Goal: Entertainment & Leisure: Browse casually

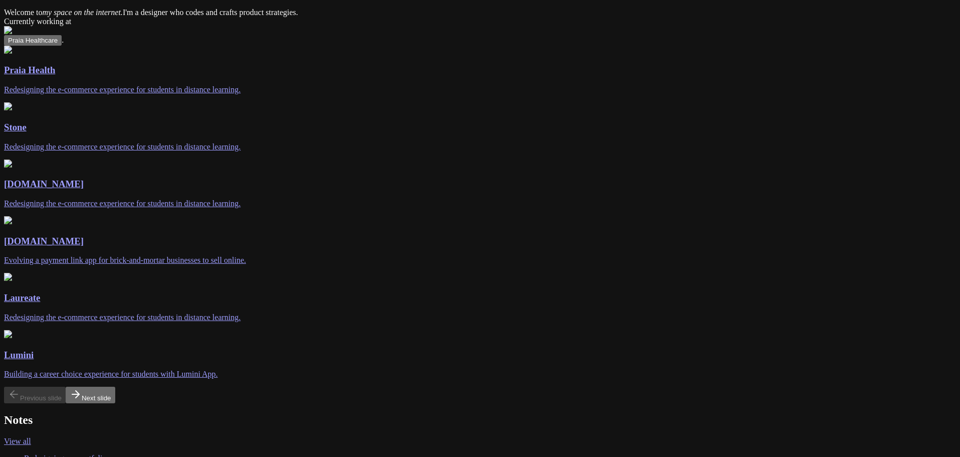
scroll to position [64, 0]
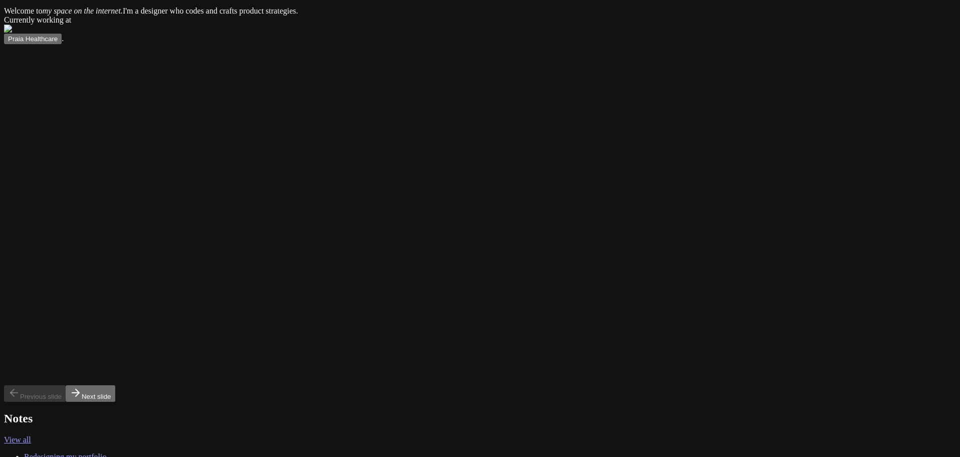
drag, startPoint x: 722, startPoint y: 229, endPoint x: 81, endPoint y: 195, distance: 641.4
drag, startPoint x: 585, startPoint y: 207, endPoint x: 295, endPoint y: 214, distance: 290.8
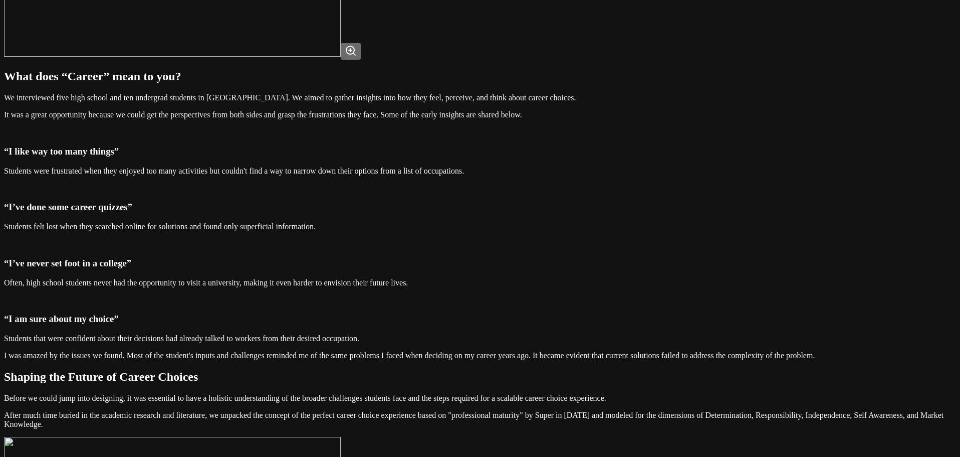
scroll to position [952, 0]
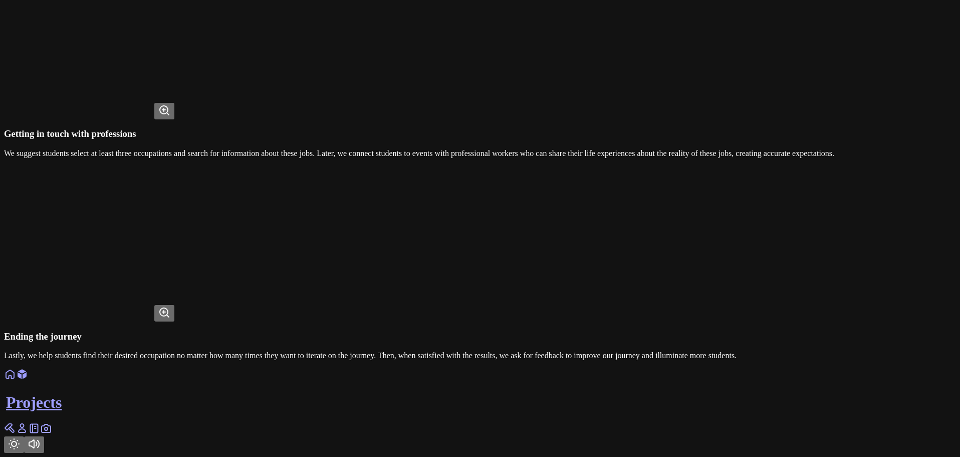
scroll to position [2876, 0]
click at [154, 243] on video at bounding box center [79, 280] width 150 height 75
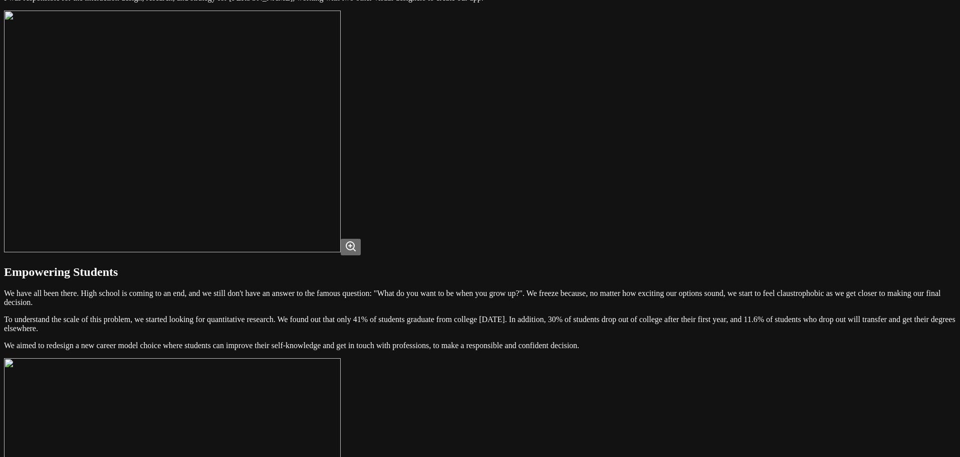
scroll to position [0, 0]
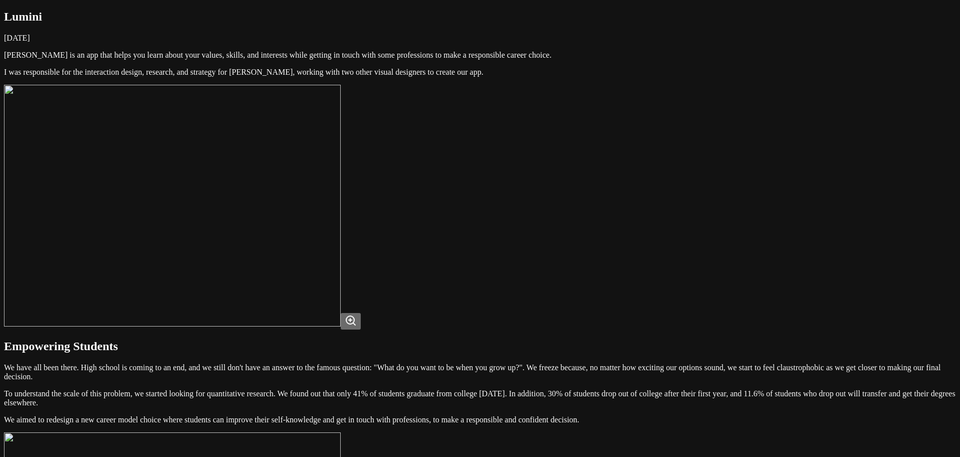
click at [341, 206] on img at bounding box center [172, 206] width 337 height 242
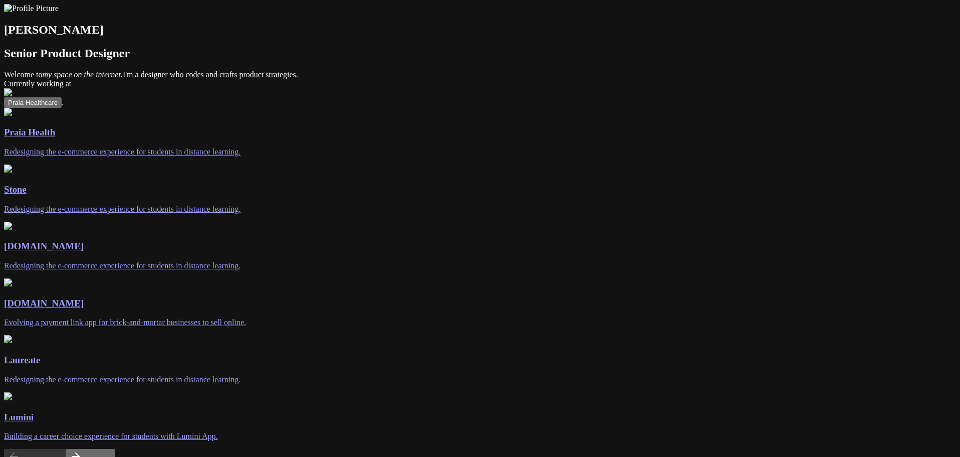
click at [12, 116] on img at bounding box center [8, 112] width 8 height 8
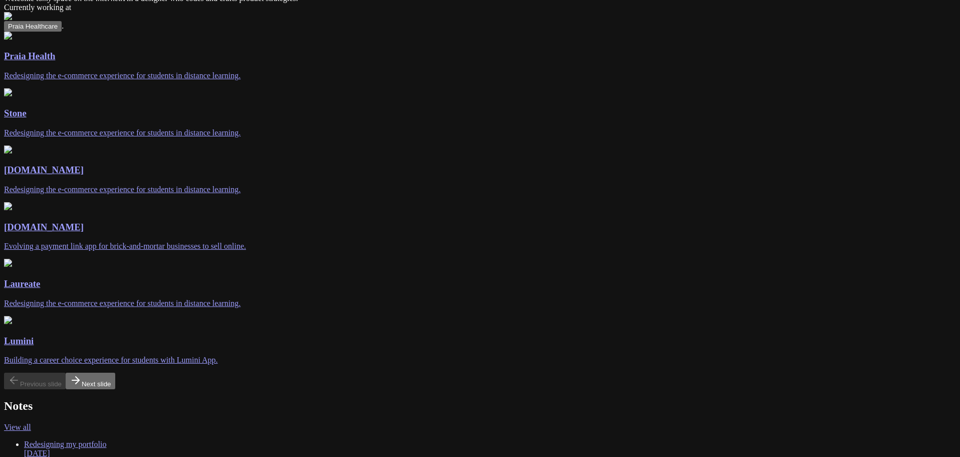
scroll to position [100, 0]
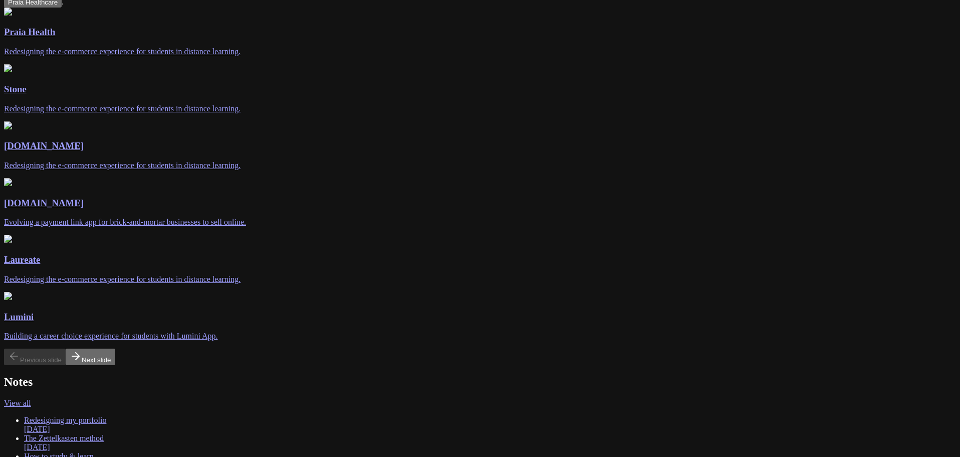
click at [12, 72] on img at bounding box center [8, 68] width 8 height 8
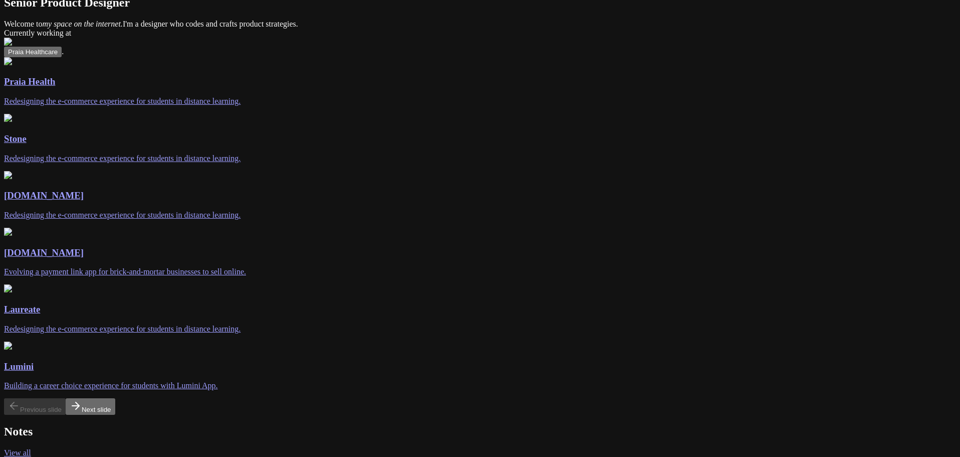
scroll to position [14, 0]
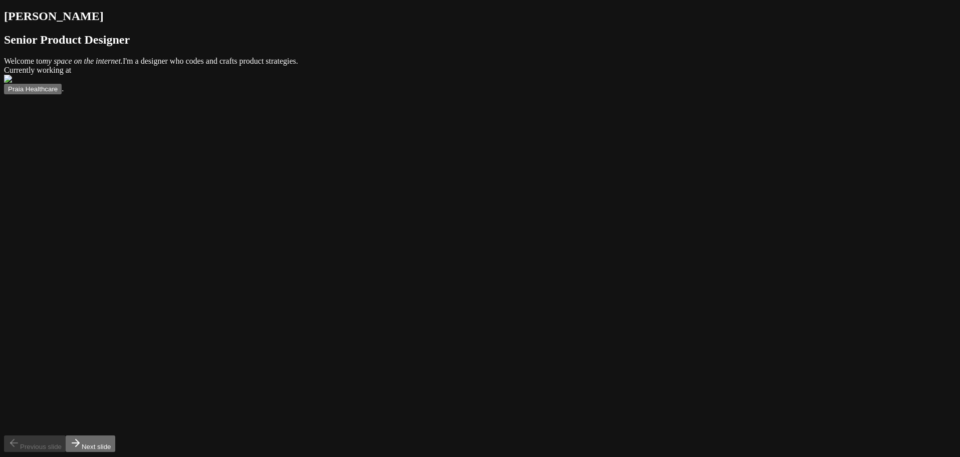
drag, startPoint x: 843, startPoint y: 266, endPoint x: 225, endPoint y: 230, distance: 619.0
drag, startPoint x: 641, startPoint y: 271, endPoint x: 444, endPoint y: 257, distance: 197.4
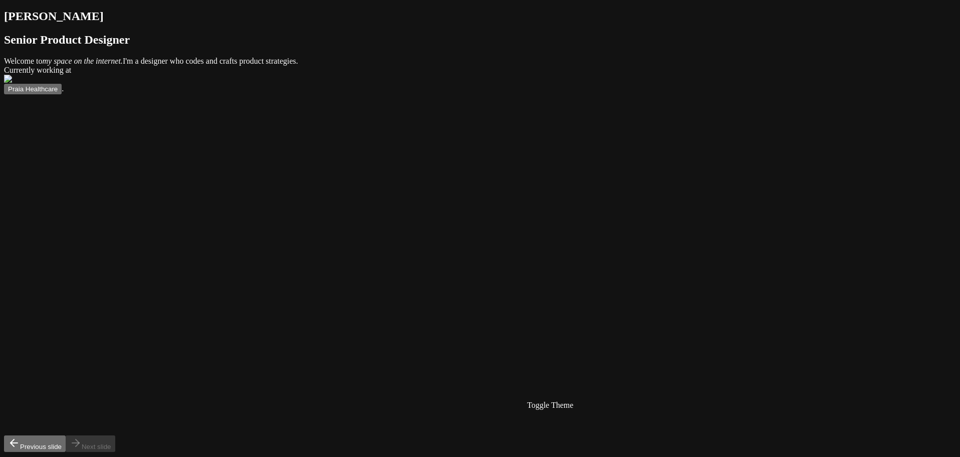
drag, startPoint x: 450, startPoint y: 294, endPoint x: 733, endPoint y: 304, distance: 283.8
drag, startPoint x: 241, startPoint y: 280, endPoint x: 821, endPoint y: 285, distance: 579.9
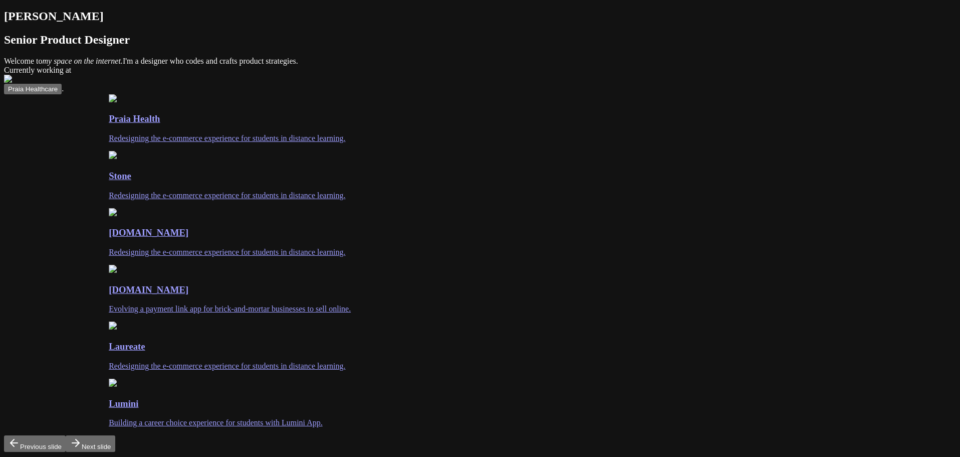
drag, startPoint x: 64, startPoint y: 274, endPoint x: 788, endPoint y: 277, distance: 724.2
click at [780, 257] on div "Pagar.me Redesigning the e-commerce experience for students in distance learnin…" at bounding box center [585, 232] width 952 height 49
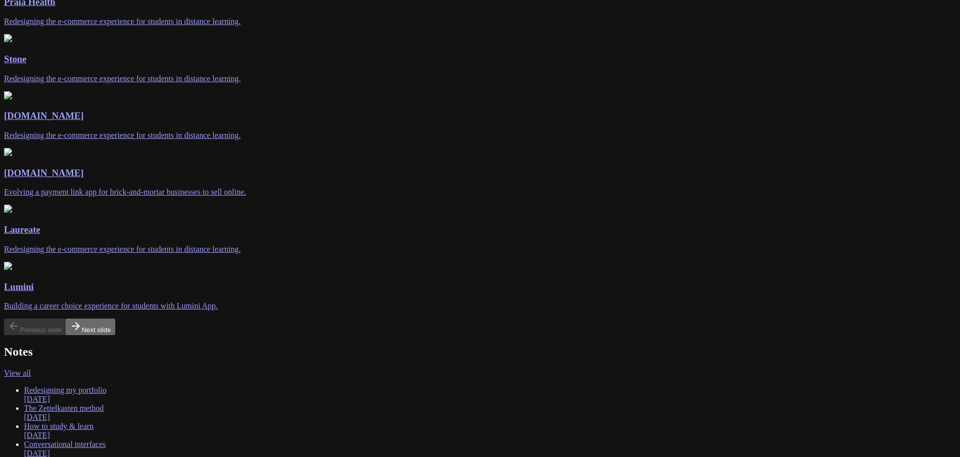
scroll to position [0, 0]
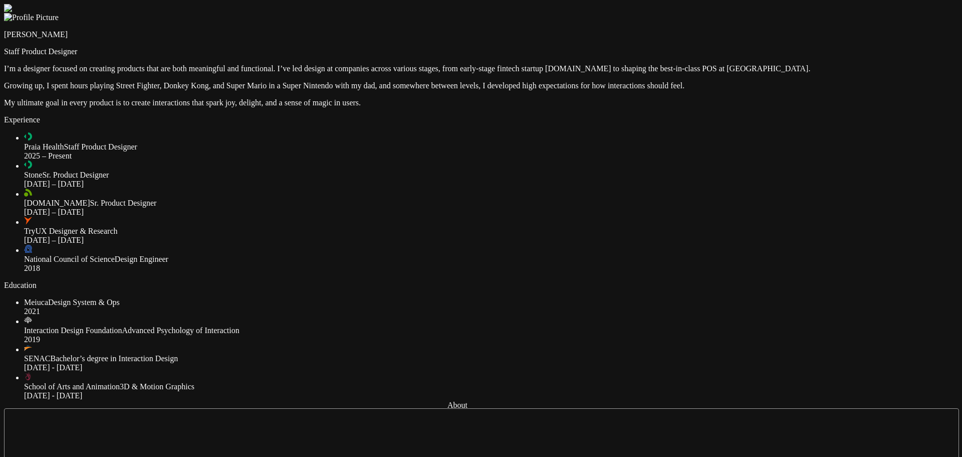
click at [63, 13] on img at bounding box center [33, 8] width 59 height 9
drag, startPoint x: 745, startPoint y: 122, endPoint x: 836, endPoint y: 103, distance: 93.7
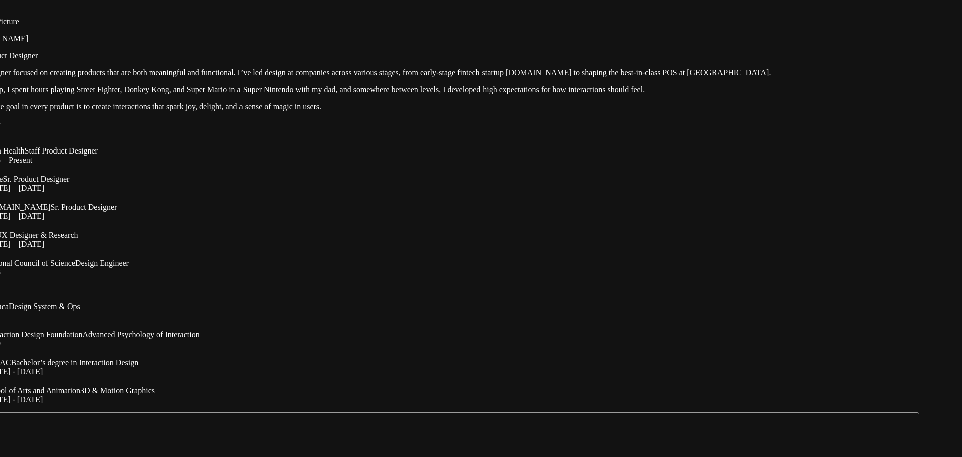
drag, startPoint x: 832, startPoint y: 218, endPoint x: 595, endPoint y: 201, distance: 238.2
click at [595, 8] on div at bounding box center [441, 8] width 954 height 0
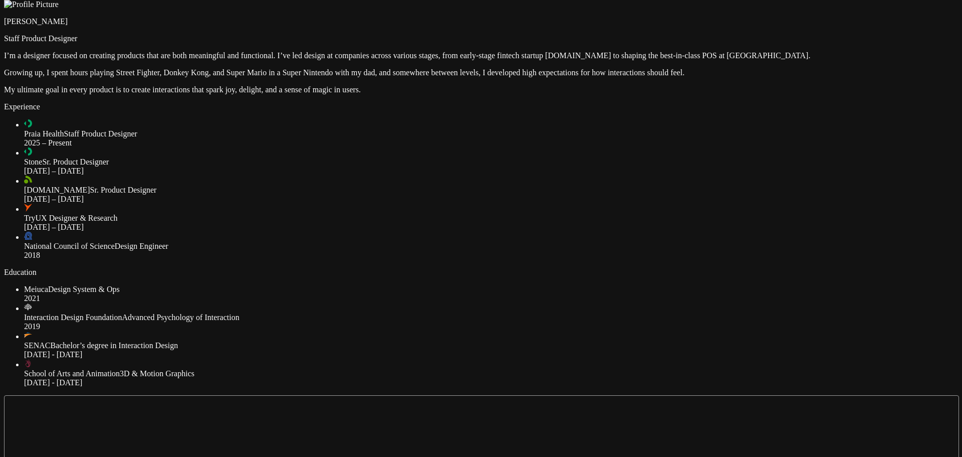
drag, startPoint x: 727, startPoint y: 290, endPoint x: 802, endPoint y: 333, distance: 86.7
drag, startPoint x: 173, startPoint y: 376, endPoint x: 176, endPoint y: 383, distance: 7.2
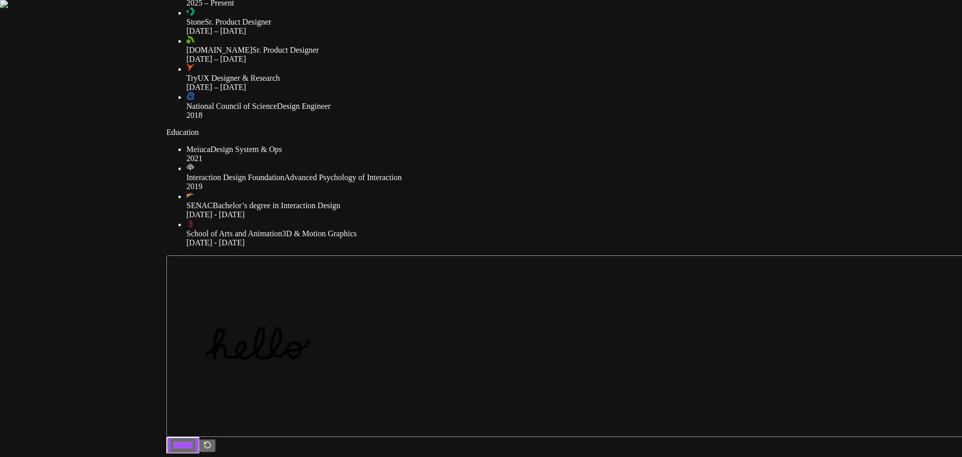
drag, startPoint x: 176, startPoint y: 383, endPoint x: 337, endPoint y: 242, distance: 214.1
type input "0.44"
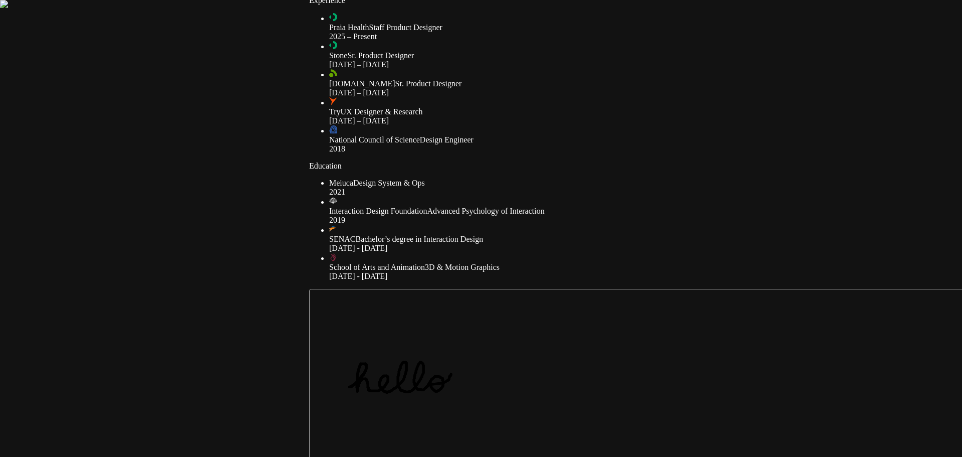
drag, startPoint x: 187, startPoint y: 245, endPoint x: 330, endPoint y: 279, distance: 146.7
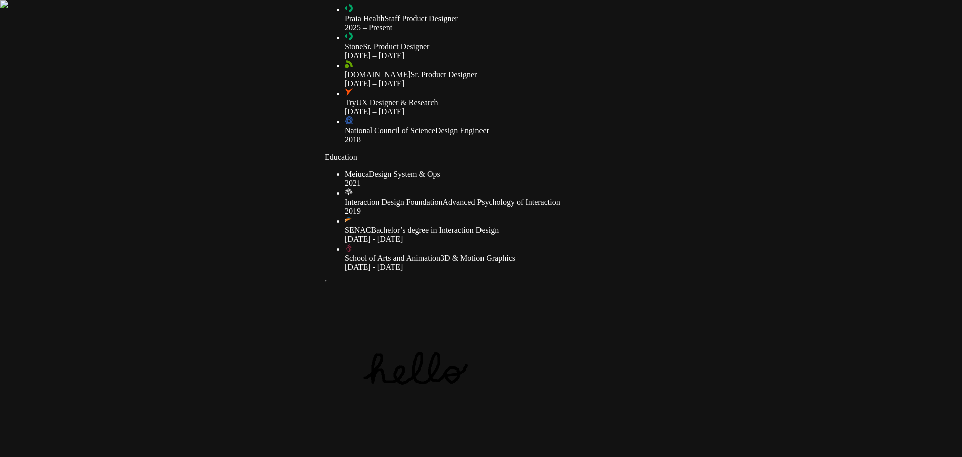
drag, startPoint x: 201, startPoint y: 243, endPoint x: 520, endPoint y: 227, distance: 319.1
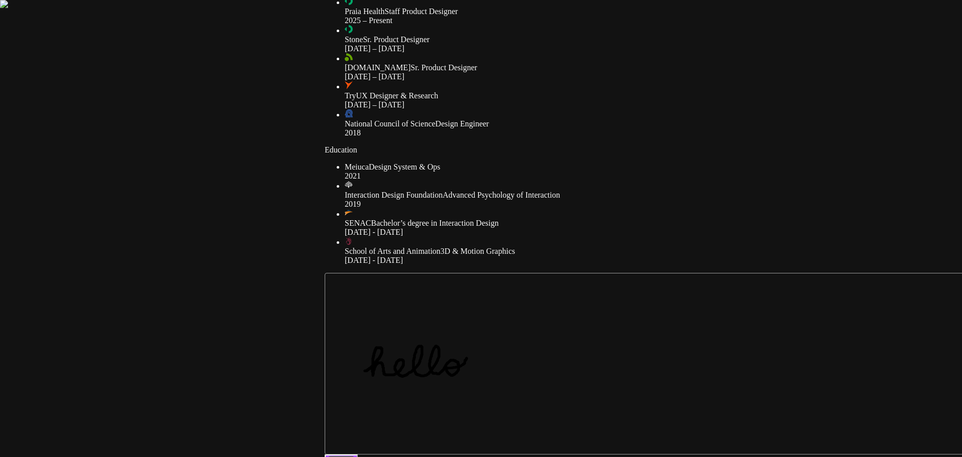
drag, startPoint x: 304, startPoint y: 176, endPoint x: 182, endPoint y: 390, distance: 246.7
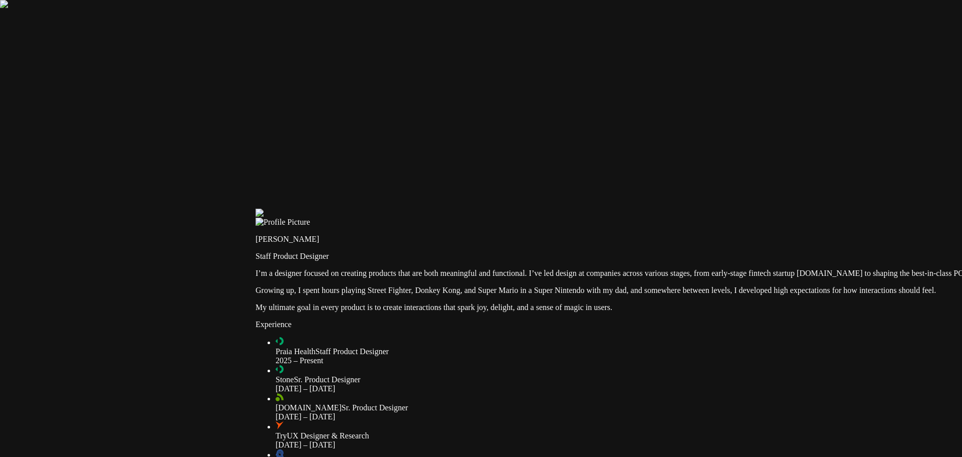
drag, startPoint x: 260, startPoint y: 205, endPoint x: 452, endPoint y: 153, distance: 198.8
click at [313, 208] on div at bounding box center [733, 208] width 954 height 0
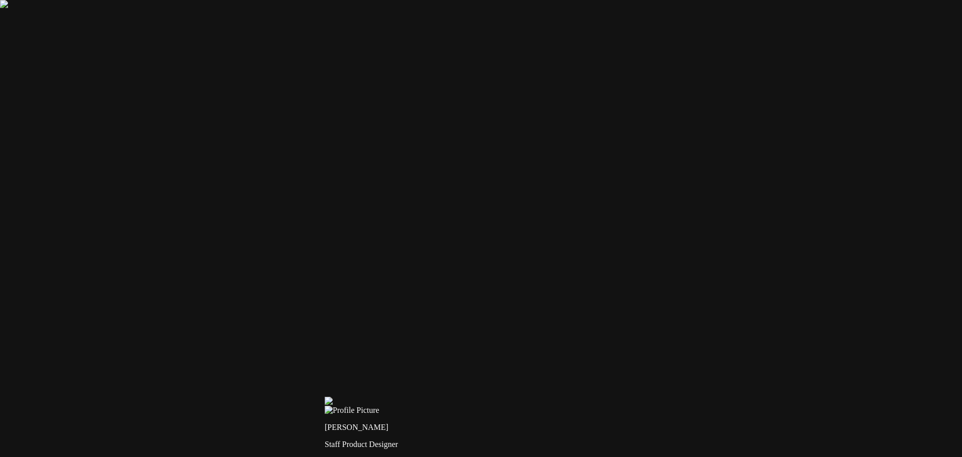
drag, startPoint x: 469, startPoint y: 137, endPoint x: 561, endPoint y: 325, distance: 209.1
click at [561, 396] on div at bounding box center [802, 396] width 954 height 0
drag, startPoint x: 660, startPoint y: 227, endPoint x: 542, endPoint y: 389, distance: 201.0
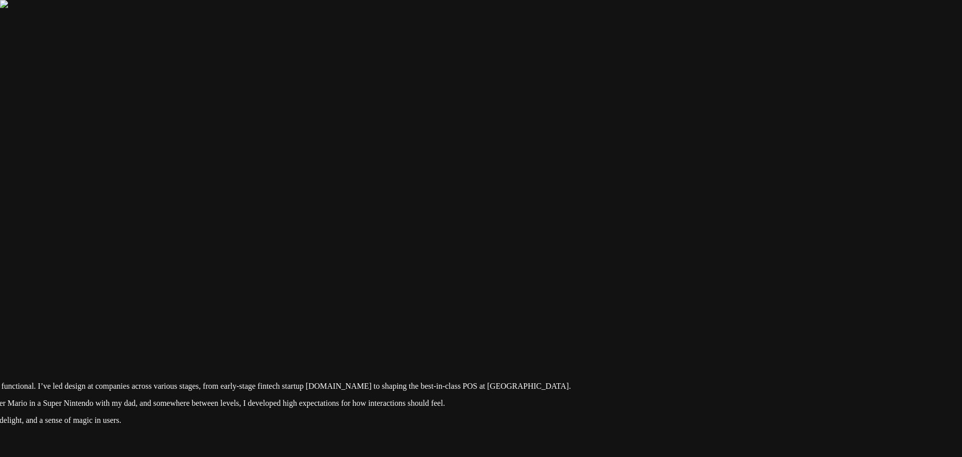
drag, startPoint x: 763, startPoint y: 208, endPoint x: 316, endPoint y: 60, distance: 471.0
click at [316, 321] on div at bounding box center [241, 321] width 954 height 0
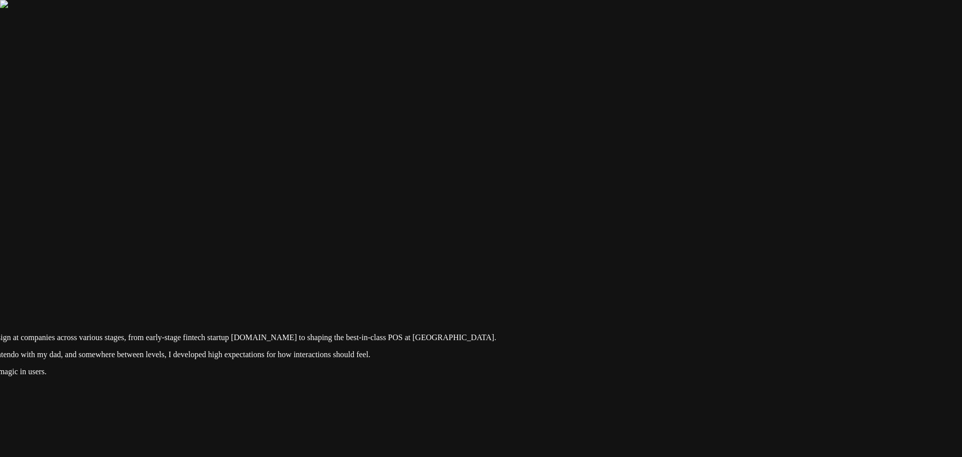
drag, startPoint x: 558, startPoint y: 183, endPoint x: 459, endPoint y: 135, distance: 110.5
click at [481, 273] on div at bounding box center [167, 273] width 954 height 0
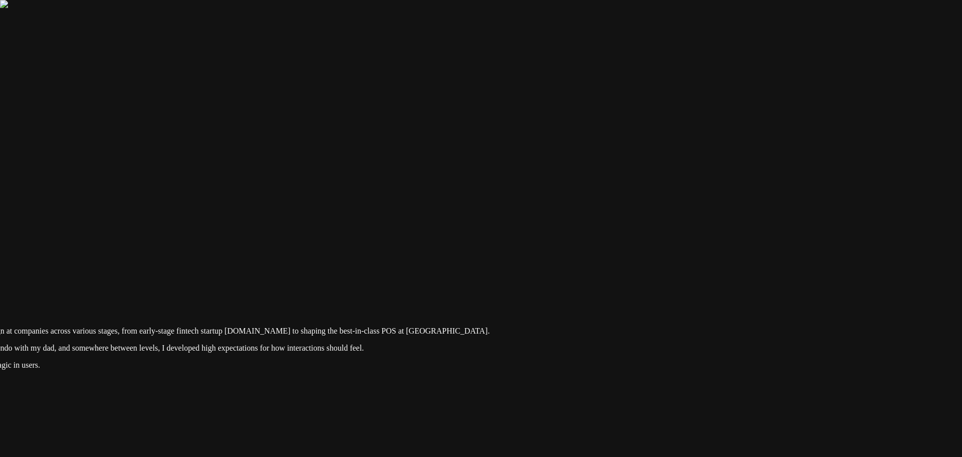
drag, startPoint x: 581, startPoint y: 167, endPoint x: 805, endPoint y: 184, distance: 224.7
click at [637, 266] on div at bounding box center [160, 266] width 954 height 0
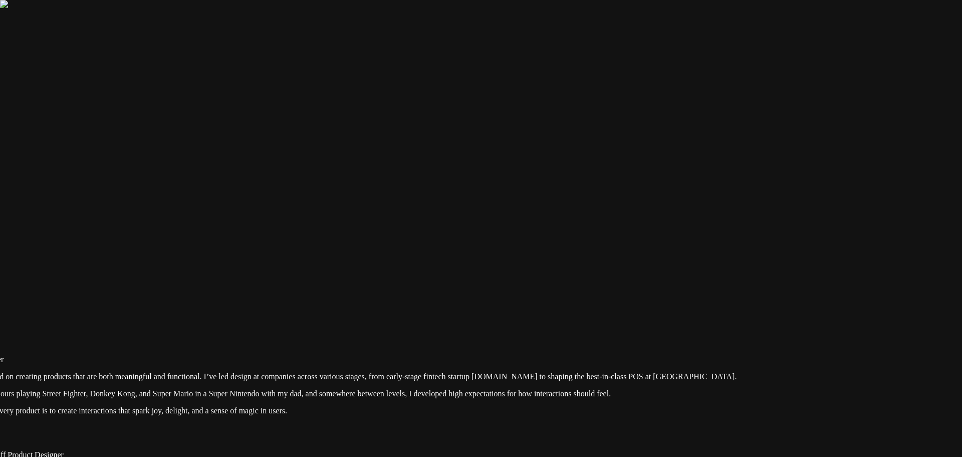
drag, startPoint x: 476, startPoint y: 136, endPoint x: 375, endPoint y: 139, distance: 100.8
click at [375, 312] on div at bounding box center [407, 312] width 954 height 0
drag, startPoint x: 469, startPoint y: 220, endPoint x: 419, endPoint y: 227, distance: 49.6
drag, startPoint x: 469, startPoint y: 227, endPoint x: 372, endPoint y: 226, distance: 96.7
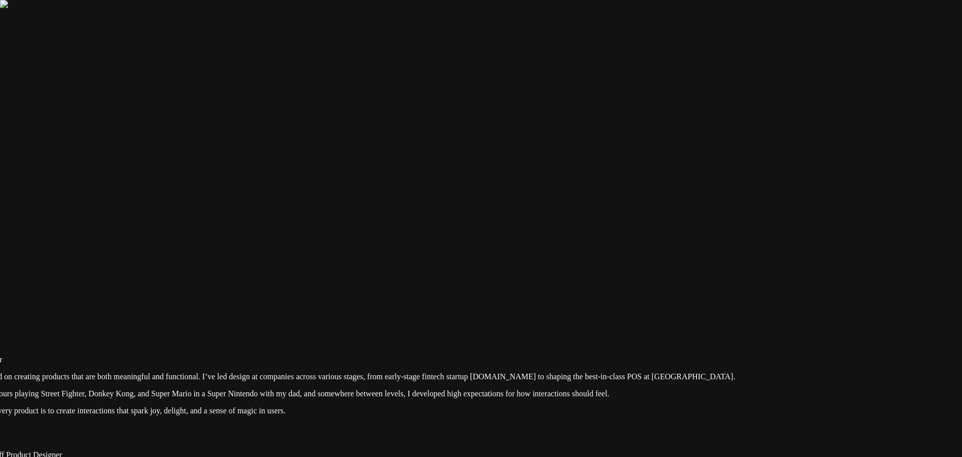
drag, startPoint x: 340, startPoint y: 232, endPoint x: 268, endPoint y: 157, distance: 104.6
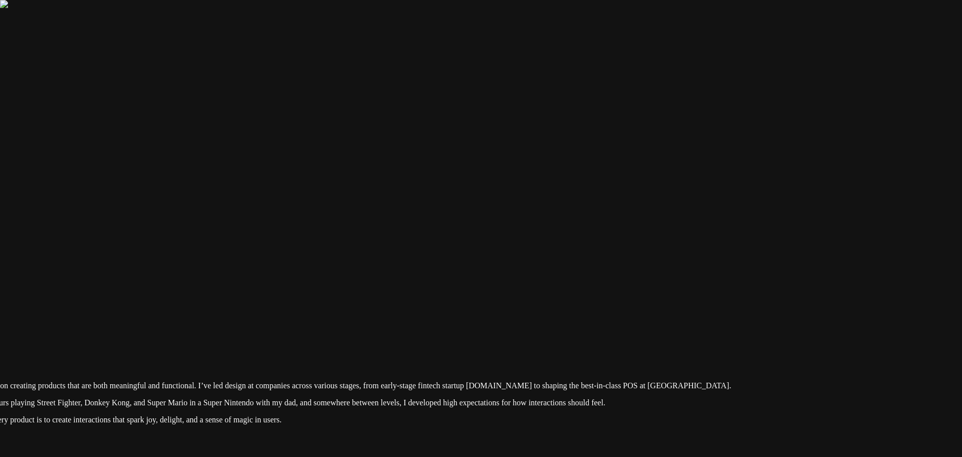
drag, startPoint x: 262, startPoint y: 168, endPoint x: 204, endPoint y: 225, distance: 80.5
click at [204, 321] on div at bounding box center [402, 321] width 954 height 0
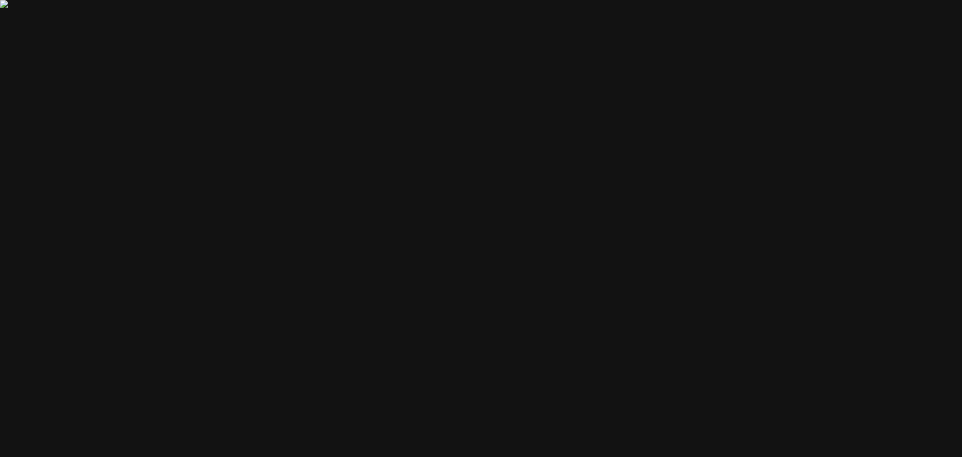
drag, startPoint x: 232, startPoint y: 249, endPoint x: 569, endPoint y: 222, distance: 337.9
click at [570, 400] on div at bounding box center [372, 400] width 954 height 0
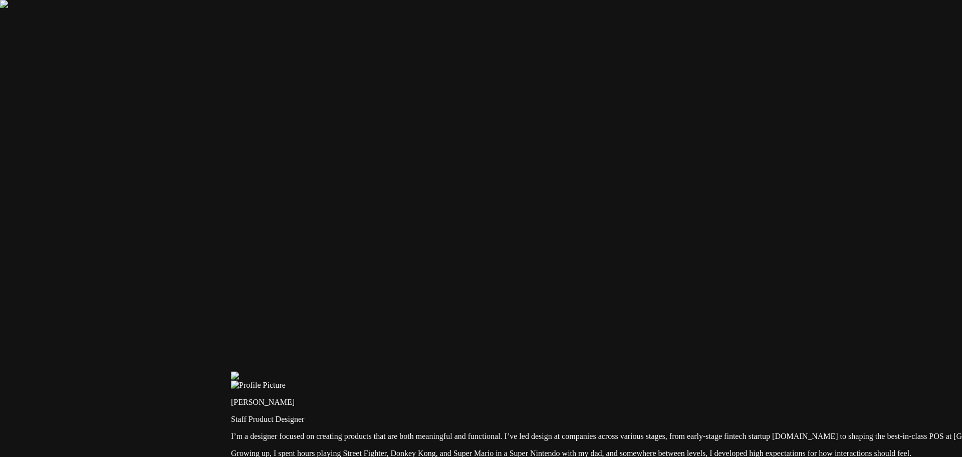
drag, startPoint x: 546, startPoint y: 187, endPoint x: 545, endPoint y: 177, distance: 10.1
click at [545, 371] on div at bounding box center [708, 371] width 954 height 0
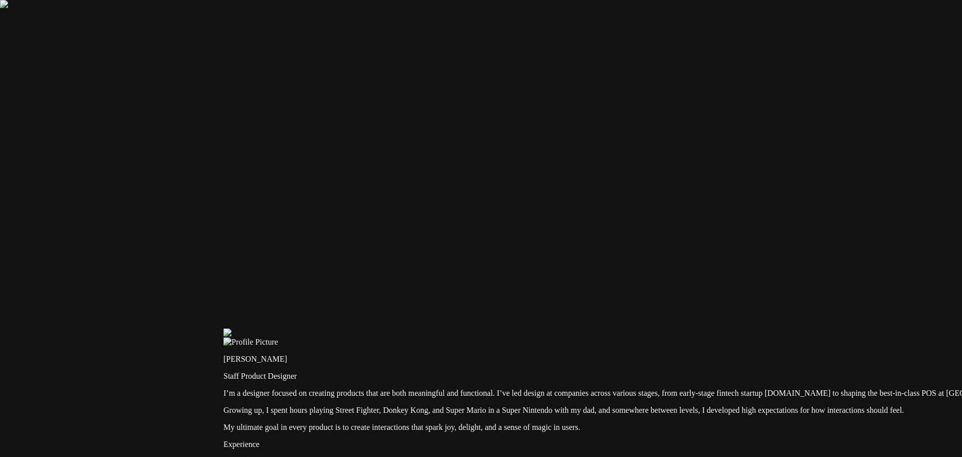
drag, startPoint x: 560, startPoint y: 159, endPoint x: 596, endPoint y: 117, distance: 54.7
click at [596, 328] on div at bounding box center [701, 328] width 954 height 0
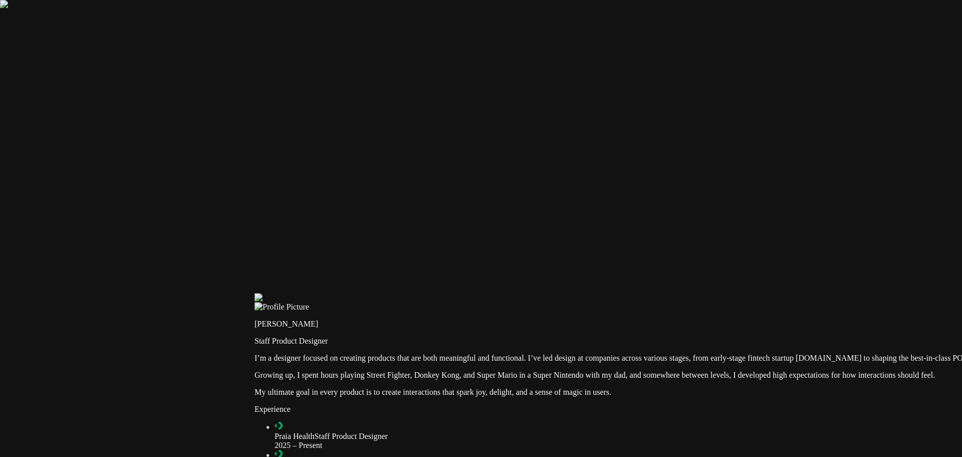
drag, startPoint x: 599, startPoint y: 110, endPoint x: 444, endPoint y: 145, distance: 159.2
click at [562, 293] on div at bounding box center [732, 293] width 954 height 0
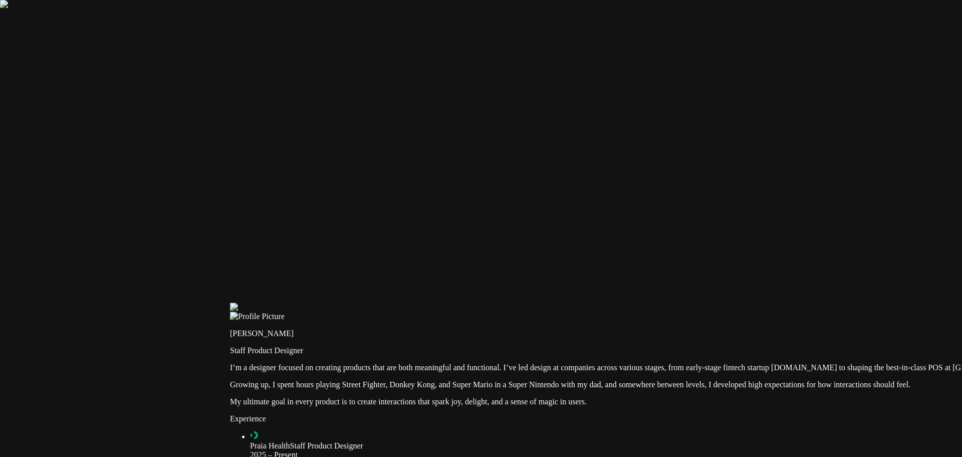
drag, startPoint x: 430, startPoint y: 149, endPoint x: 343, endPoint y: 111, distance: 94.7
drag, startPoint x: 494, startPoint y: 240, endPoint x: 372, endPoint y: 168, distance: 141.5
click at [372, 300] on div at bounding box center [705, 300] width 954 height 0
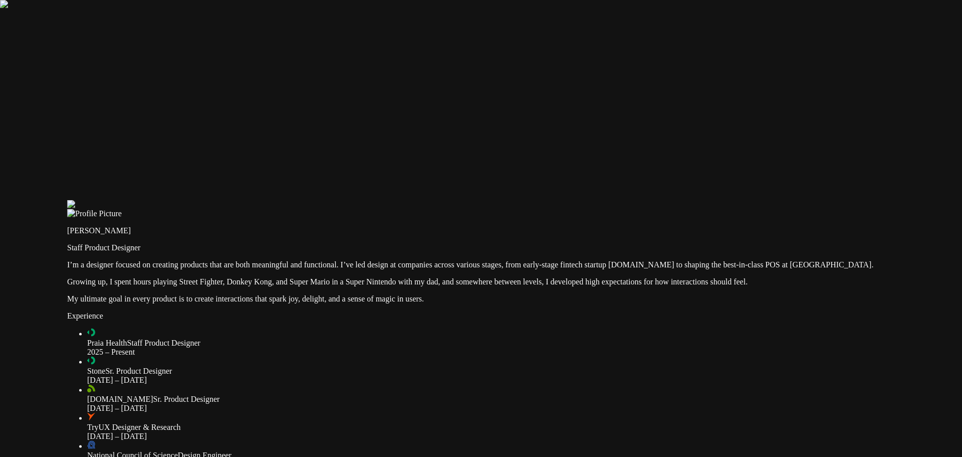
drag, startPoint x: 390, startPoint y: 219, endPoint x: 342, endPoint y: 153, distance: 81.0
click at [293, 200] on div at bounding box center [544, 200] width 954 height 0
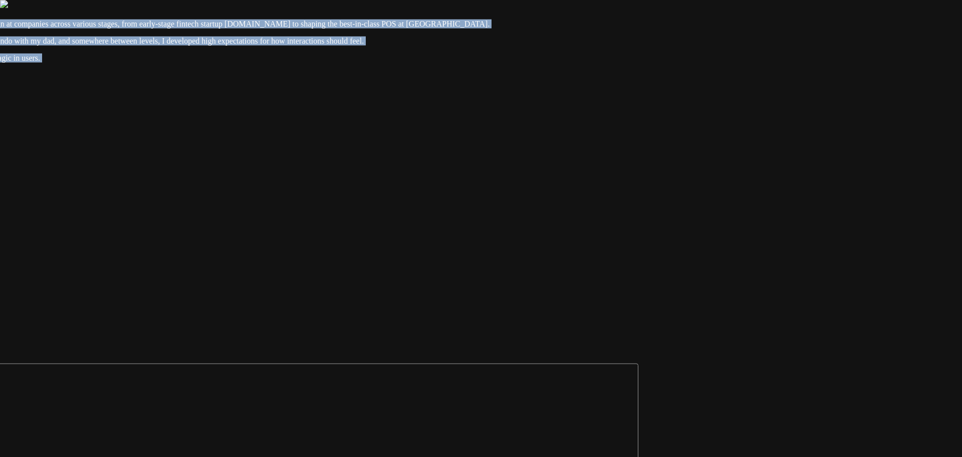
drag, startPoint x: 884, startPoint y: 316, endPoint x: 462, endPoint y: 120, distance: 464.8
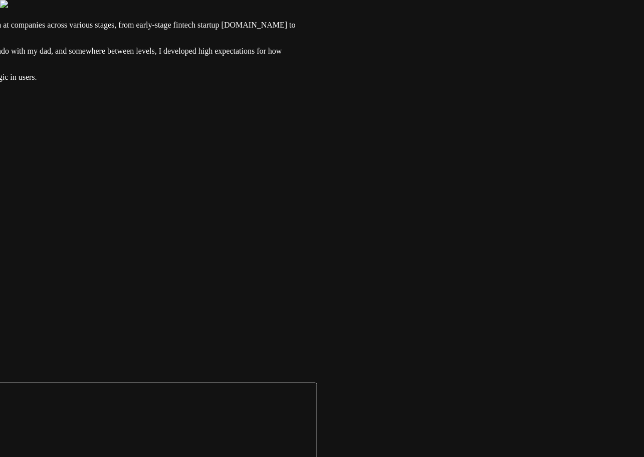
drag, startPoint x: 192, startPoint y: 205, endPoint x: 577, endPoint y: 231, distance: 386.3
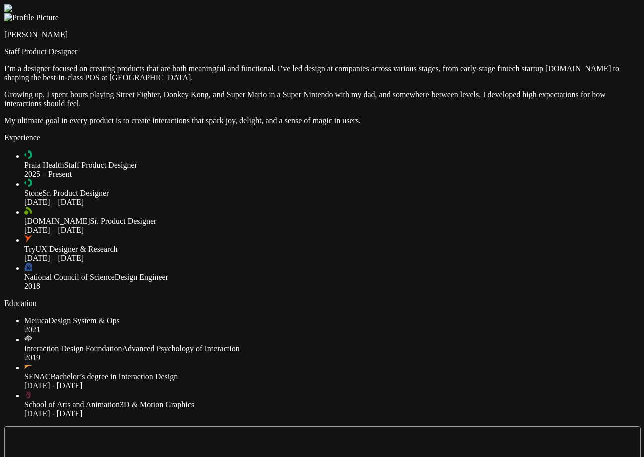
click at [550, 4] on div at bounding box center [322, 4] width 636 height 0
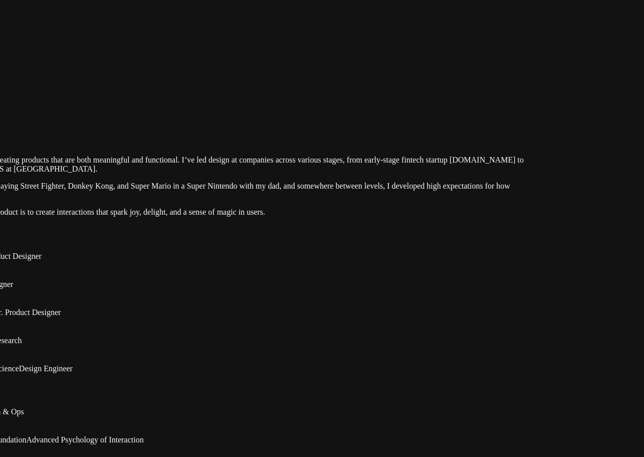
drag, startPoint x: 550, startPoint y: 45, endPoint x: 454, endPoint y: 136, distance: 132.2
click at [454, 95] on div at bounding box center [226, 95] width 636 height 0
drag, startPoint x: 550, startPoint y: 85, endPoint x: 547, endPoint y: 93, distance: 8.1
click at [544, 95] on div at bounding box center [226, 95] width 636 height 0
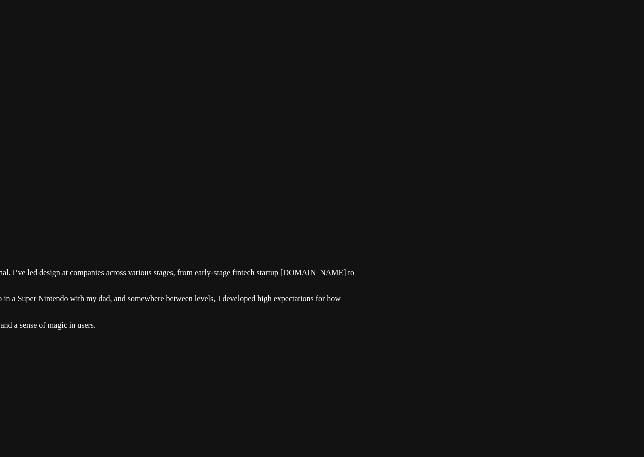
drag, startPoint x: 547, startPoint y: 93, endPoint x: 360, endPoint y: 206, distance: 218.8
click at [362, 208] on div at bounding box center [57, 208] width 636 height 0
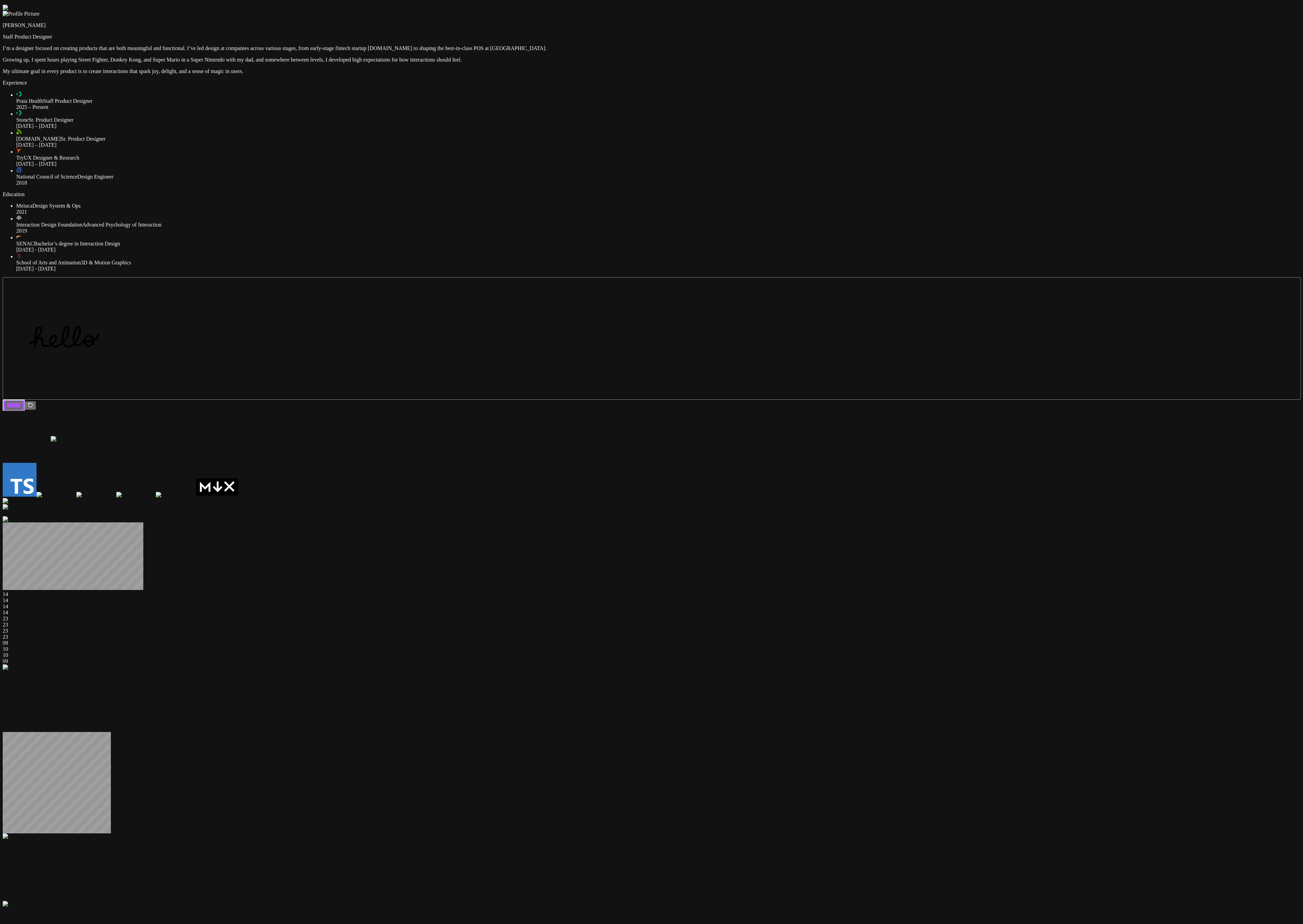
drag, startPoint x: 836, startPoint y: 391, endPoint x: 896, endPoint y: 318, distance: 94.5
click at [434, 308] on div at bounding box center [712, 440] width 1323 height 7
drag, startPoint x: 989, startPoint y: 444, endPoint x: 1041, endPoint y: 457, distance: 53.6
click at [434, 308] on div "[PERSON_NAME] Staff Product Designer I’m a designer focused on creating product…" at bounding box center [652, 809] width 1298 height 1609
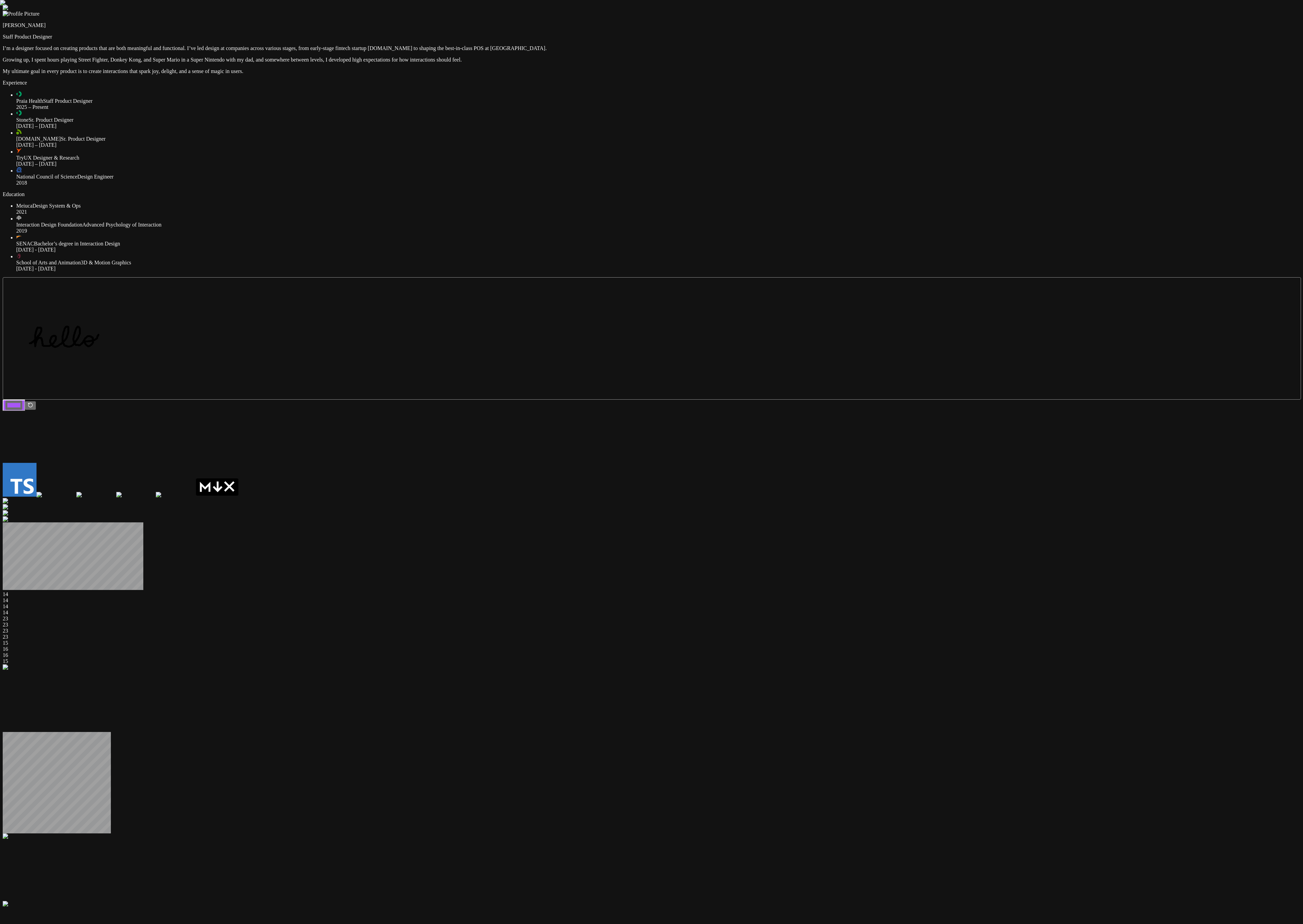
drag, startPoint x: 668, startPoint y: 882, endPoint x: 664, endPoint y: 882, distance: 4.0
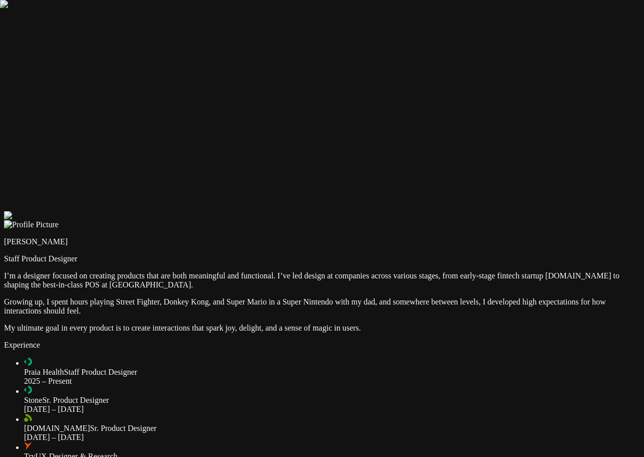
drag, startPoint x: 450, startPoint y: 230, endPoint x: 536, endPoint y: 104, distance: 152.1
click at [536, 211] on div at bounding box center [322, 211] width 636 height 0
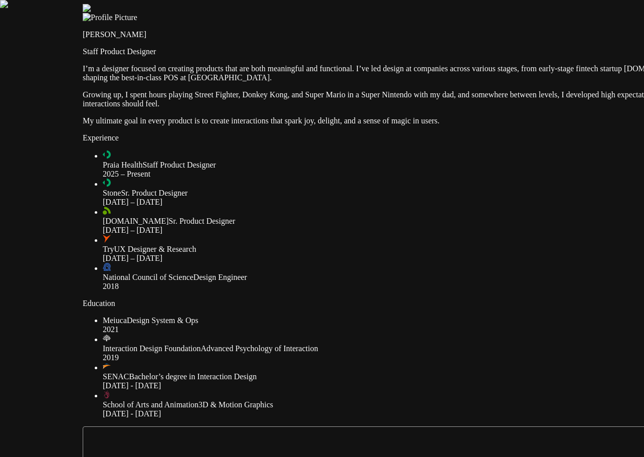
drag, startPoint x: 525, startPoint y: 76, endPoint x: 374, endPoint y: 99, distance: 152.0
click at [516, 4] on div at bounding box center [401, 4] width 636 height 0
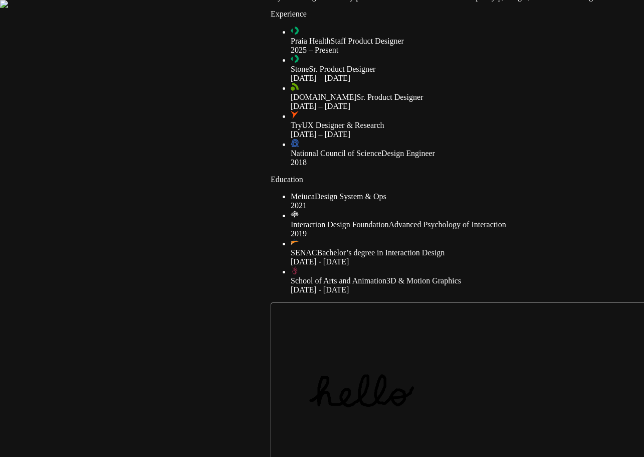
drag, startPoint x: 91, startPoint y: 302, endPoint x: 313, endPoint y: 175, distance: 256.1
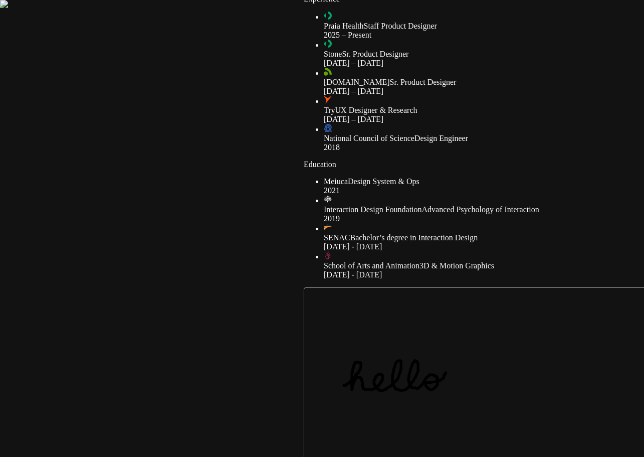
drag, startPoint x: 275, startPoint y: 308, endPoint x: 356, endPoint y: 95, distance: 227.9
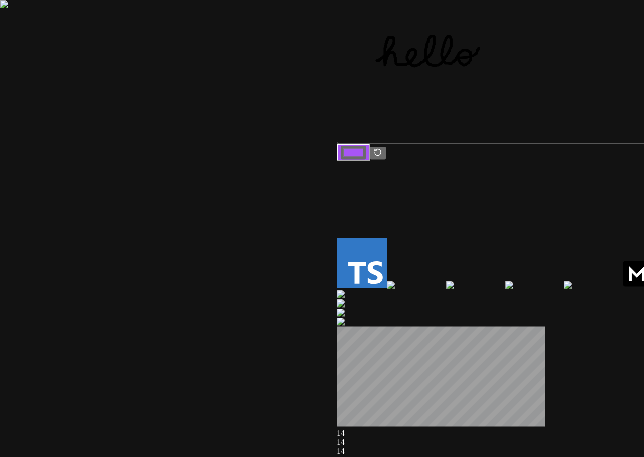
drag, startPoint x: 221, startPoint y: 267, endPoint x: 114, endPoint y: 74, distance: 220.8
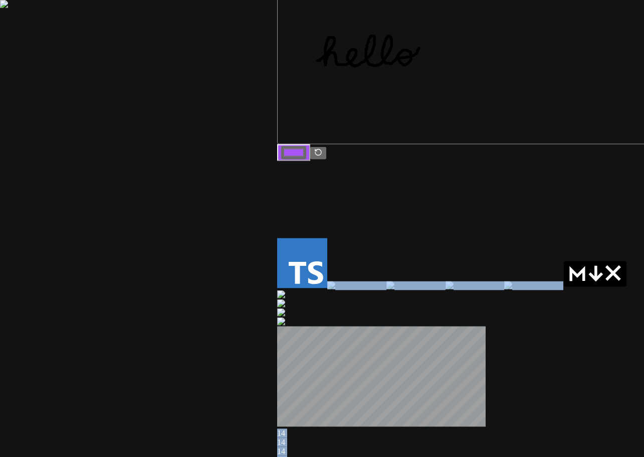
drag, startPoint x: 310, startPoint y: 237, endPoint x: 255, endPoint y: 213, distance: 59.9
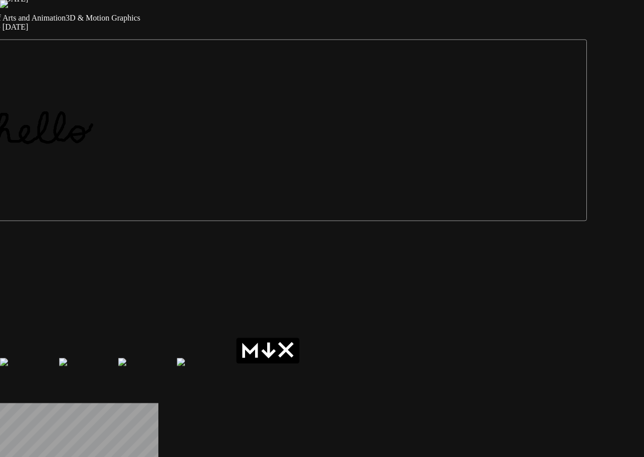
drag, startPoint x: 350, startPoint y: 188, endPoint x: 146, endPoint y: 248, distance: 212.4
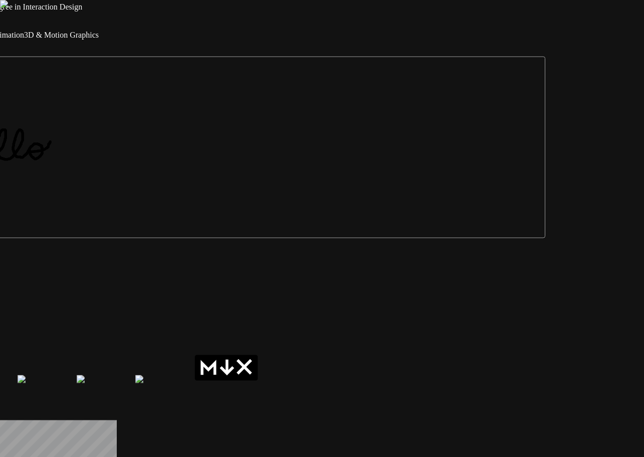
drag, startPoint x: 391, startPoint y: 235, endPoint x: 92, endPoint y: 289, distance: 304.5
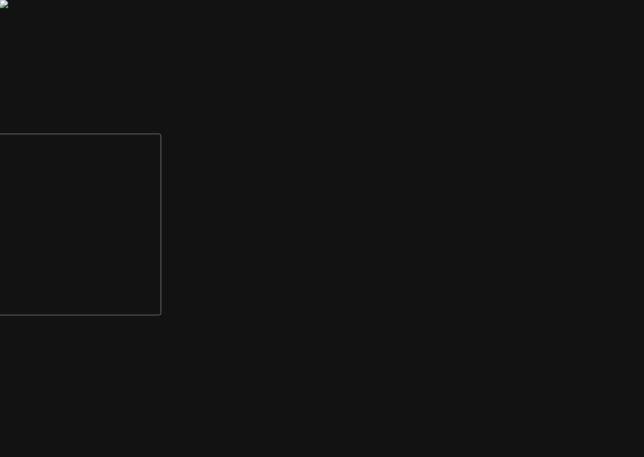
drag, startPoint x: 503, startPoint y: 160, endPoint x: 301, endPoint y: 196, distance: 205.2
drag, startPoint x: 358, startPoint y: 192, endPoint x: 499, endPoint y: 390, distance: 242.9
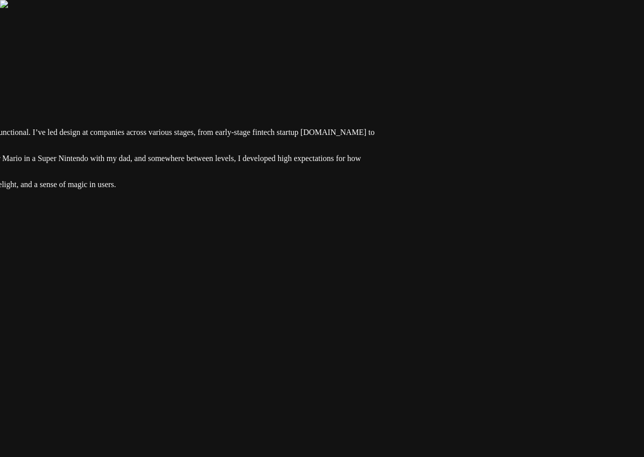
drag, startPoint x: 386, startPoint y: 164, endPoint x: 467, endPoint y: 334, distance: 187.4
click at [395, 68] on div at bounding box center [77, 68] width 636 height 0
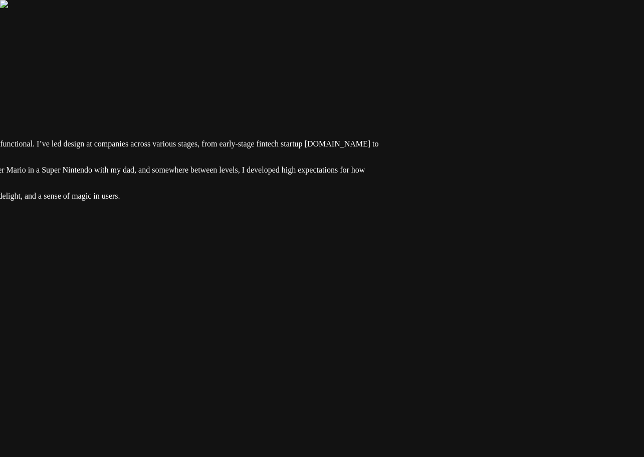
drag, startPoint x: 571, startPoint y: 121, endPoint x: 519, endPoint y: 271, distance: 158.5
click at [399, 79] on div at bounding box center [81, 79] width 636 height 0
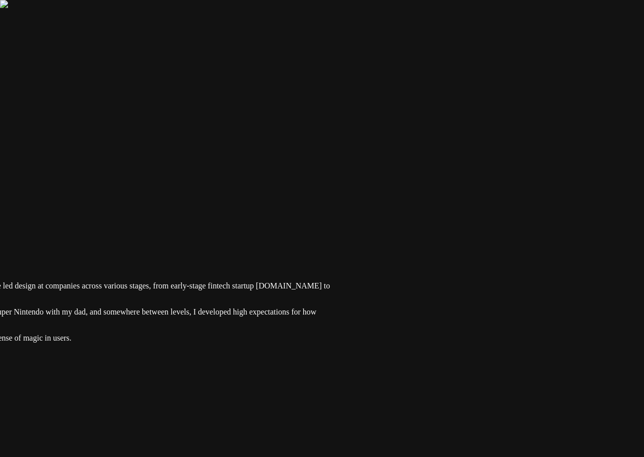
drag, startPoint x: 423, startPoint y: 163, endPoint x: 234, endPoint y: 296, distance: 231.1
click at [235, 221] on div at bounding box center [33, 221] width 636 height 0
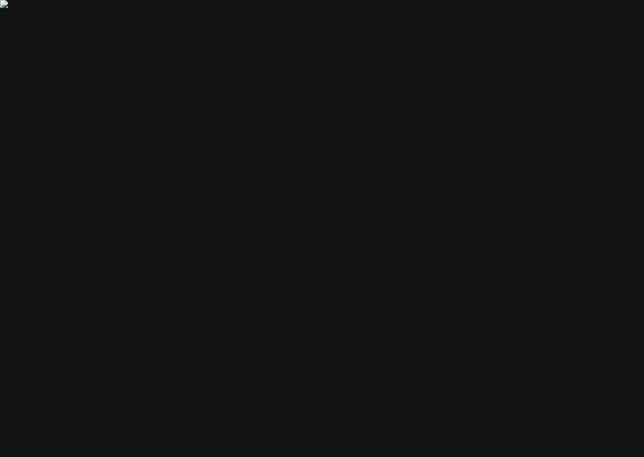
drag, startPoint x: 478, startPoint y: 163, endPoint x: 316, endPoint y: 309, distance: 217.9
drag, startPoint x: 326, startPoint y: 290, endPoint x: 663, endPoint y: 239, distance: 340.6
click at [437, 396] on div at bounding box center [207, 396] width 636 height 0
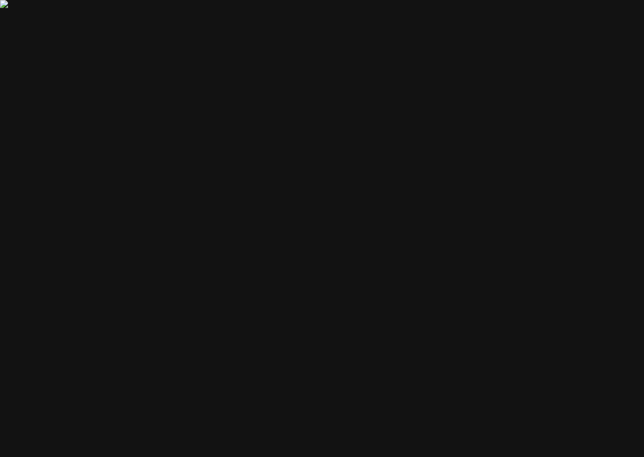
drag, startPoint x: 416, startPoint y: 213, endPoint x: 815, endPoint y: 305, distance: 409.3
drag, startPoint x: 176, startPoint y: 94, endPoint x: 575, endPoint y: 230, distance: 421.4
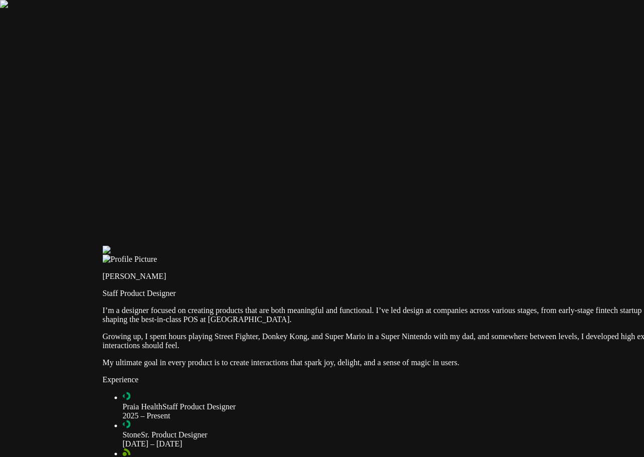
drag, startPoint x: 467, startPoint y: 285, endPoint x: 134, endPoint y: 97, distance: 382.2
click at [103, 246] on div at bounding box center [421, 246] width 636 height 0
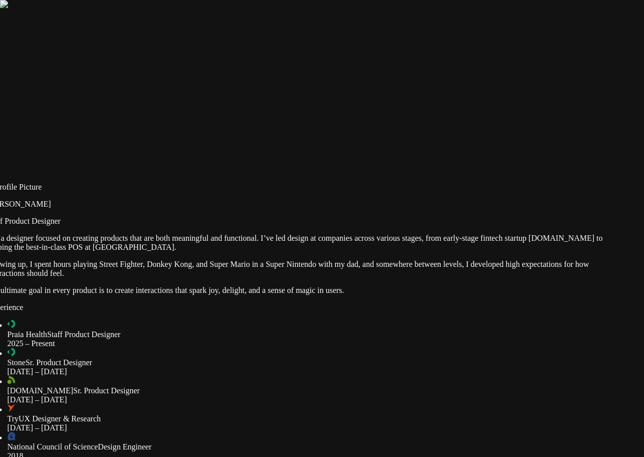
drag, startPoint x: 498, startPoint y: 222, endPoint x: 415, endPoint y: 168, distance: 98.1
click at [415, 173] on div at bounding box center [305, 173] width 636 height 0
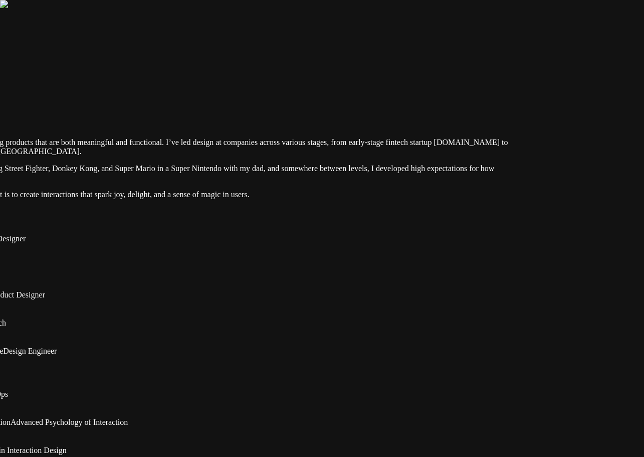
drag, startPoint x: 460, startPoint y: 181, endPoint x: 359, endPoint y: 96, distance: 132.3
click at [359, 78] on div at bounding box center [211, 78] width 636 height 0
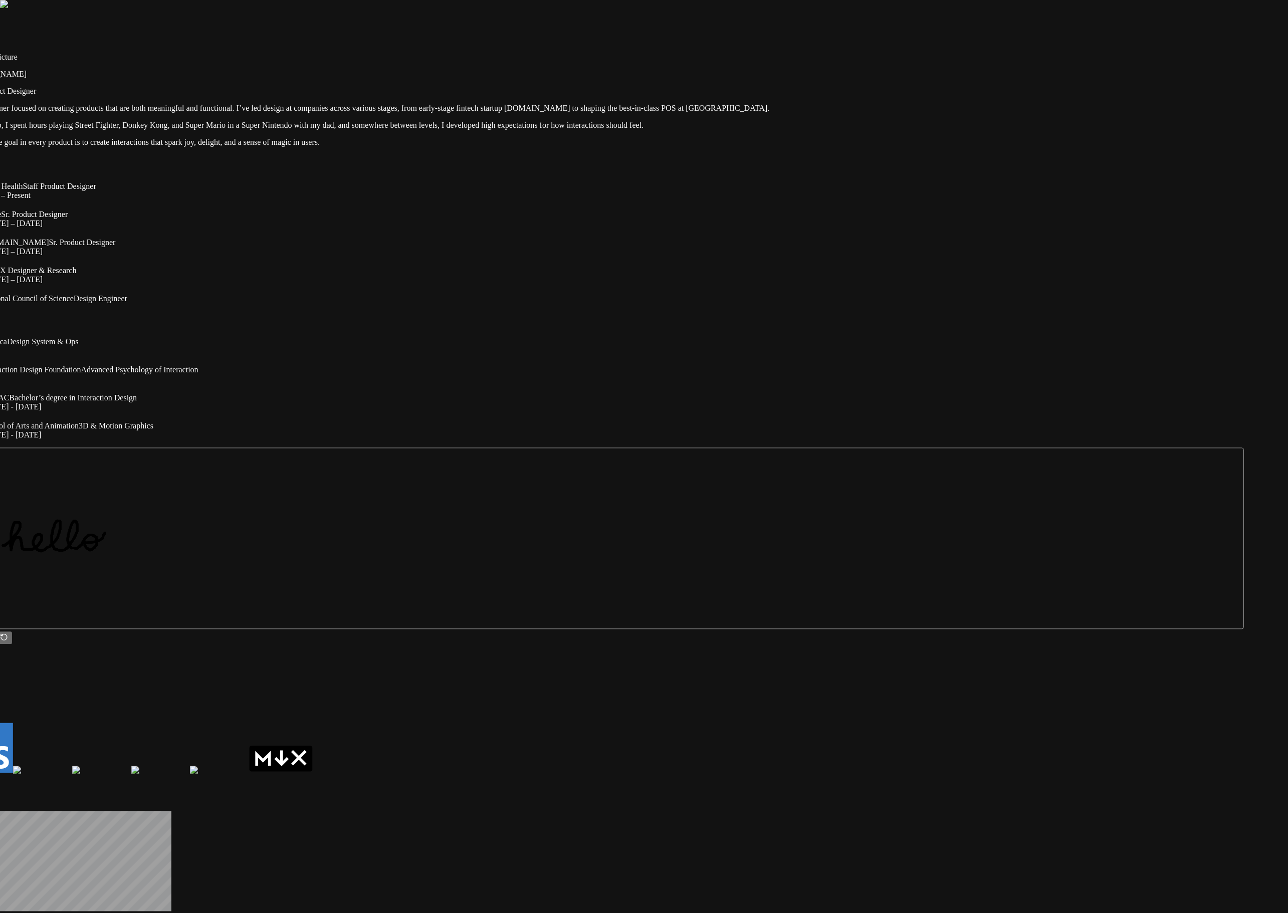
click at [643, 44] on div at bounding box center [603, 44] width 1280 height 0
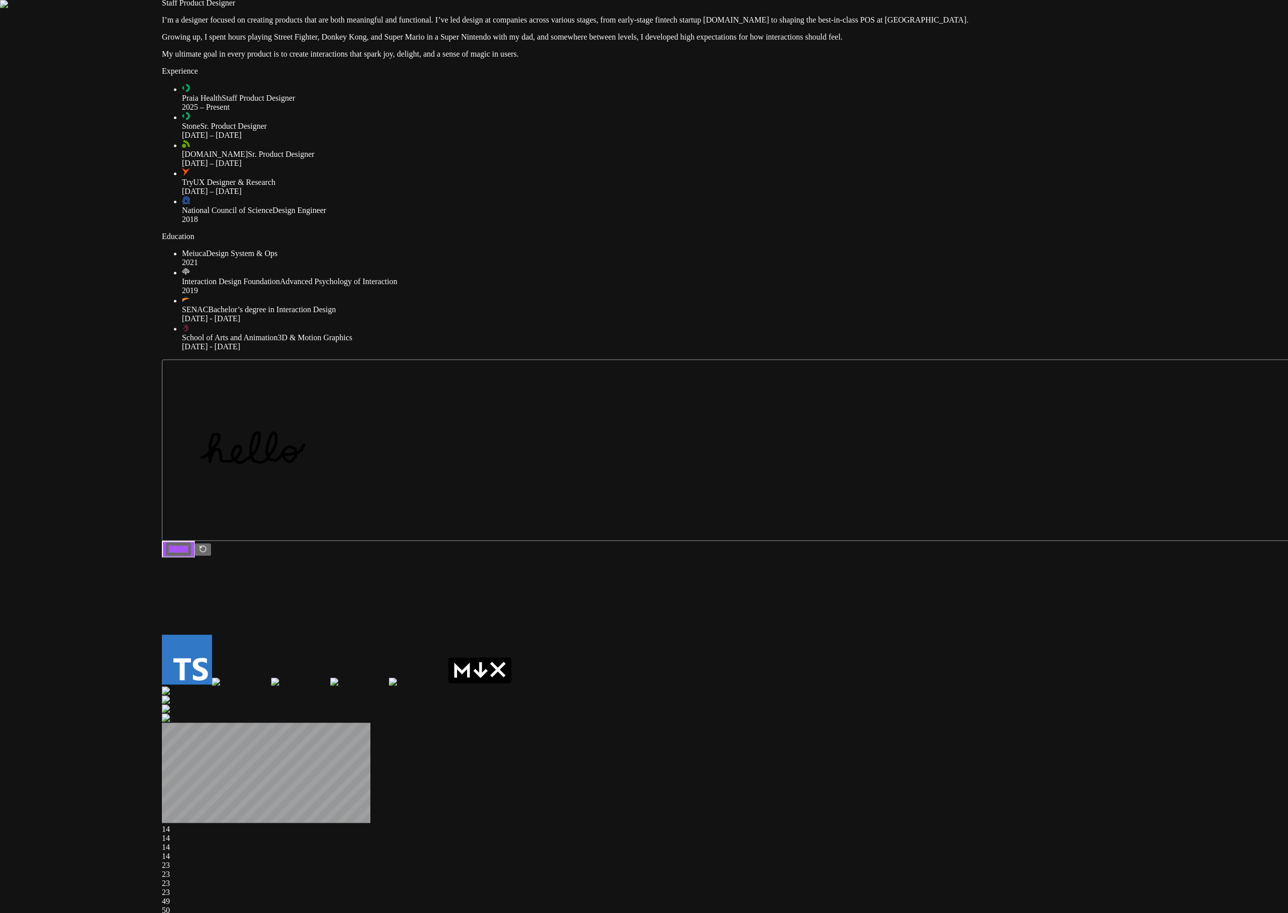
drag, startPoint x: 1143, startPoint y: 740, endPoint x: 1499, endPoint y: 647, distance: 368.8
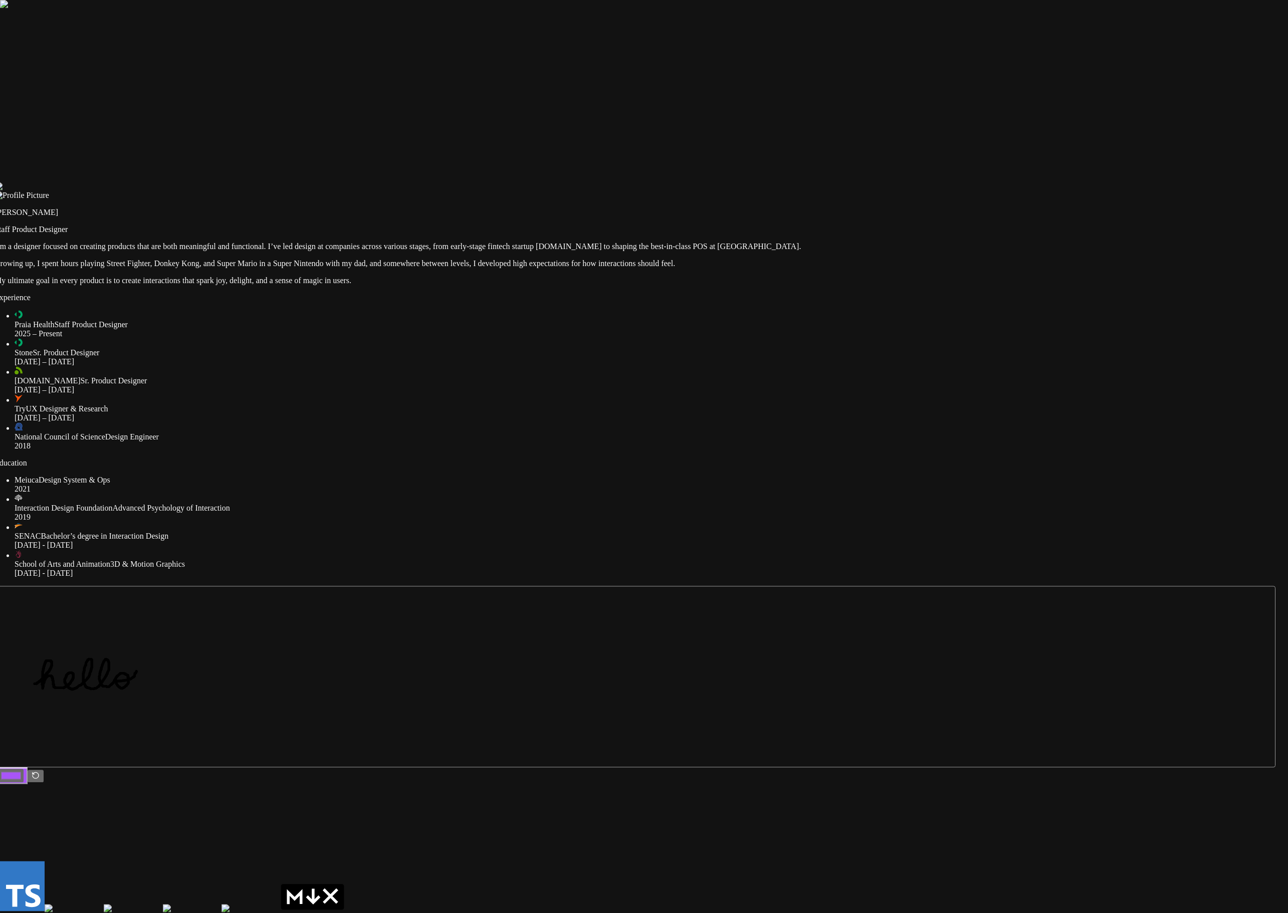
drag, startPoint x: 236, startPoint y: 460, endPoint x: 15, endPoint y: 766, distance: 376.9
click at [15, 182] on div at bounding box center [634, 182] width 1280 height 0
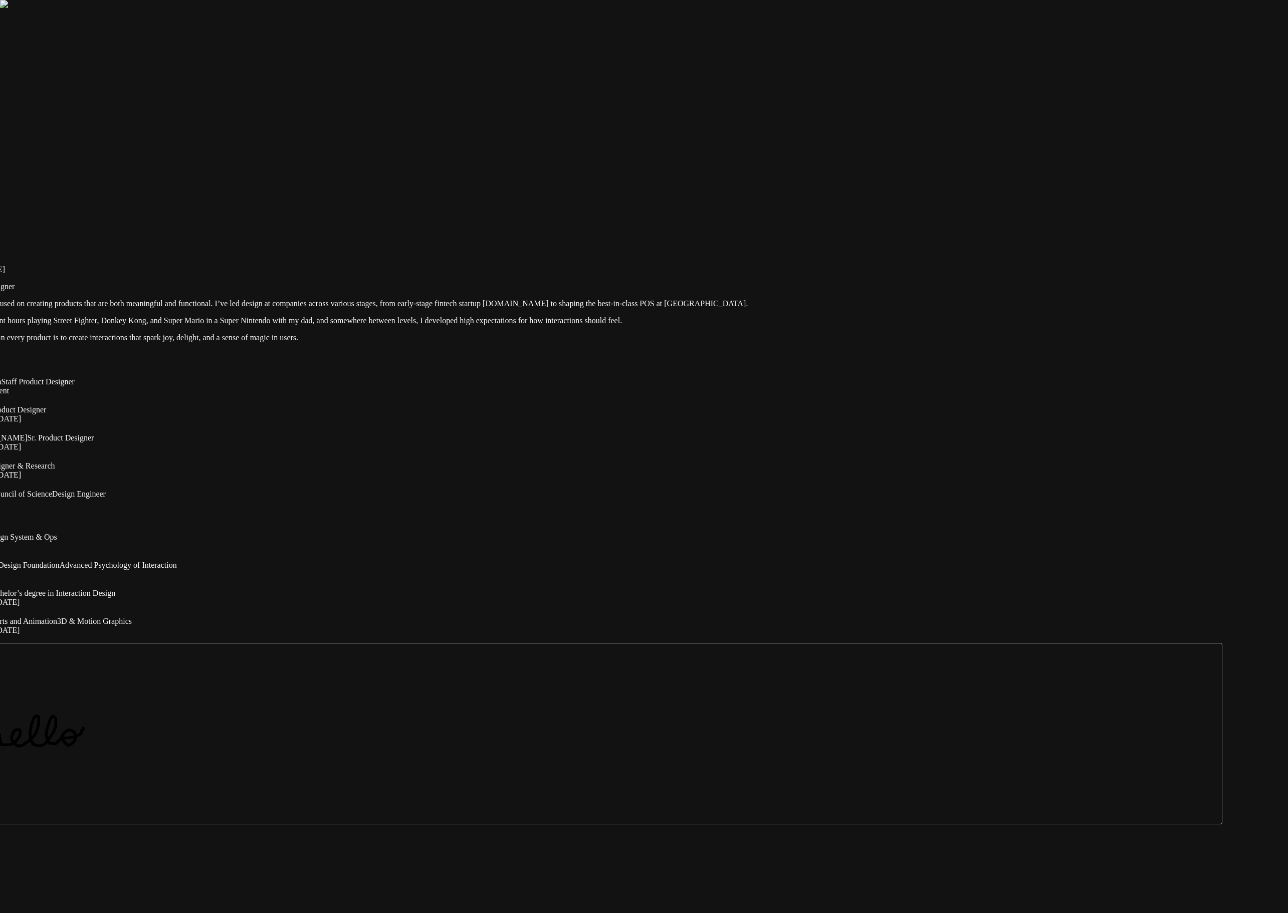
click at [643, 239] on div at bounding box center [581, 239] width 1280 height 0
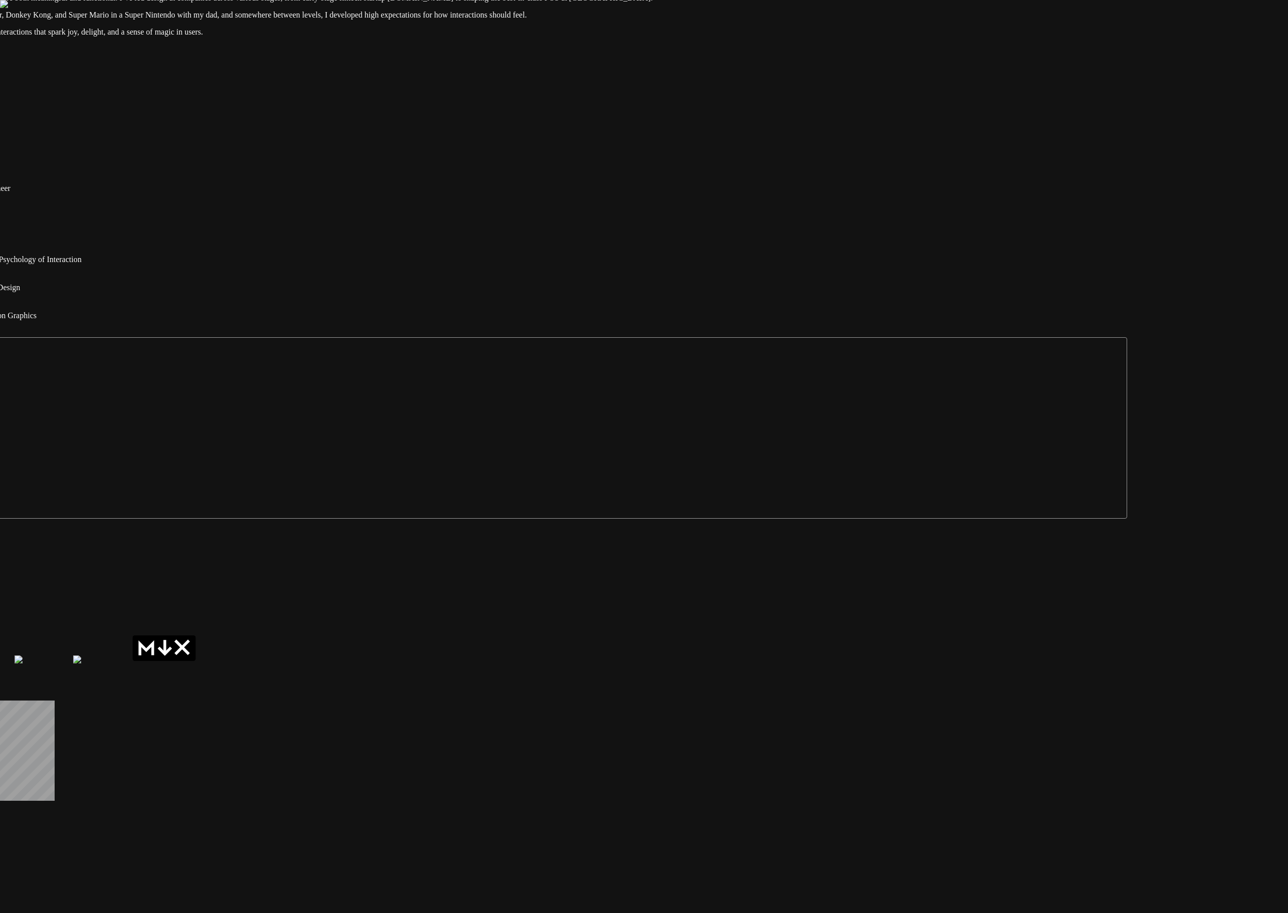
drag, startPoint x: 913, startPoint y: 318, endPoint x: 698, endPoint y: -10, distance: 392.3
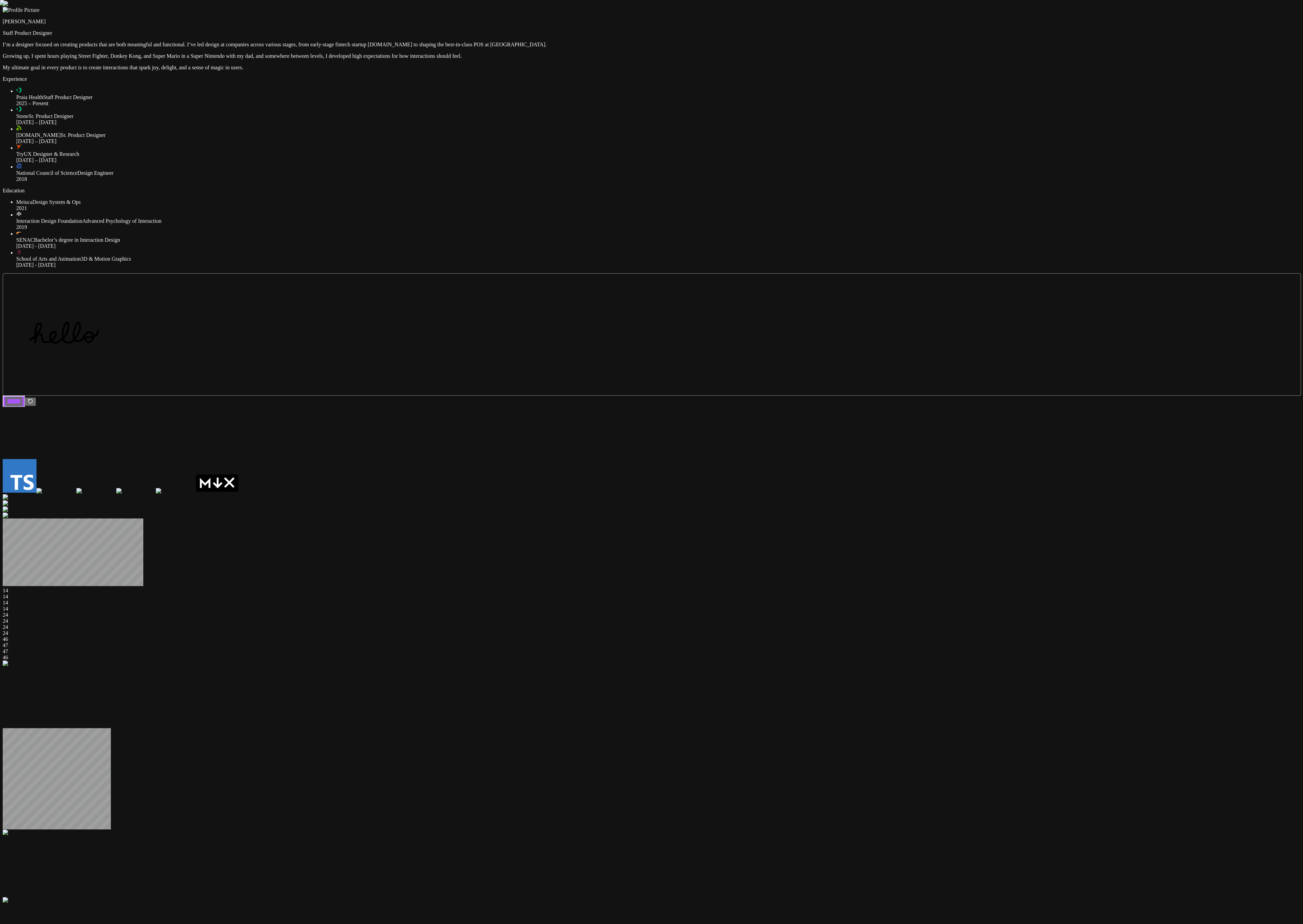
click at [434, 1] on div at bounding box center [652, 1] width 1298 height 0
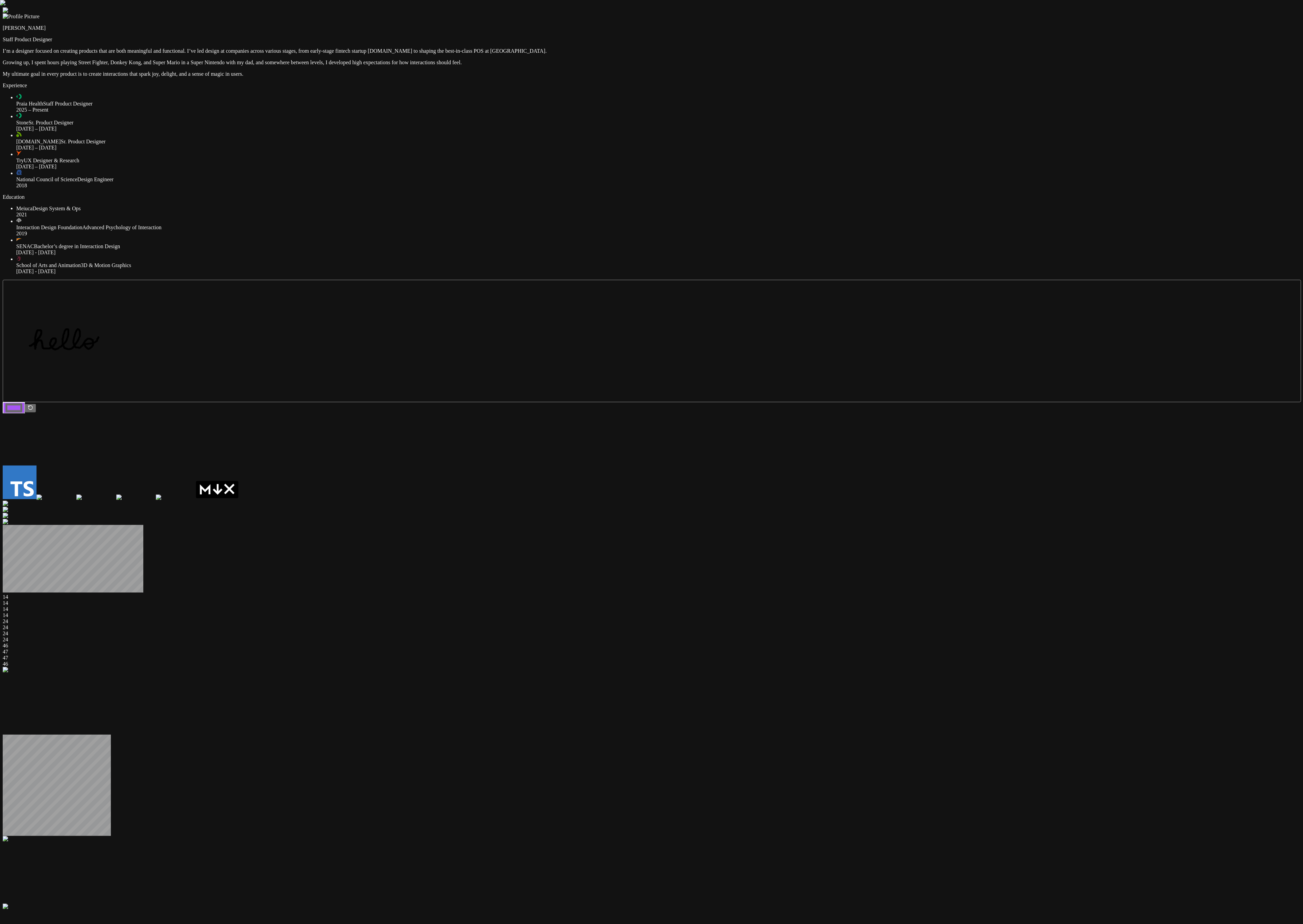
drag, startPoint x: 953, startPoint y: 250, endPoint x: 931, endPoint y: 332, distance: 84.9
click at [434, 7] on div at bounding box center [652, 7] width 1298 height 0
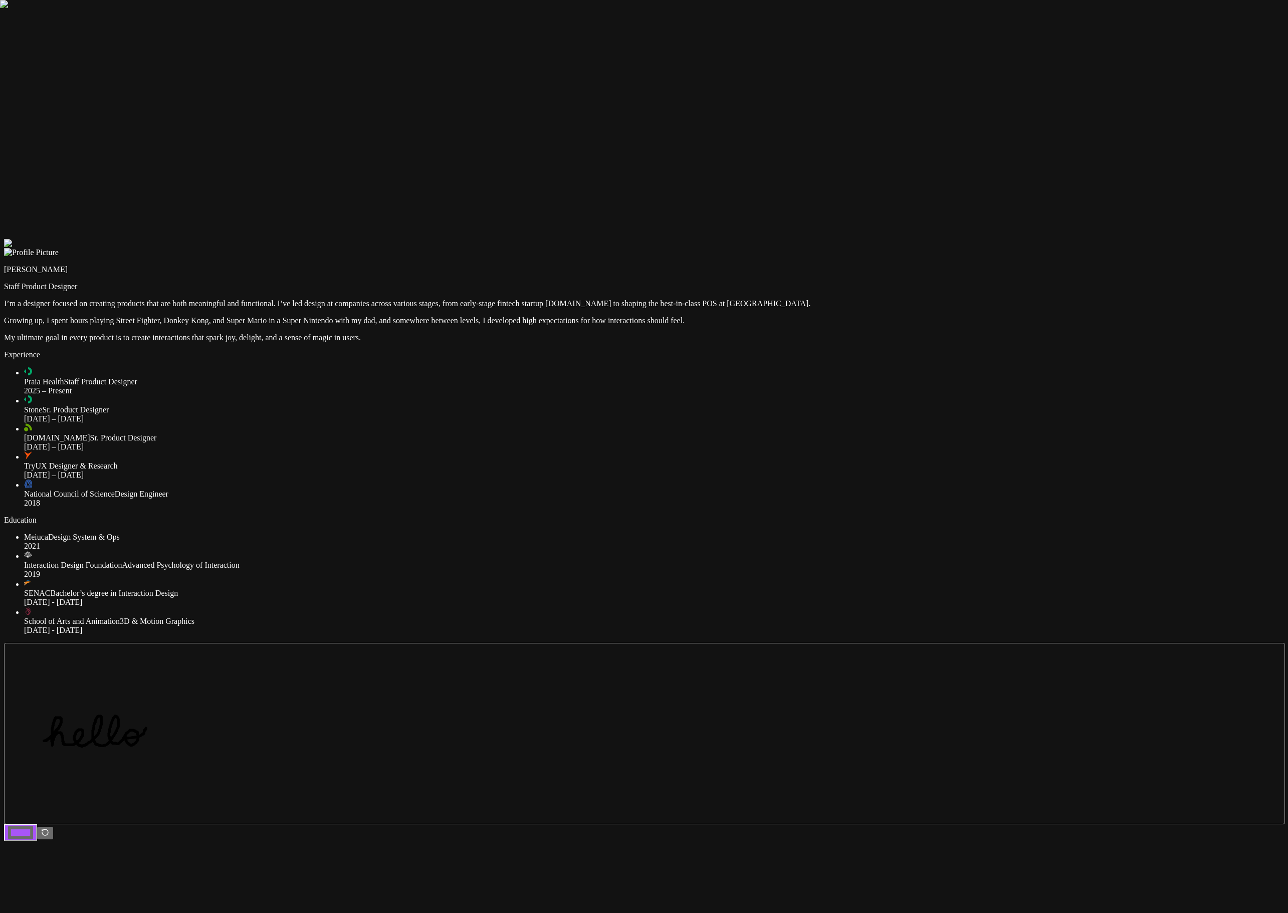
click at [643, 239] on div at bounding box center [644, 239] width 1280 height 0
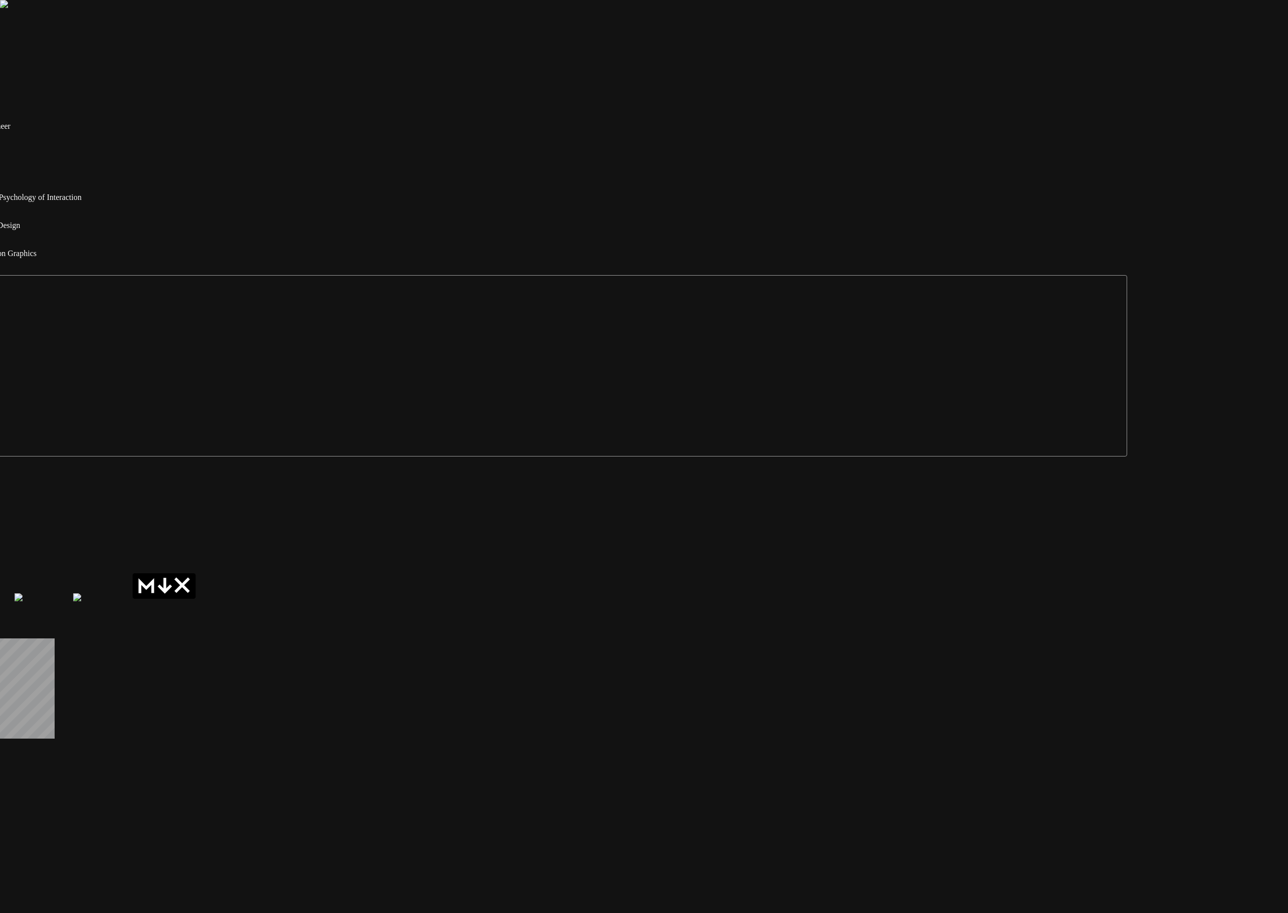
drag, startPoint x: 1067, startPoint y: 461, endPoint x: 865, endPoint y: 91, distance: 421.7
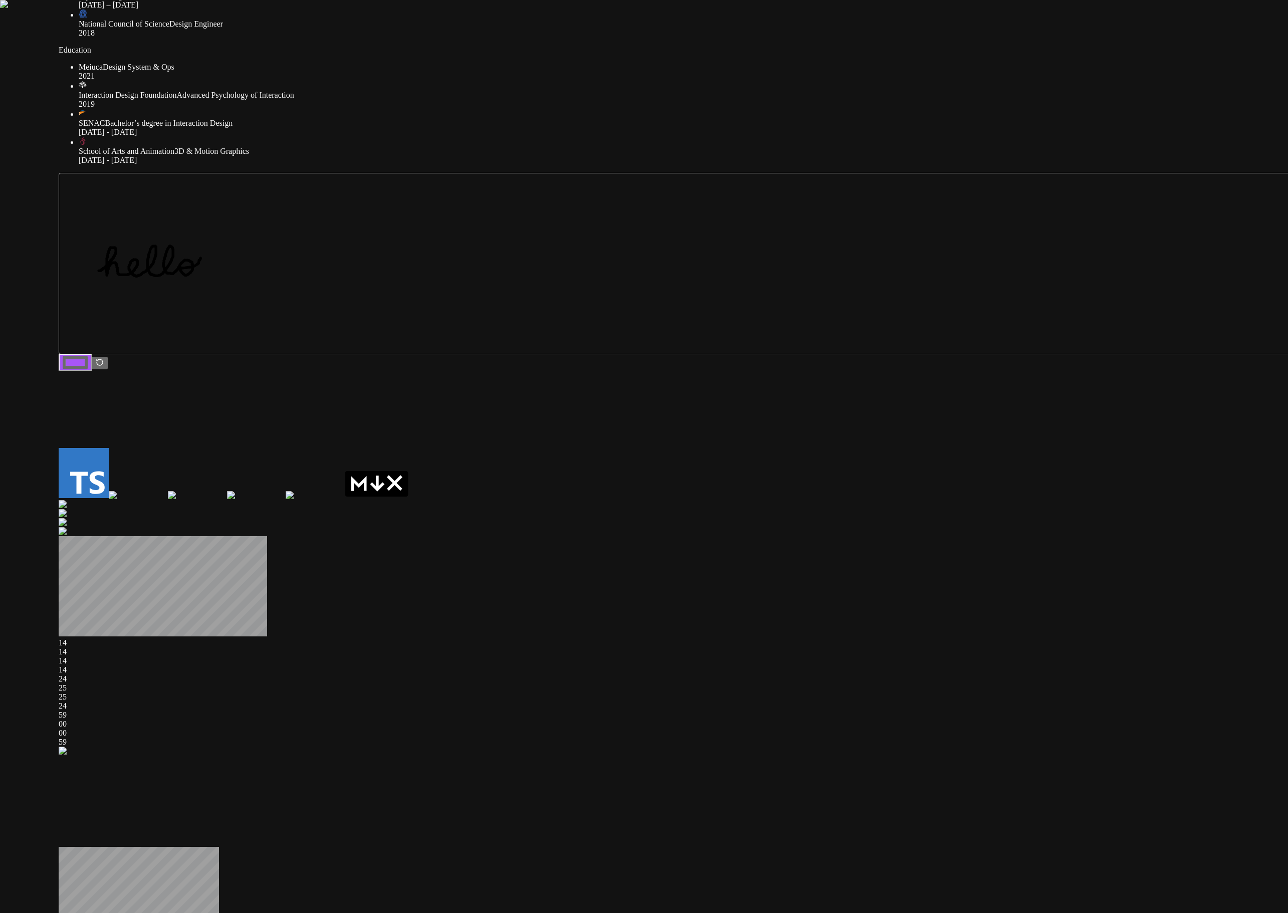
drag, startPoint x: 811, startPoint y: 479, endPoint x: 1023, endPoint y: 334, distance: 257.4
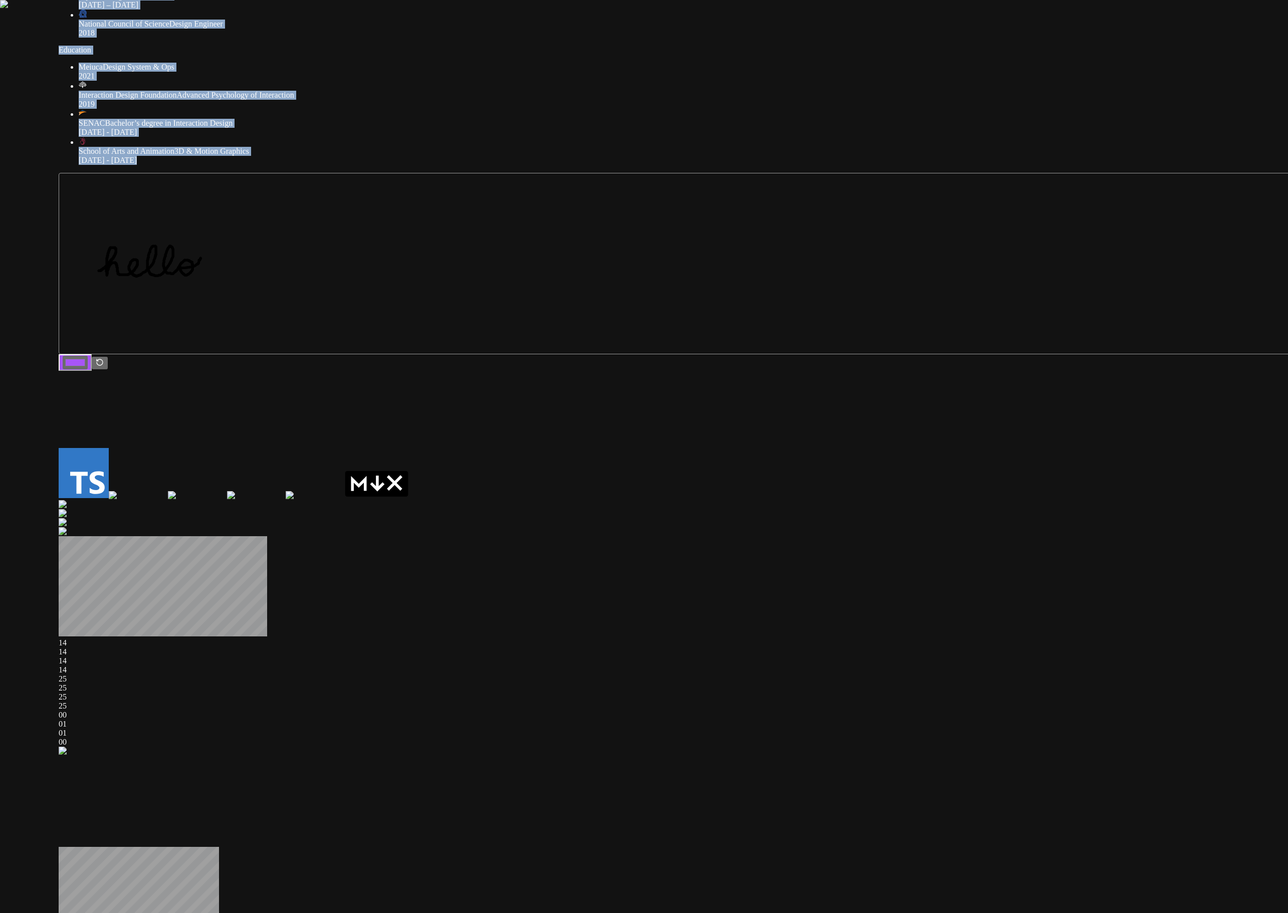
drag, startPoint x: 468, startPoint y: 524, endPoint x: 671, endPoint y: 564, distance: 206.4
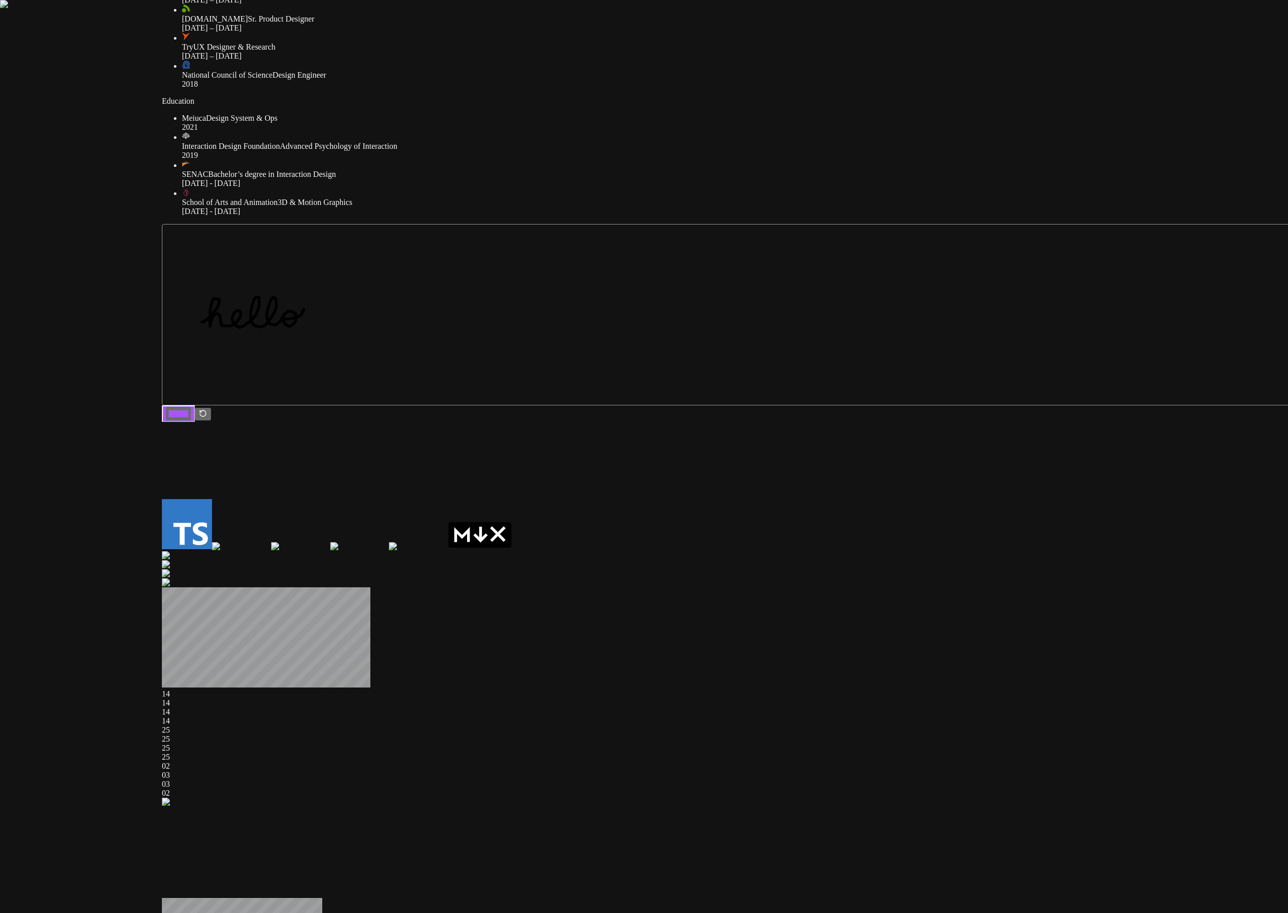
drag, startPoint x: 573, startPoint y: 574, endPoint x: 575, endPoint y: 593, distance: 19.1
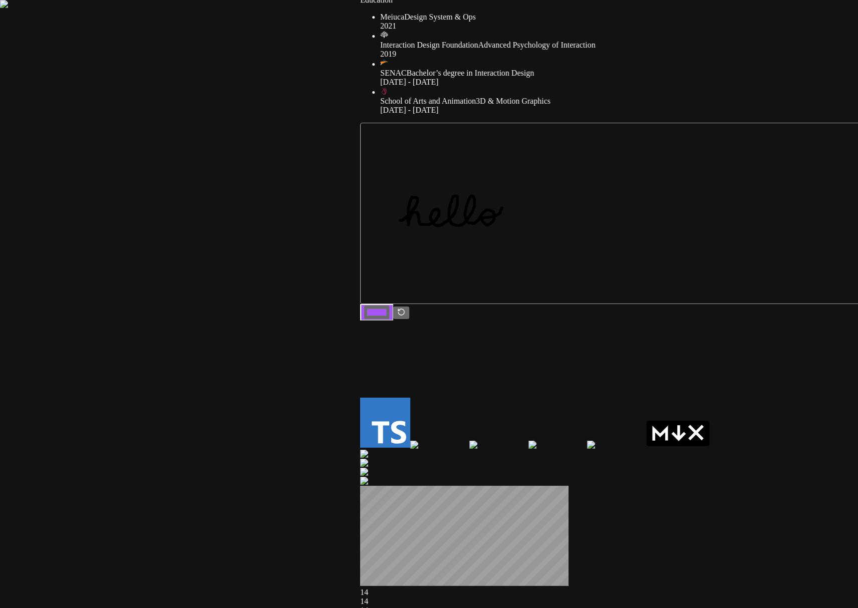
drag, startPoint x: 592, startPoint y: 317, endPoint x: 300, endPoint y: 375, distance: 297.9
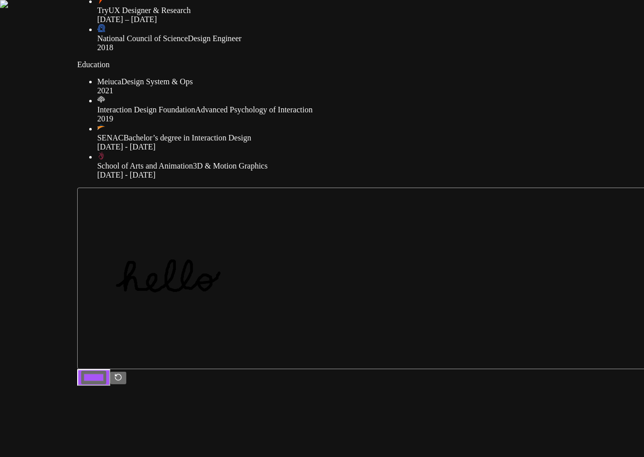
drag, startPoint x: 617, startPoint y: 194, endPoint x: 564, endPoint y: 262, distance: 86.4
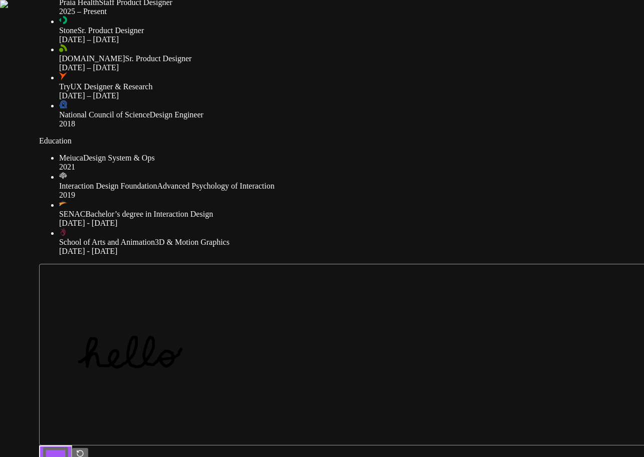
drag, startPoint x: 592, startPoint y: 225, endPoint x: 577, endPoint y: 272, distance: 49.1
drag, startPoint x: 162, startPoint y: 159, endPoint x: 62, endPoint y: 198, distance: 107.9
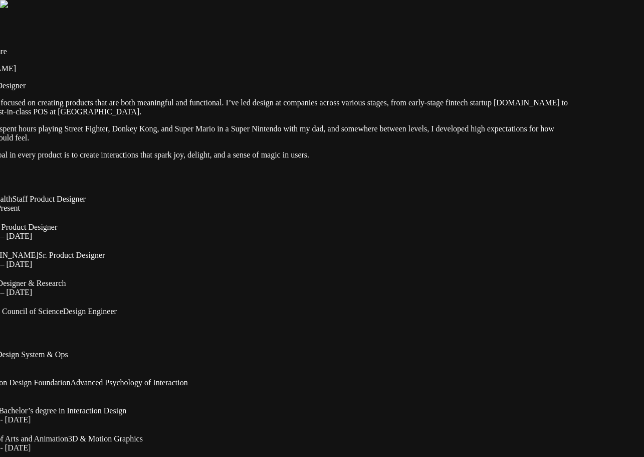
drag, startPoint x: 522, startPoint y: 62, endPoint x: 435, endPoint y: 259, distance: 215.6
click at [435, 38] on div at bounding box center [270, 38] width 636 height 0
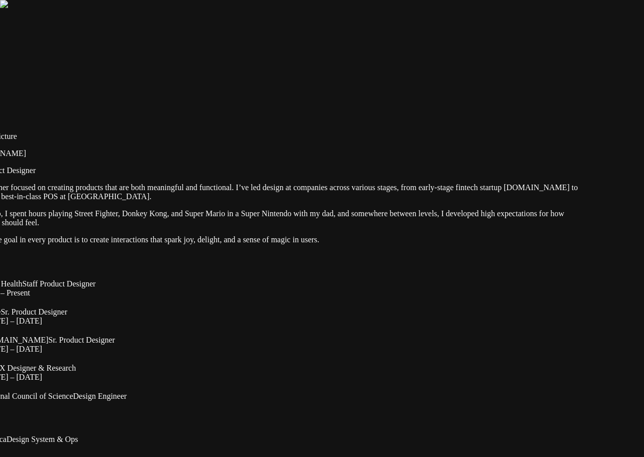
drag, startPoint x: 455, startPoint y: 57, endPoint x: 479, endPoint y: 163, distance: 108.9
click at [479, 123] on div at bounding box center [280, 123] width 636 height 0
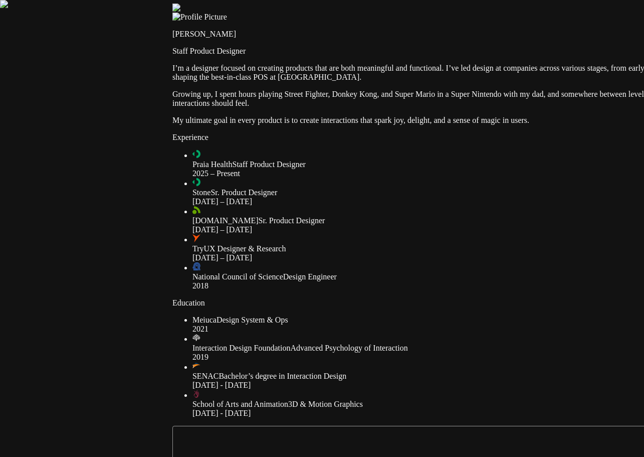
drag, startPoint x: 473, startPoint y: 80, endPoint x: 604, endPoint y: 2, distance: 153.2
click at [604, 4] on div at bounding box center [490, 4] width 636 height 0
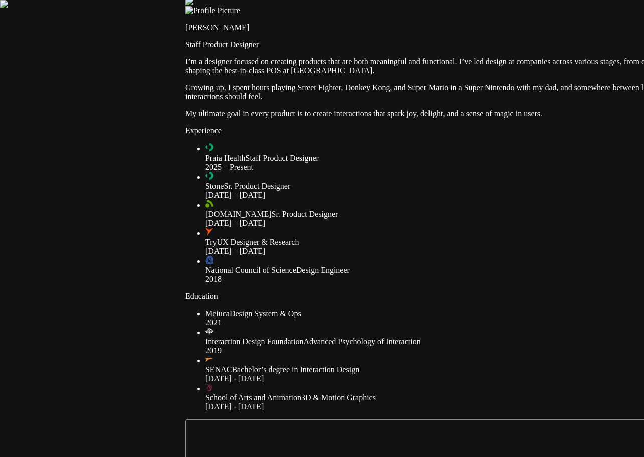
drag, startPoint x: 239, startPoint y: 195, endPoint x: 254, endPoint y: 181, distance: 20.6
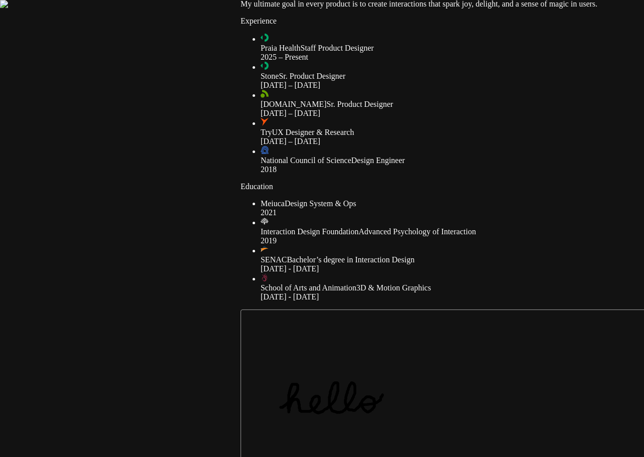
drag, startPoint x: 283, startPoint y: 191, endPoint x: 300, endPoint y: 162, distance: 33.7
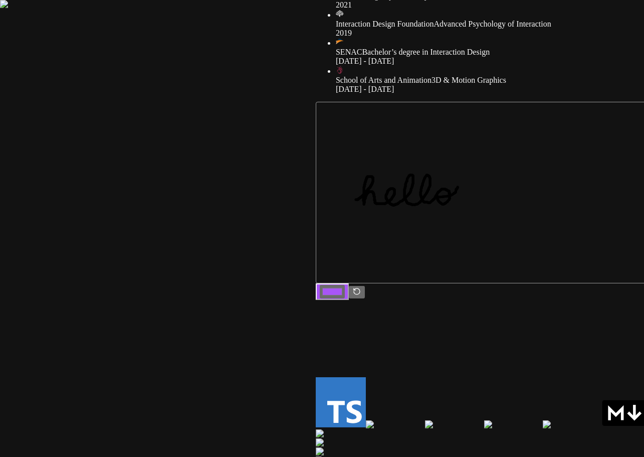
drag, startPoint x: 250, startPoint y: 251, endPoint x: 321, endPoint y: 50, distance: 213.8
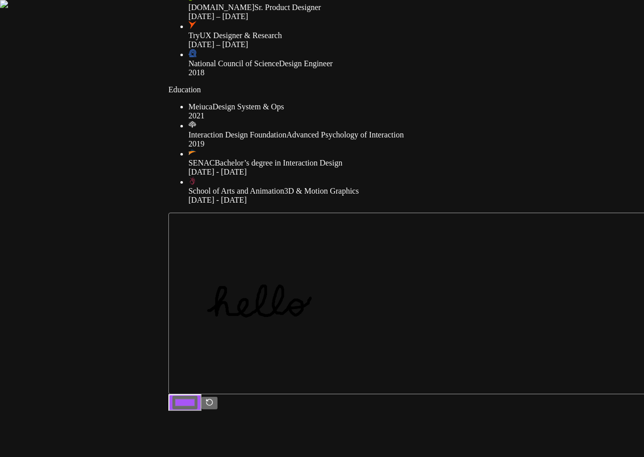
drag, startPoint x: 176, startPoint y: 200, endPoint x: 0, endPoint y: 322, distance: 214.4
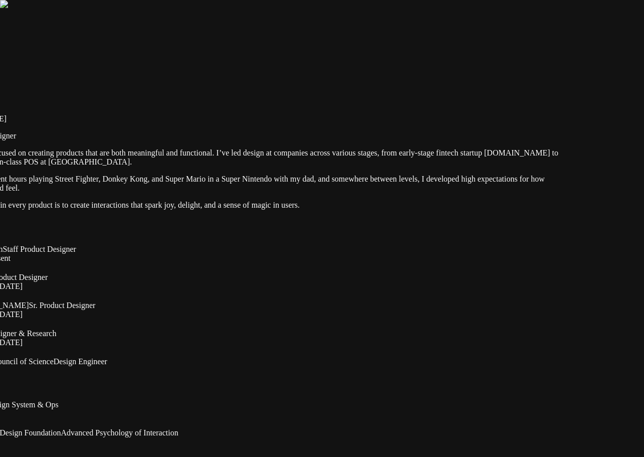
drag, startPoint x: 472, startPoint y: 103, endPoint x: 389, endPoint y: 331, distance: 242.1
click at [422, 88] on div at bounding box center [261, 88] width 636 height 0
click at [437, 88] on div at bounding box center [261, 88] width 636 height 0
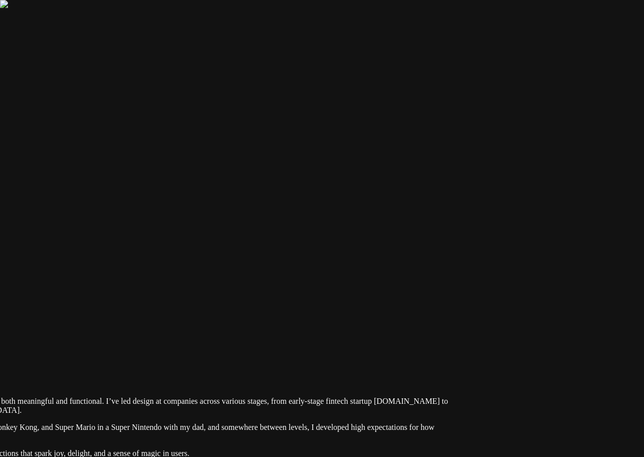
drag, startPoint x: 437, startPoint y: 87, endPoint x: 320, endPoint y: 348, distance: 285.8
click at [320, 336] on div at bounding box center [151, 336] width 636 height 0
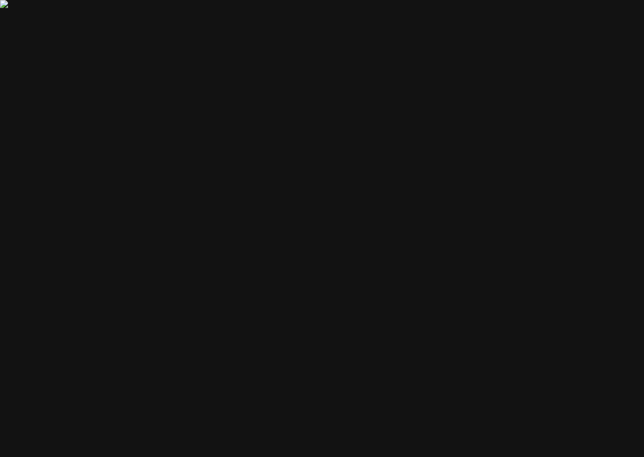
drag, startPoint x: 500, startPoint y: 244, endPoint x: 325, endPoint y: 338, distance: 198.4
click at [313, 397] on div at bounding box center [60, 397] width 636 height 0
drag, startPoint x: 412, startPoint y: 271, endPoint x: 319, endPoint y: 256, distance: 94.3
drag, startPoint x: 324, startPoint y: 235, endPoint x: 643, endPoint y: 247, distance: 319.0
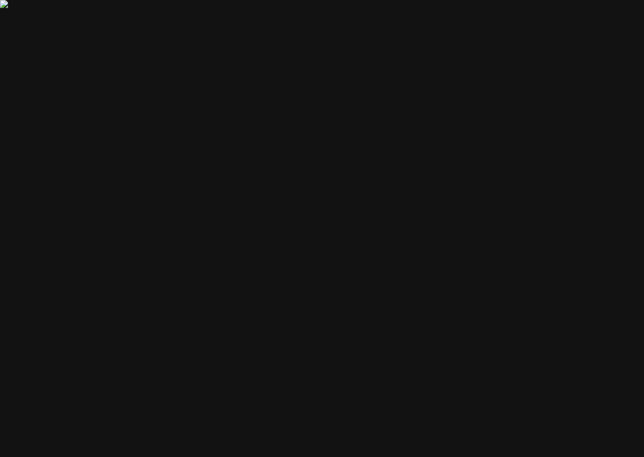
drag, startPoint x: 382, startPoint y: 225, endPoint x: 452, endPoint y: 243, distance: 71.5
drag, startPoint x: 175, startPoint y: 172, endPoint x: 487, endPoint y: 201, distance: 313.6
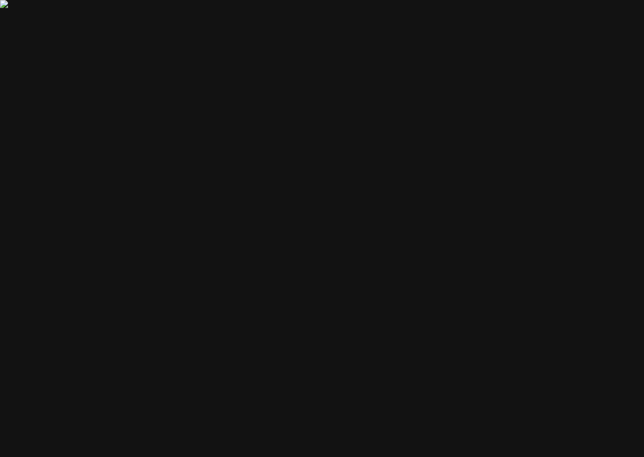
drag, startPoint x: 163, startPoint y: 169, endPoint x: 468, endPoint y: 205, distance: 306.9
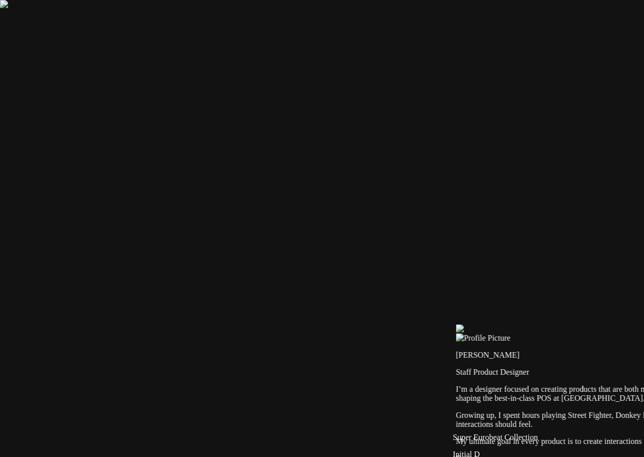
drag, startPoint x: 210, startPoint y: 297, endPoint x: 119, endPoint y: 21, distance: 290.2
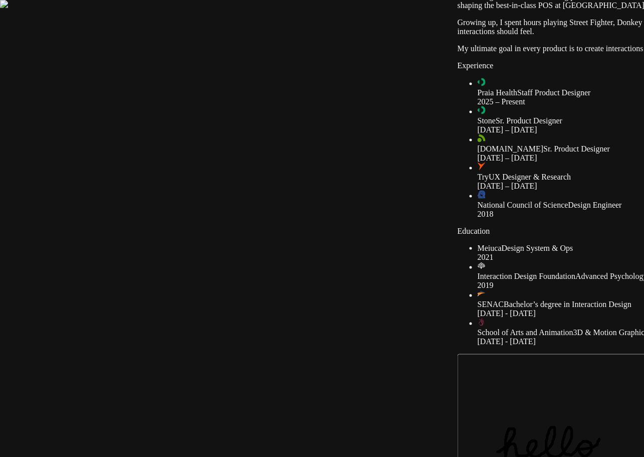
drag, startPoint x: 103, startPoint y: 382, endPoint x: 170, endPoint y: 97, distance: 292.9
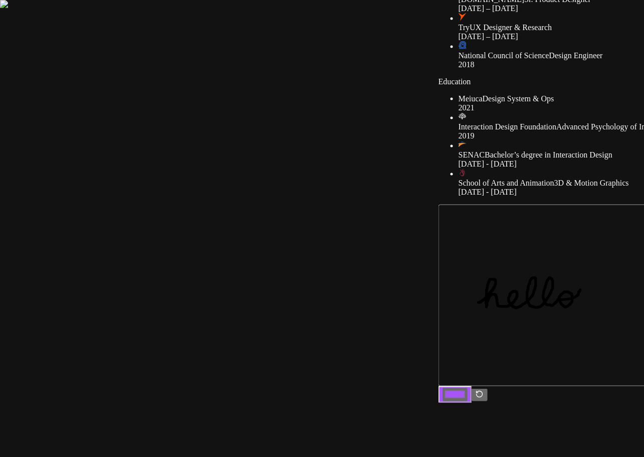
drag, startPoint x: 264, startPoint y: 250, endPoint x: 230, endPoint y: 115, distance: 139.1
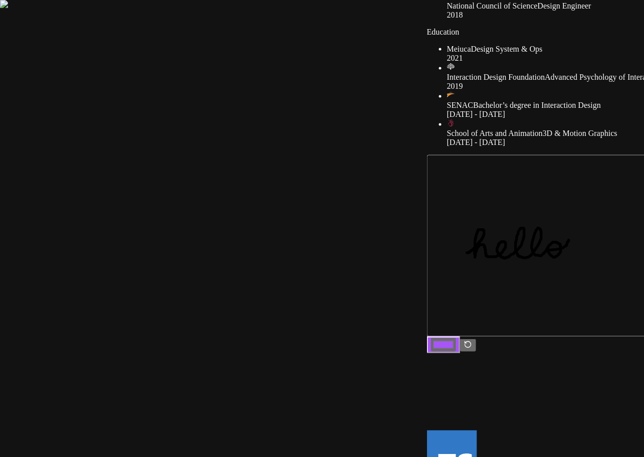
drag, startPoint x: 210, startPoint y: 277, endPoint x: 187, endPoint y: 101, distance: 177.8
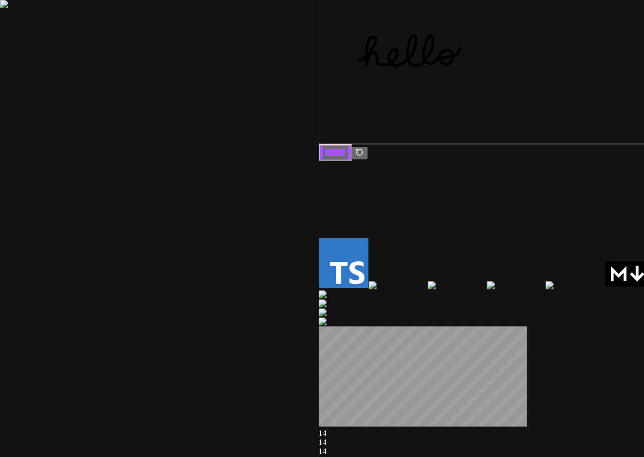
drag, startPoint x: 330, startPoint y: 256, endPoint x: 239, endPoint y: 176, distance: 121.1
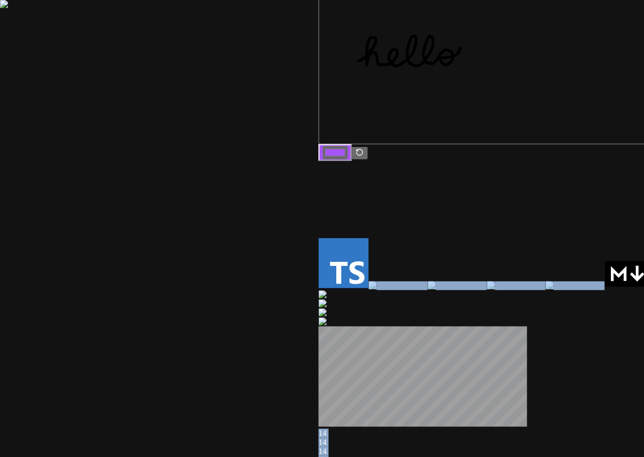
drag, startPoint x: 403, startPoint y: 236, endPoint x: 150, endPoint y: 271, distance: 255.9
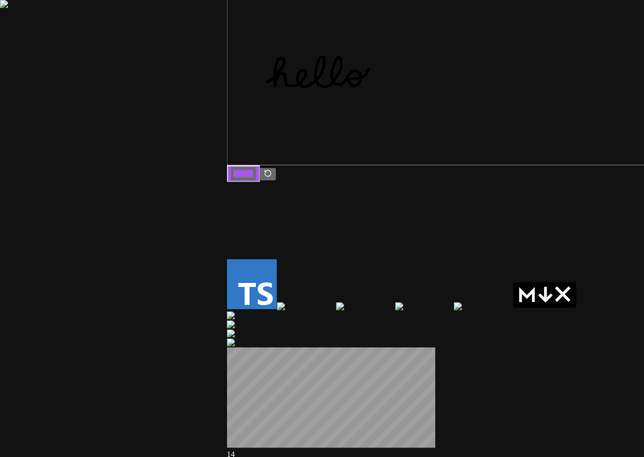
drag
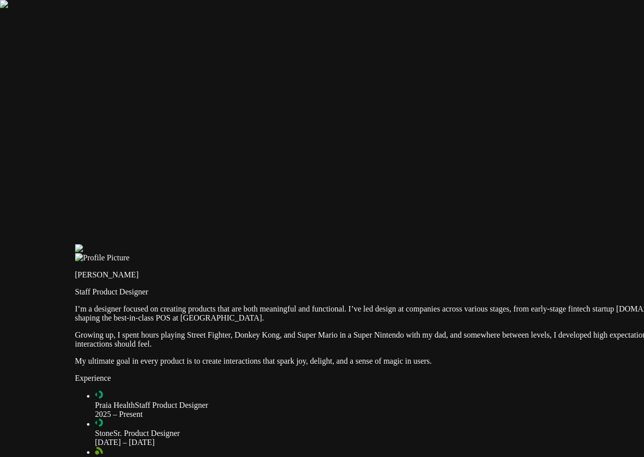
click at [130, 244] on div at bounding box center [393, 244] width 636 height 0
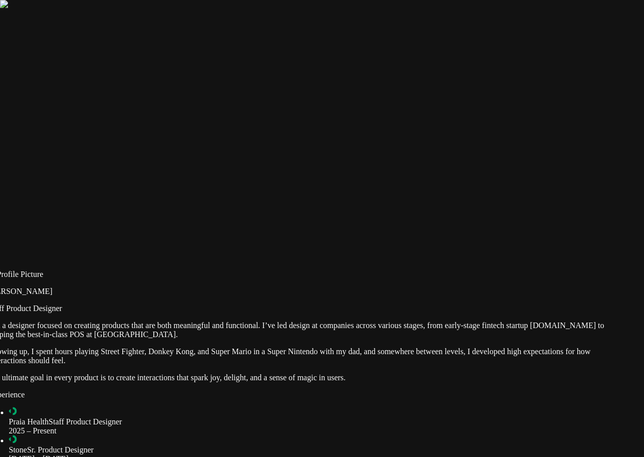
click at [187, 261] on div at bounding box center [307, 261] width 636 height 0
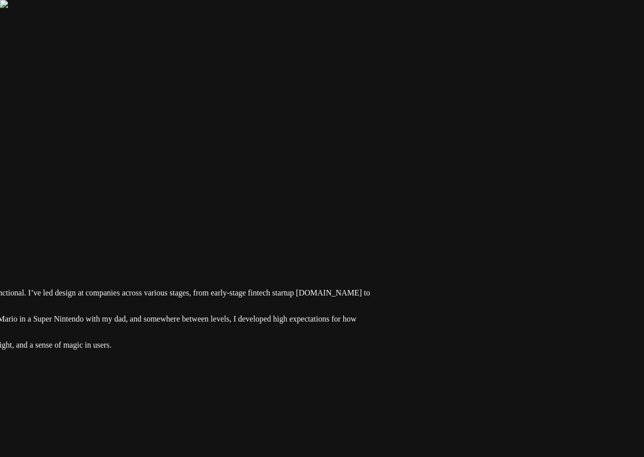
click at [175, 228] on div at bounding box center [73, 228] width 636 height 0
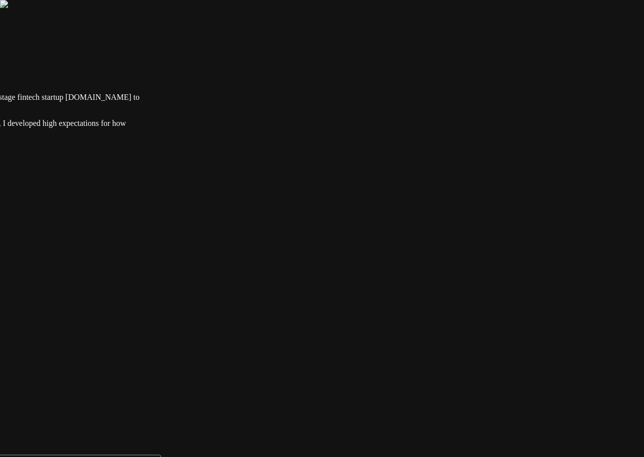
type input "0.22"
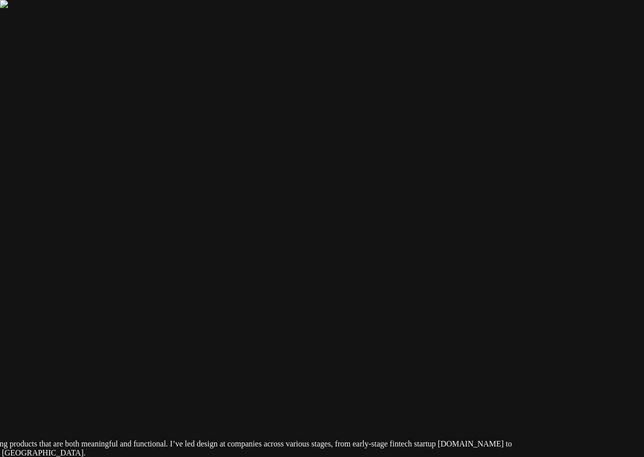
click at [533, 379] on div at bounding box center [215, 379] width 636 height 0
click at [92, 379] on div at bounding box center [202, 379] width 636 height 0
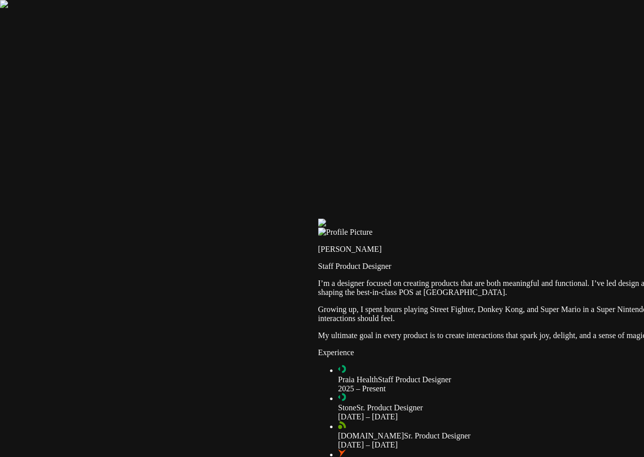
drag, startPoint x: 85, startPoint y: 218, endPoint x: 594, endPoint y: -44, distance: 572.7
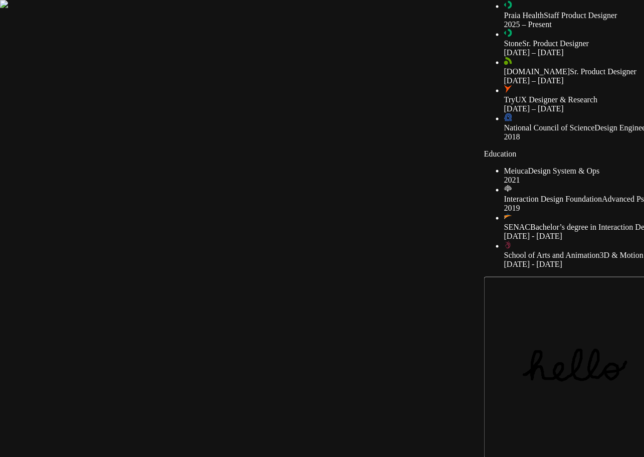
drag, startPoint x: 285, startPoint y: 321, endPoint x: 411, endPoint y: 53, distance: 296.2
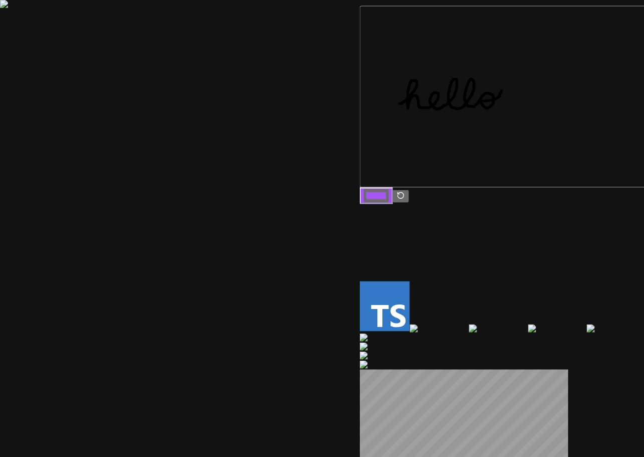
drag, startPoint x: 381, startPoint y: 264, endPoint x: 269, endPoint y: -32, distance: 316.3
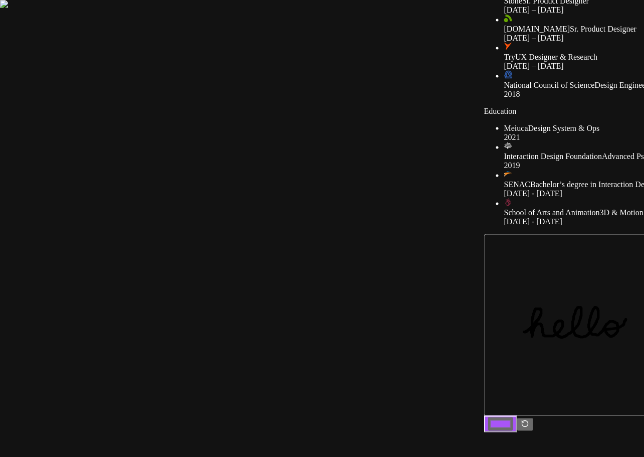
drag, startPoint x: 230, startPoint y: 105, endPoint x: 339, endPoint y: 453, distance: 364.9
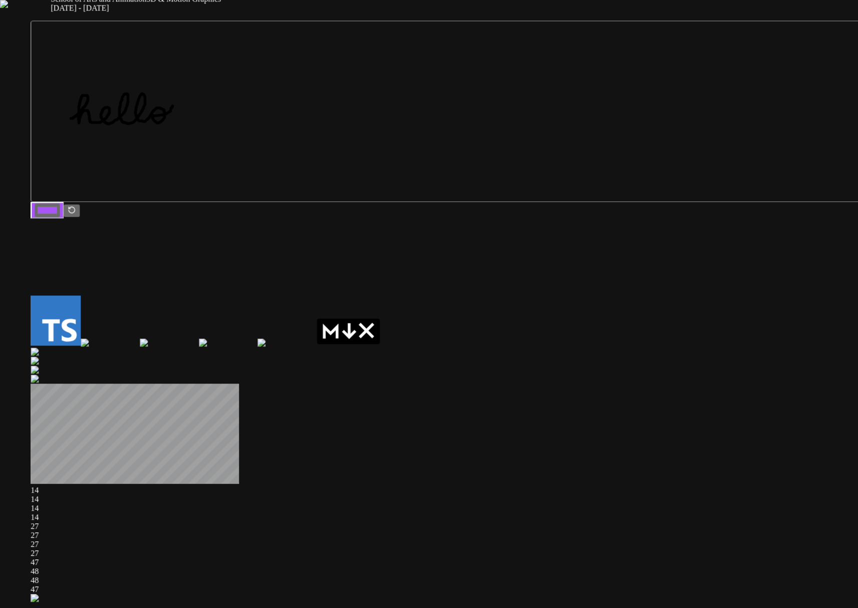
drag, startPoint x: 628, startPoint y: 524, endPoint x: 654, endPoint y: 118, distance: 406.2
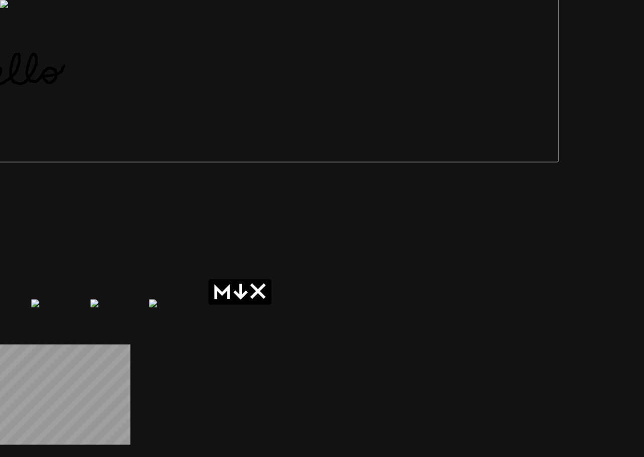
drag, startPoint x: 511, startPoint y: 219, endPoint x: 396, endPoint y: 237, distance: 116.2
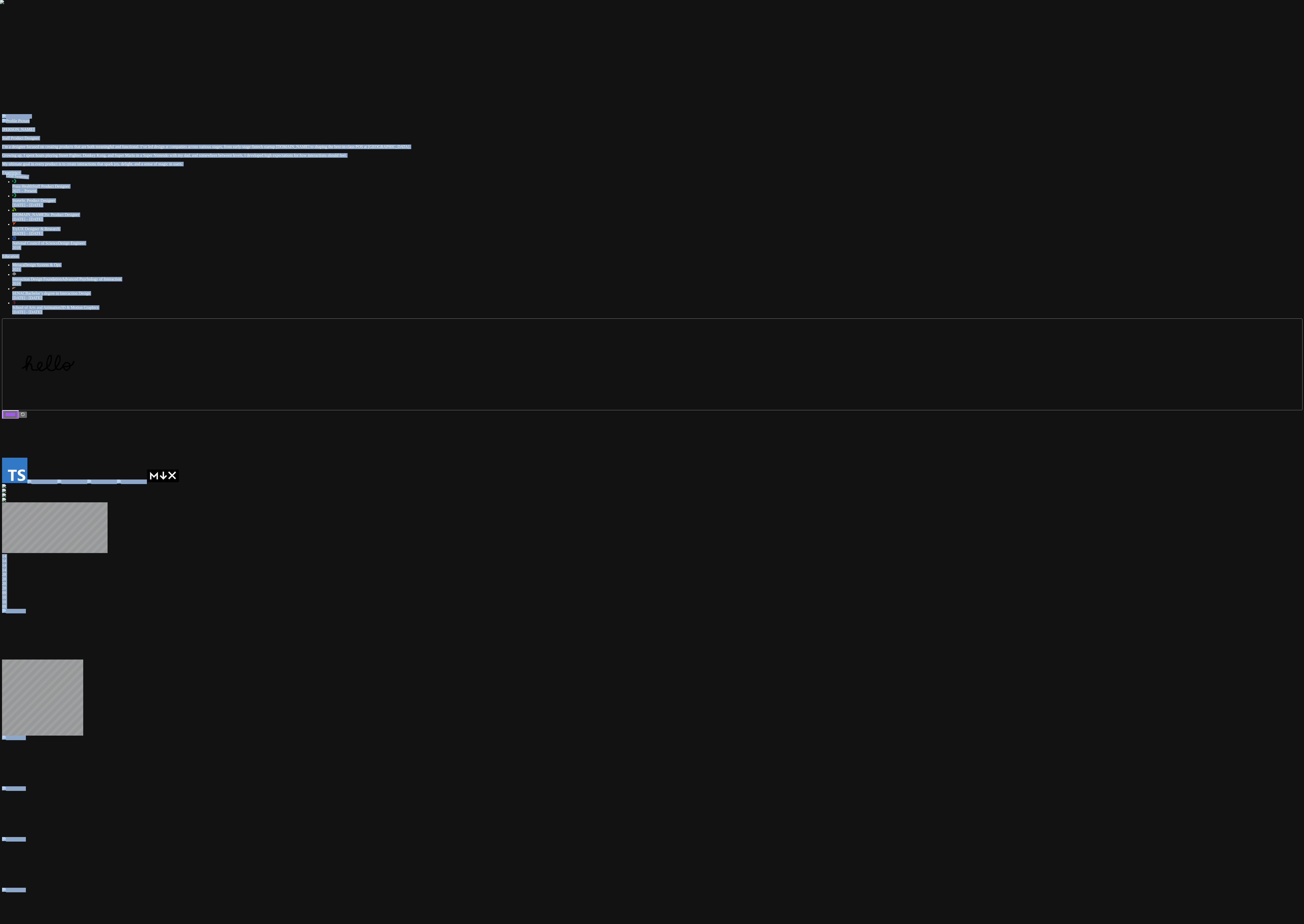
drag, startPoint x: 935, startPoint y: 195, endPoint x: 922, endPoint y: 437, distance: 242.3
click at [325, 231] on div "Andre Souza Staff Product Designer I’m a designer focused on creating products …" at bounding box center [652, 718] width 1300 height 1207
click at [325, 114] on div at bounding box center [652, 114] width 1300 height 0
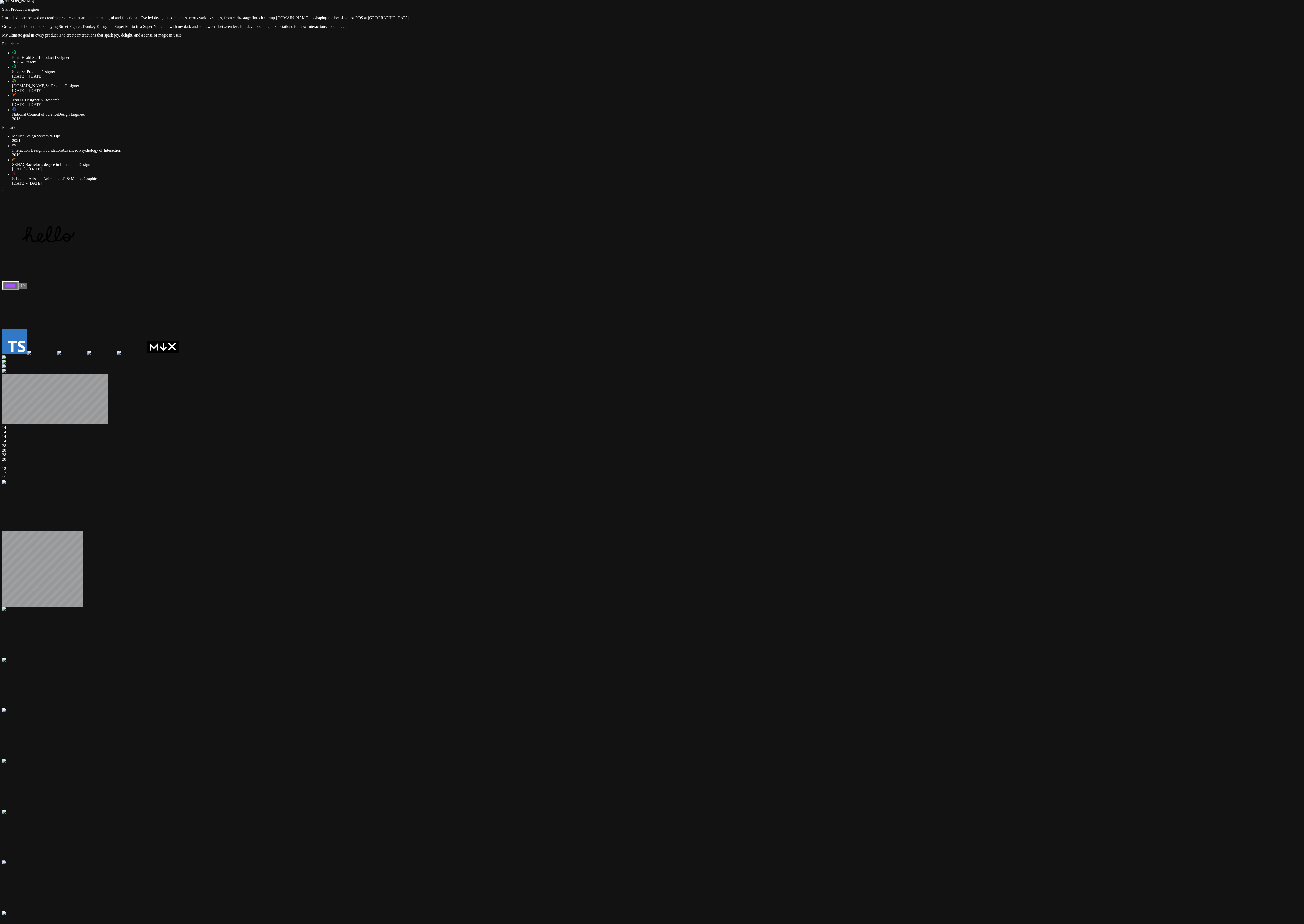
drag, startPoint x: 971, startPoint y: 314, endPoint x: 951, endPoint y: 186, distance: 129.6
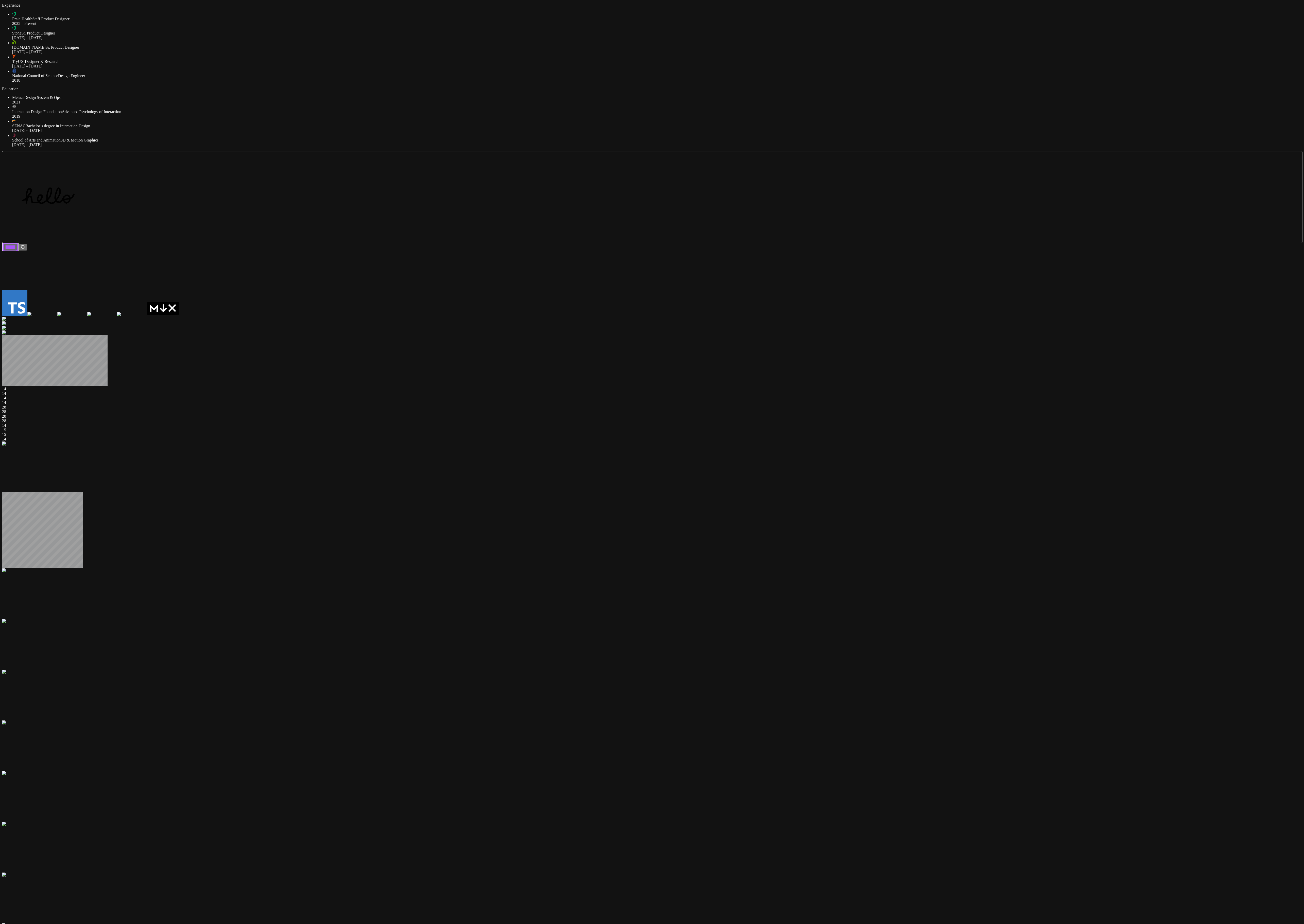
drag, startPoint x: 980, startPoint y: 227, endPoint x: 981, endPoint y: 147, distance: 80.0
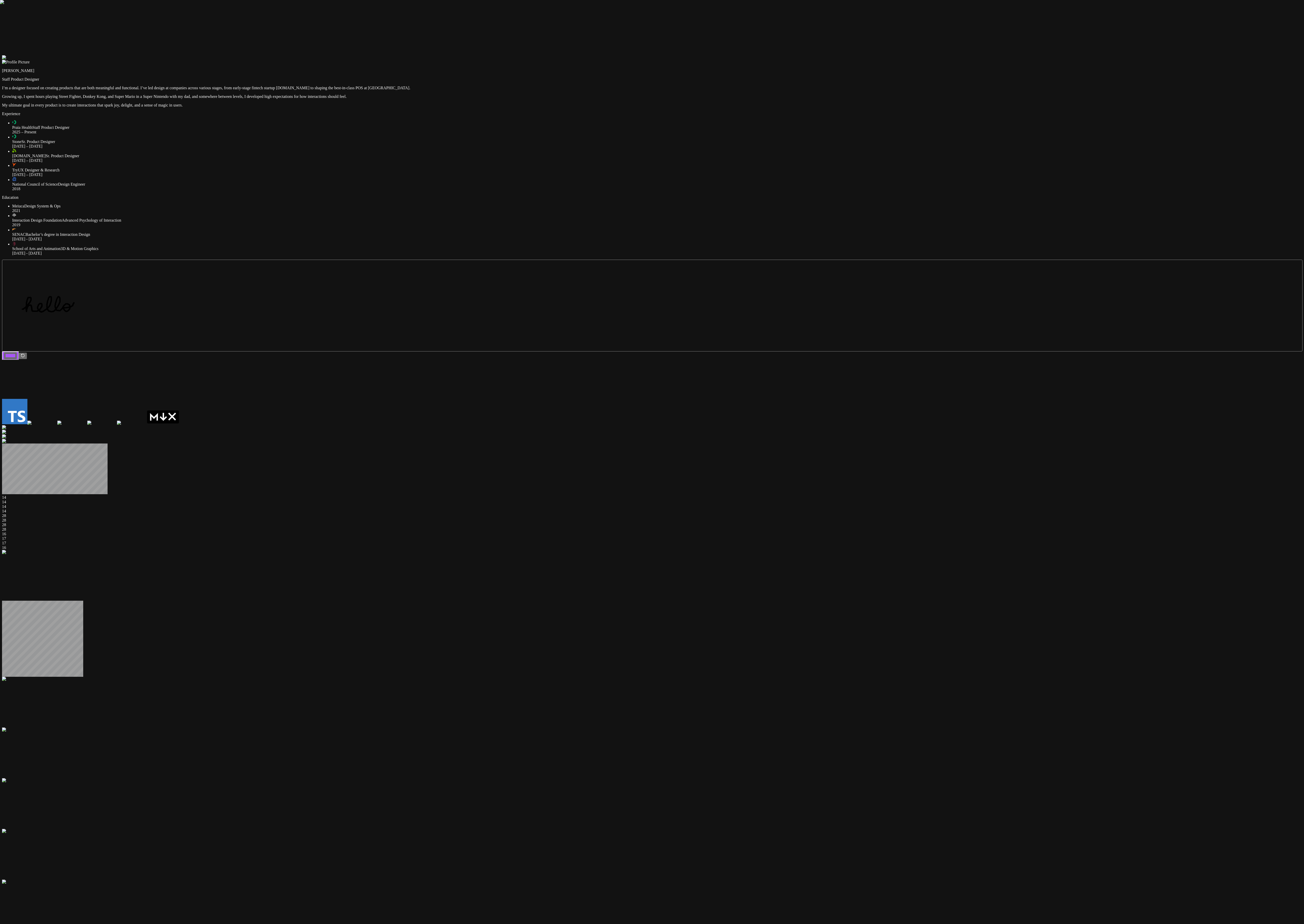
drag, startPoint x: 967, startPoint y: 199, endPoint x: 940, endPoint y: 307, distance: 111.3
click at [325, 55] on div at bounding box center [652, 55] width 1300 height 0
drag, startPoint x: 928, startPoint y: 291, endPoint x: 916, endPoint y: 200, distance: 91.8
click at [325, 55] on div at bounding box center [652, 55] width 1300 height 0
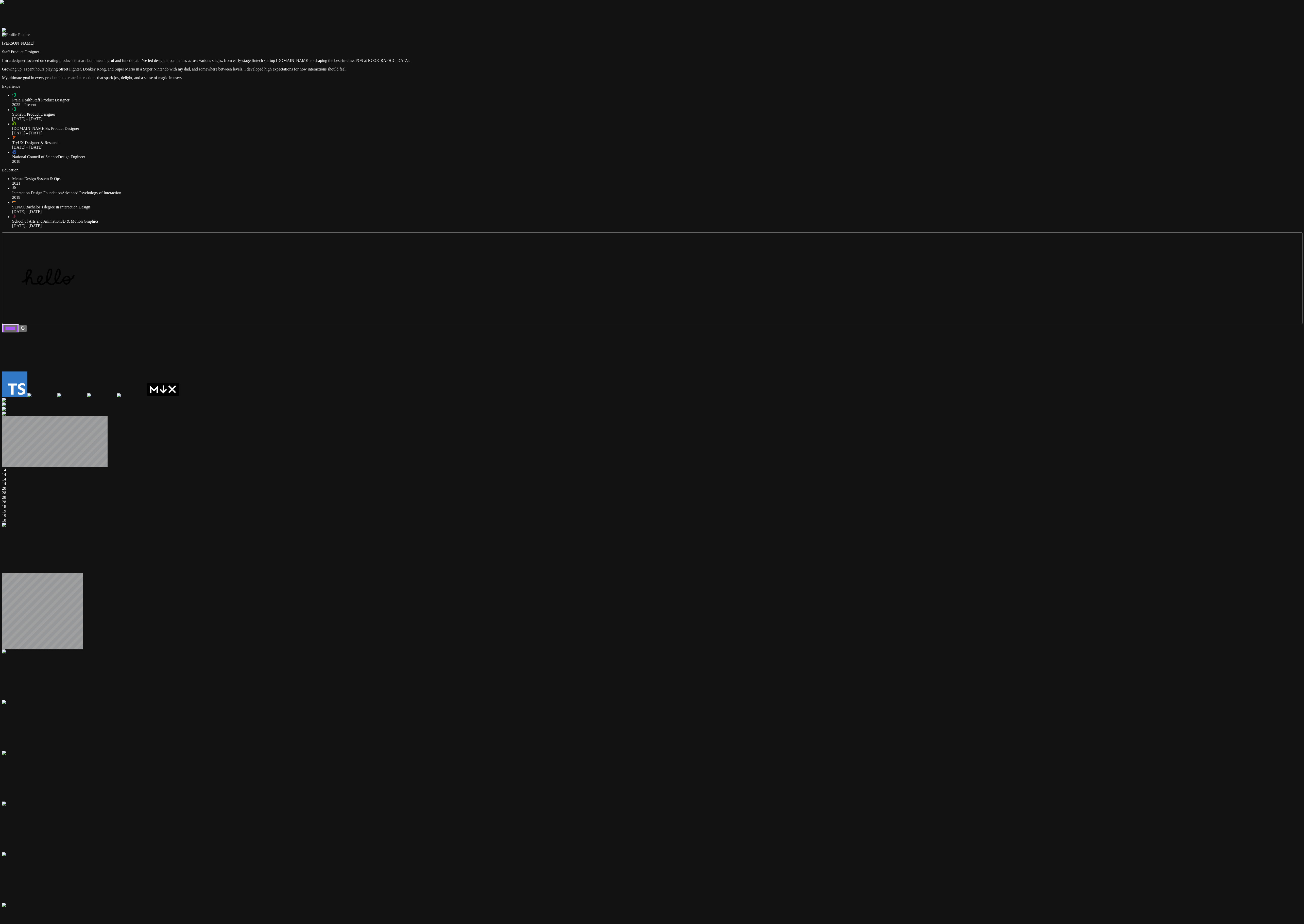
drag, startPoint x: 914, startPoint y: 312, endPoint x: 913, endPoint y: 344, distance: 32.0
click at [325, 28] on div at bounding box center [652, 28] width 1300 height 0
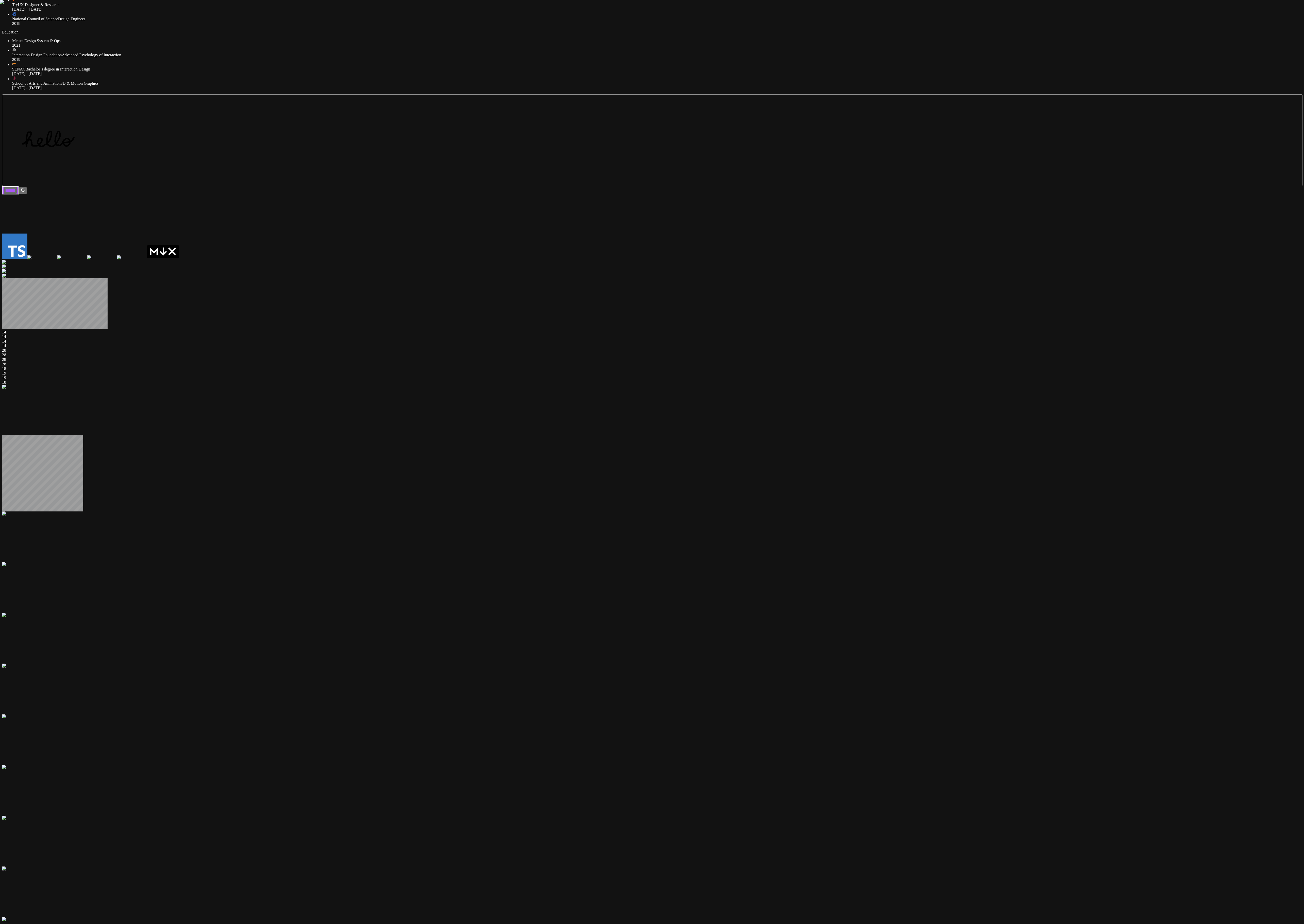
drag, startPoint x: 910, startPoint y: 296, endPoint x: 932, endPoint y: 127, distance: 170.4
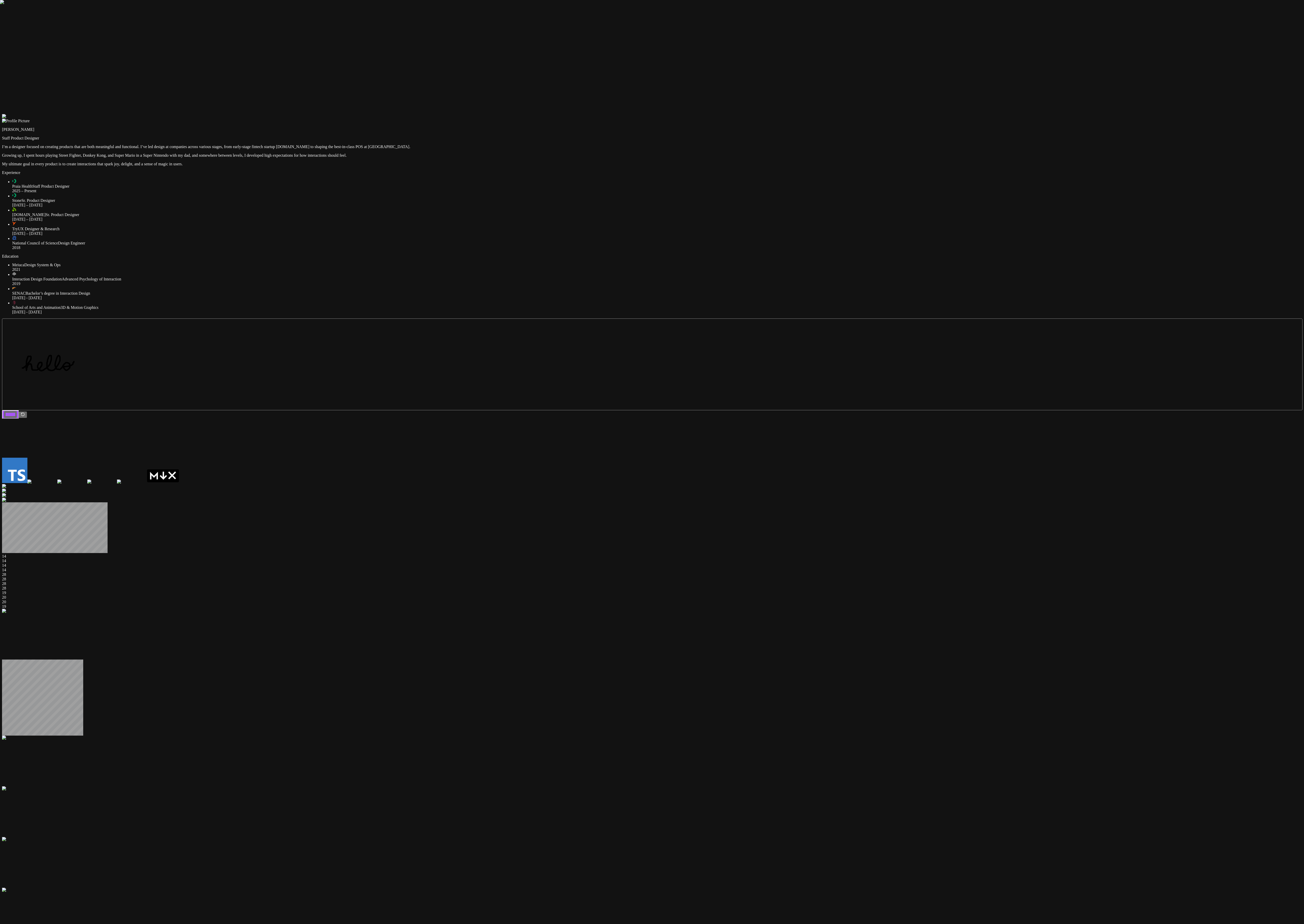
drag, startPoint x: 927, startPoint y: 376, endPoint x: 926, endPoint y: 461, distance: 85.0
click at [325, 114] on div at bounding box center [652, 114] width 1300 height 0
drag, startPoint x: 954, startPoint y: 147, endPoint x: 956, endPoint y: 131, distance: 16.1
click at [325, 114] on div at bounding box center [652, 114] width 1300 height 0
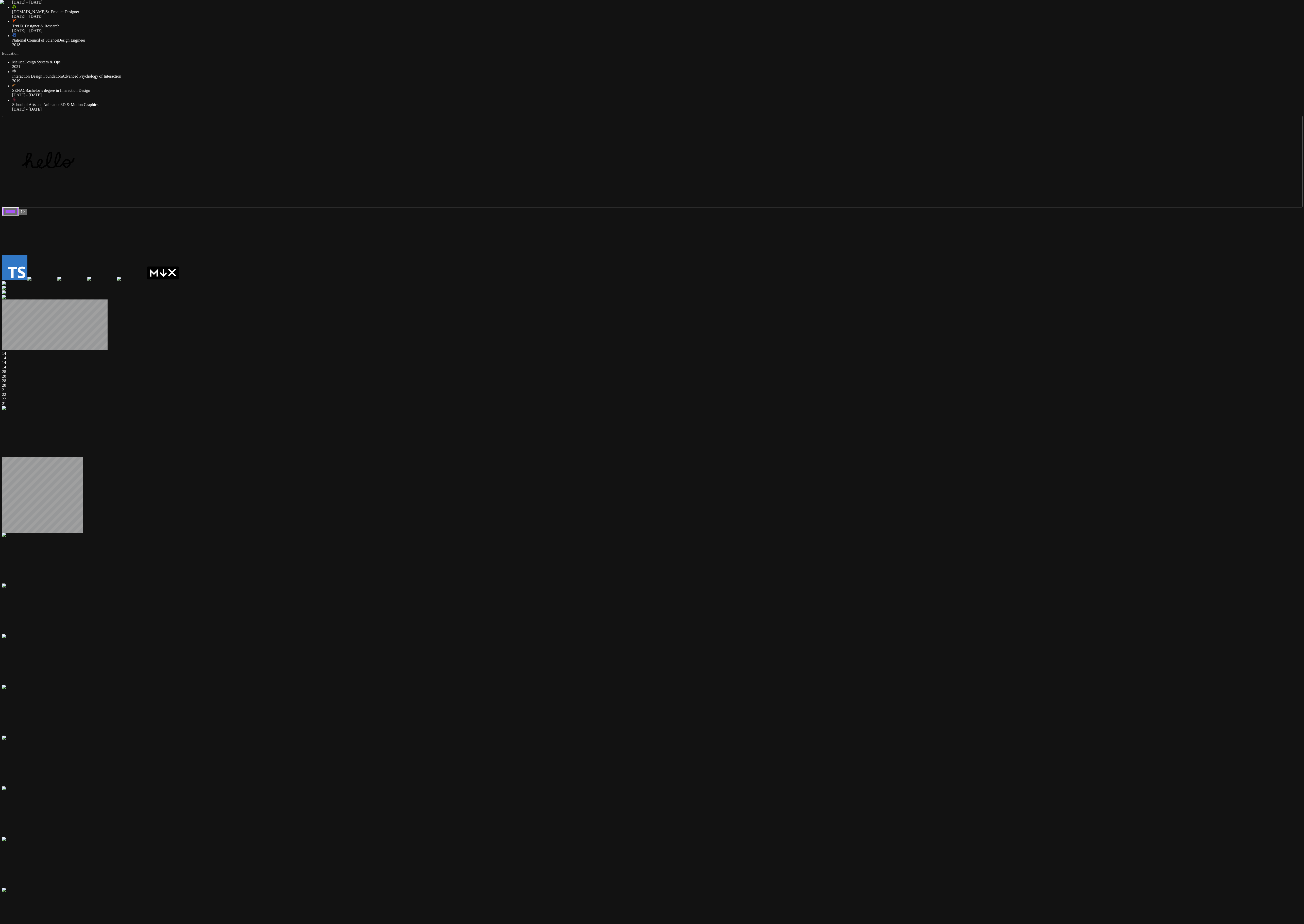
drag, startPoint x: 949, startPoint y: 213, endPoint x: 1047, endPoint y: 246, distance: 103.4
click at [325, 231] on div "Andre Souza Staff Product Designer I’m a designer focused on creating products …" at bounding box center [652, 515] width 1300 height 1207
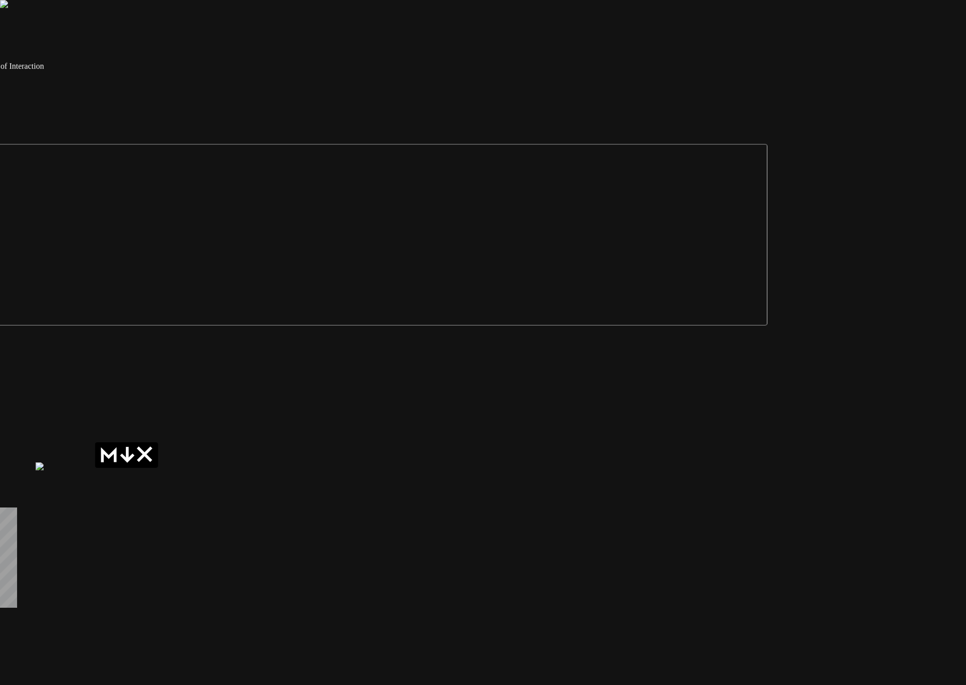
drag, startPoint x: 856, startPoint y: 328, endPoint x: 661, endPoint y: 316, distance: 195.9
drag, startPoint x: 379, startPoint y: 94, endPoint x: 385, endPoint y: 152, distance: 58.9
drag, startPoint x: 345, startPoint y: 100, endPoint x: 422, endPoint y: 302, distance: 216.7
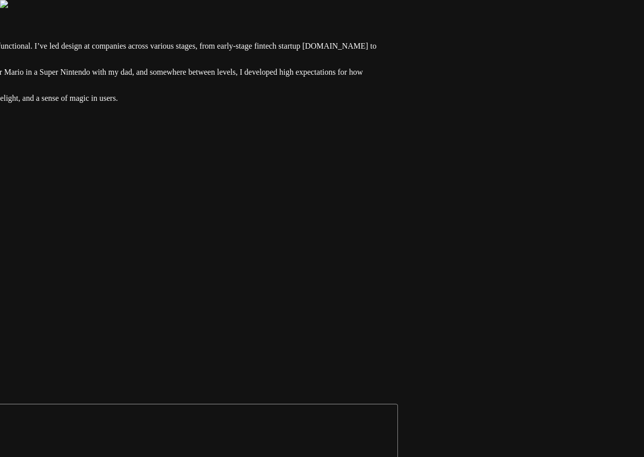
drag, startPoint x: 468, startPoint y: 195, endPoint x: 404, endPoint y: 297, distance: 120.0
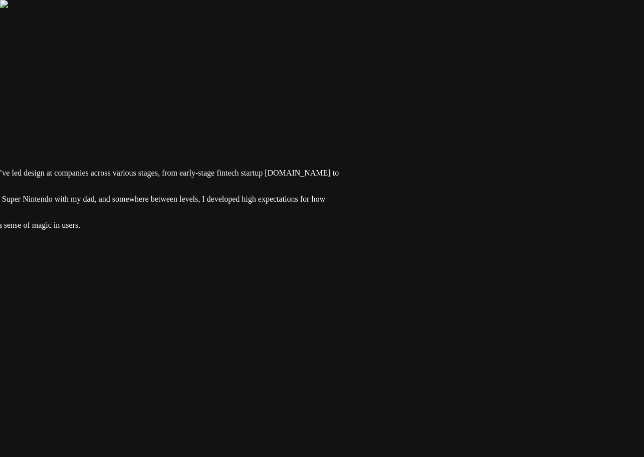
drag, startPoint x: 435, startPoint y: 113, endPoint x: 431, endPoint y: 310, distance: 196.5
click at [359, 108] on div at bounding box center [41, 108] width 636 height 0
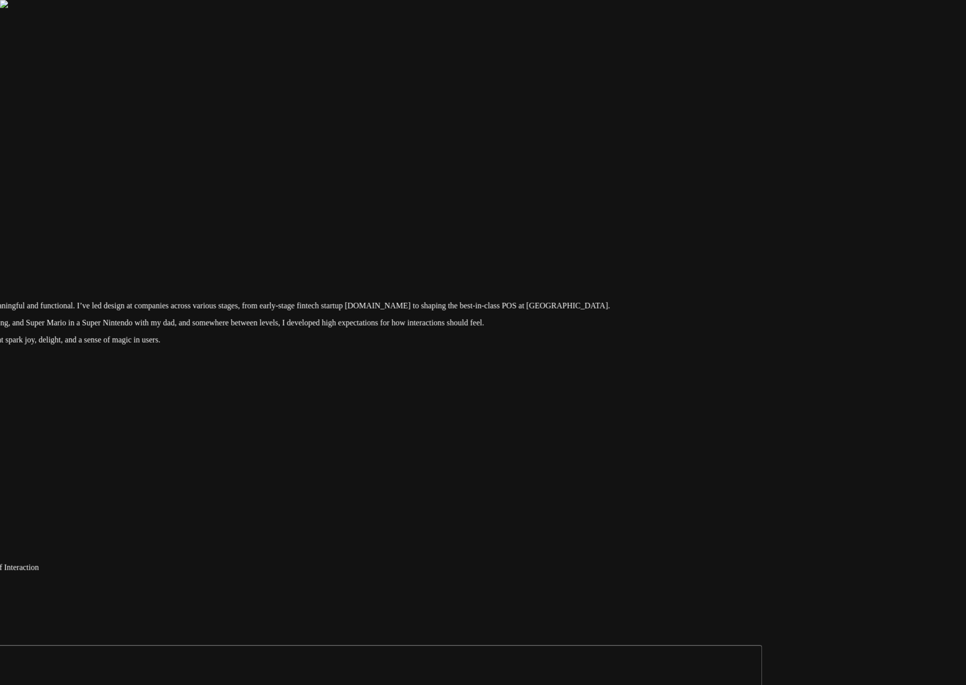
drag, startPoint x: 672, startPoint y: 350, endPoint x: 701, endPoint y: 399, distance: 56.4
click at [643, 241] on div at bounding box center [283, 241] width 958 height 0
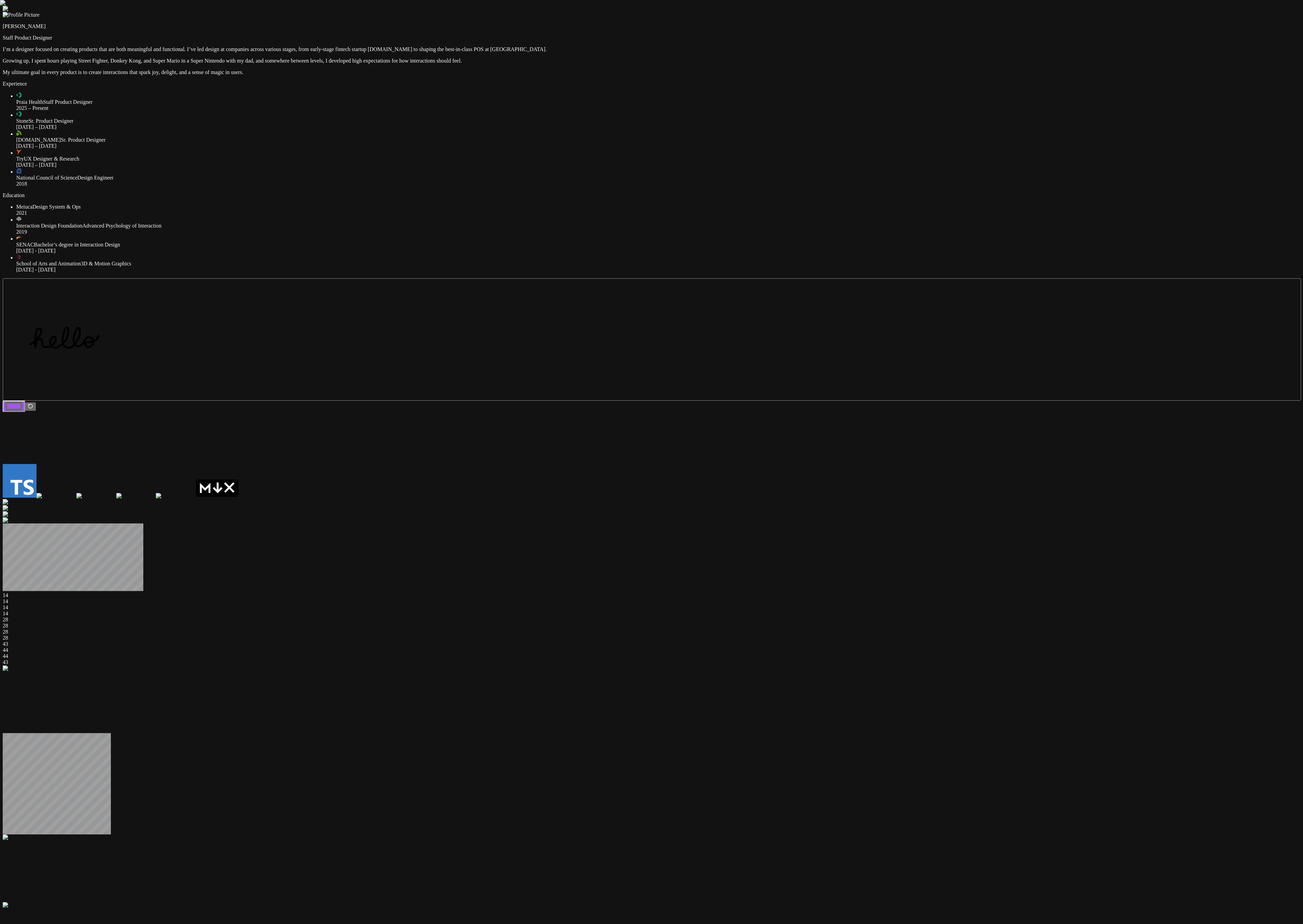
click at [434, 6] on div at bounding box center [652, 6] width 1298 height 0
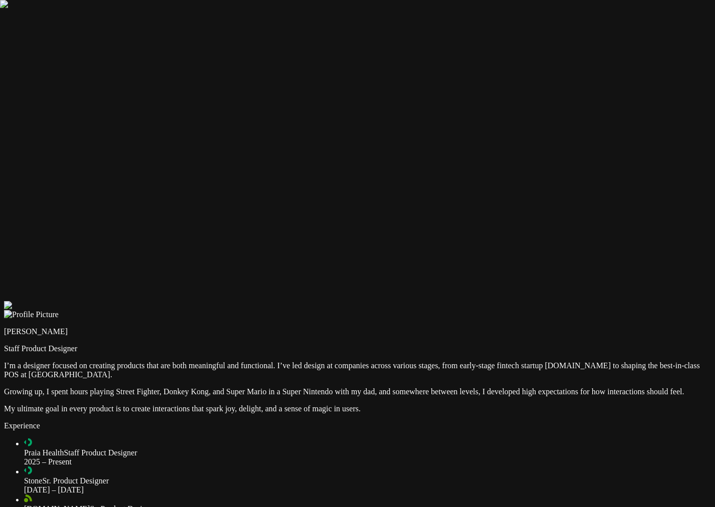
click at [503, 301] on div at bounding box center [357, 301] width 707 height 0
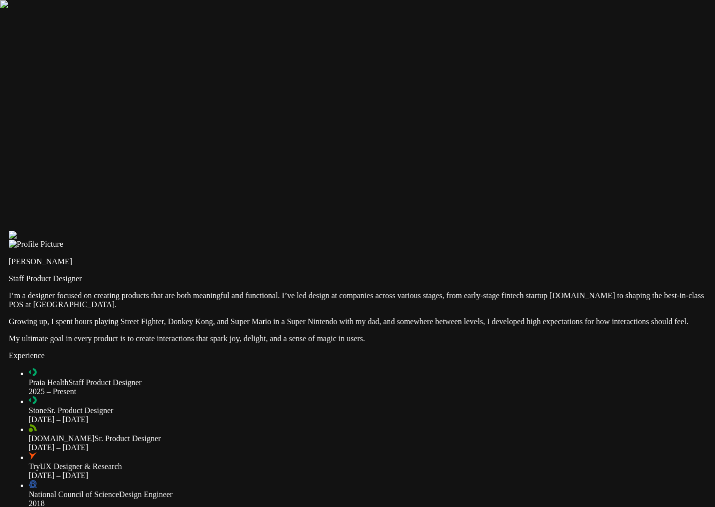
drag, startPoint x: 500, startPoint y: 358, endPoint x: 515, endPoint y: 4, distance: 354.1
click at [515, 231] on div at bounding box center [362, 231] width 707 height 0
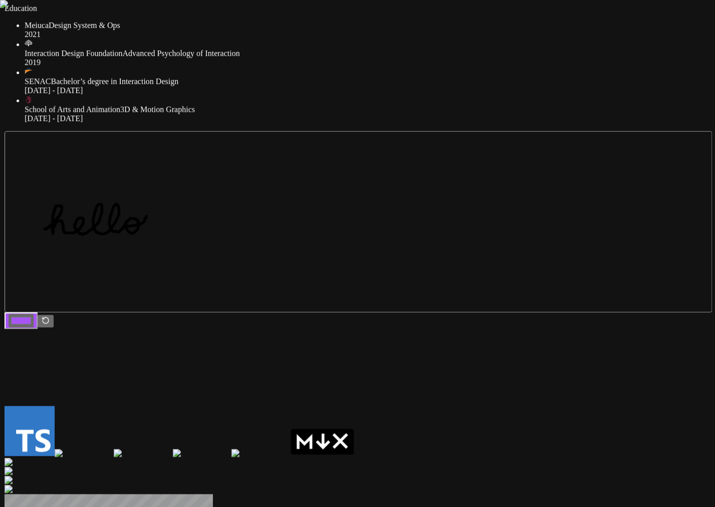
drag, startPoint x: 535, startPoint y: 398, endPoint x: 521, endPoint y: 168, distance: 230.0
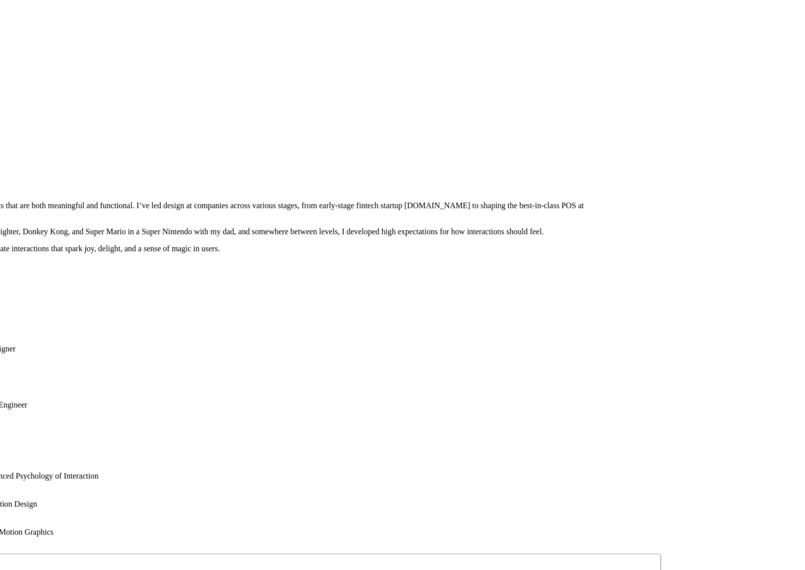
drag, startPoint x: 624, startPoint y: 204, endPoint x: 483, endPoint y: 505, distance: 332.0
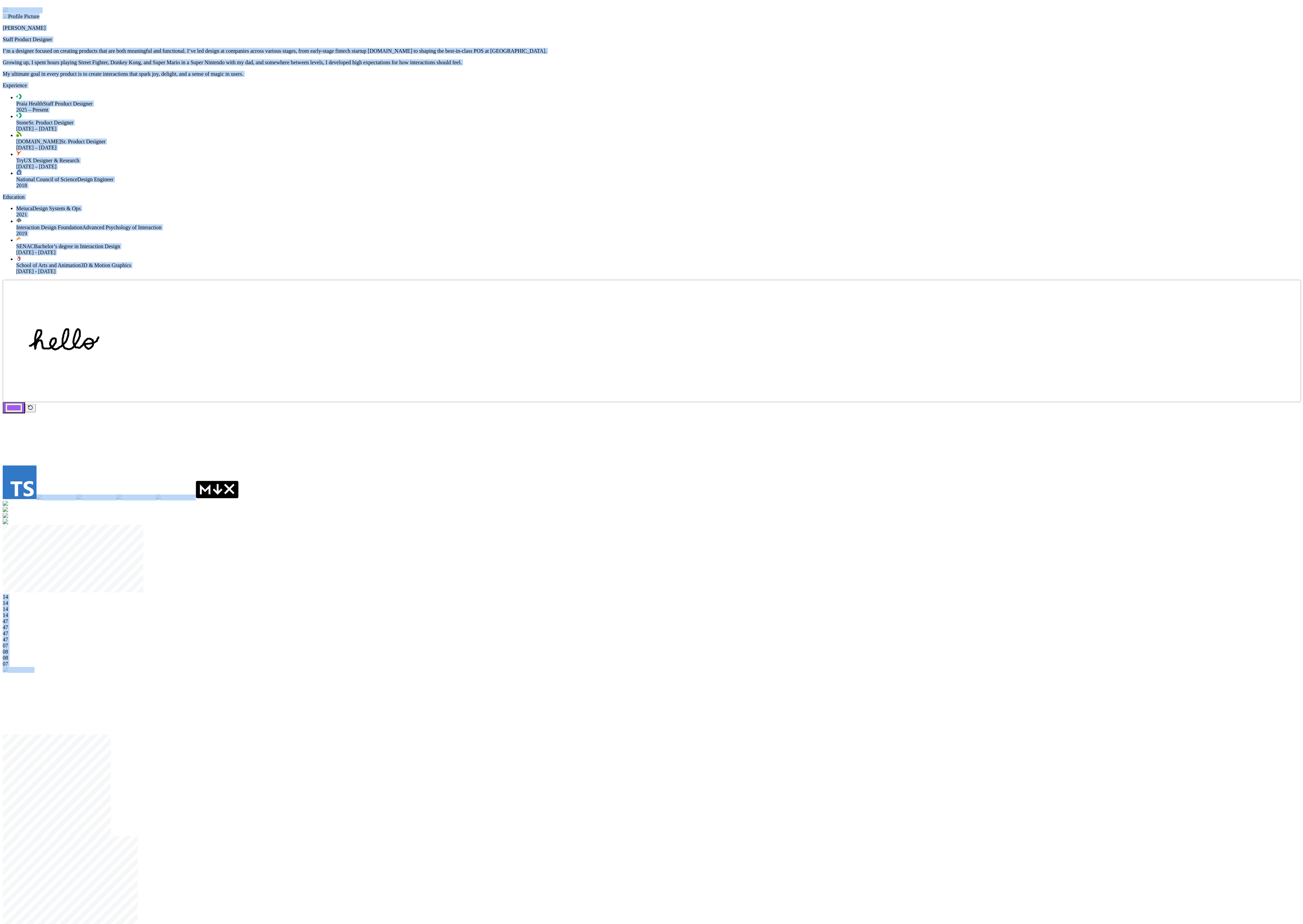
click at [828, 185] on div "Andre Souza Staff Product Designer I’m a designer focused on creating products …" at bounding box center [652, 879] width 1298 height 1744
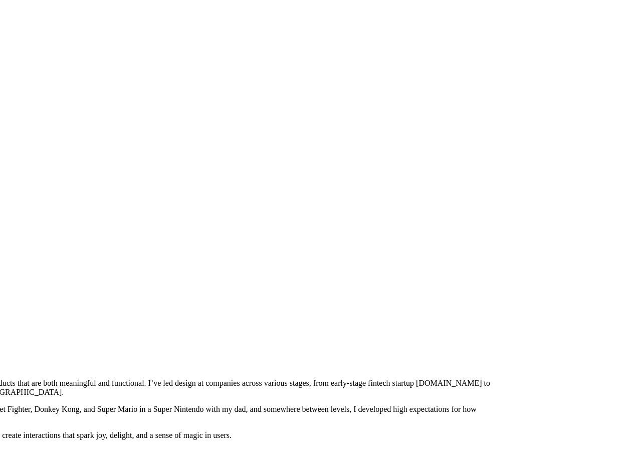
drag, startPoint x: 524, startPoint y: 227, endPoint x: 224, endPoint y: -17, distance: 386.2
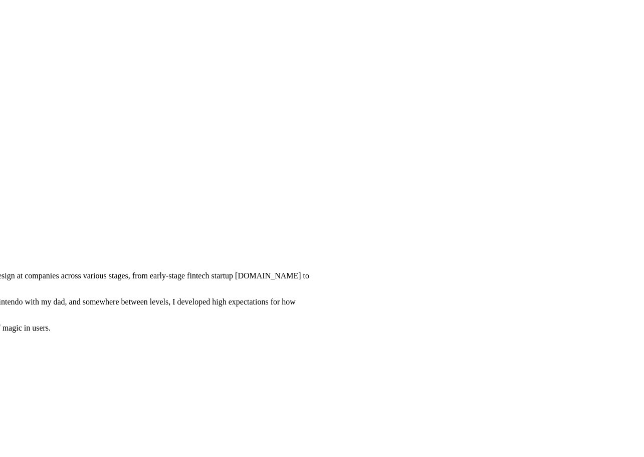
click at [146, 211] on div at bounding box center [12, 211] width 636 height 0
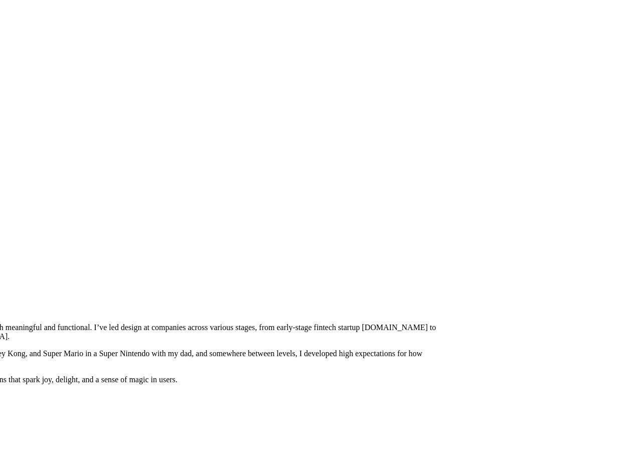
drag, startPoint x: 146, startPoint y: 188, endPoint x: 268, endPoint y: 240, distance: 132.1
click at [268, 263] on div at bounding box center [139, 263] width 636 height 0
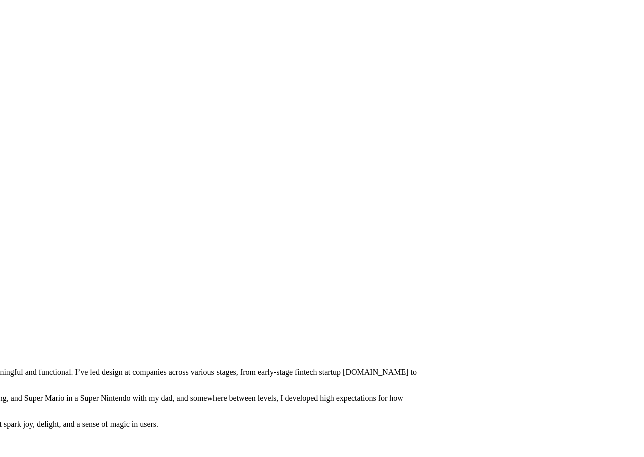
click at [197, 307] on div at bounding box center [120, 307] width 636 height 0
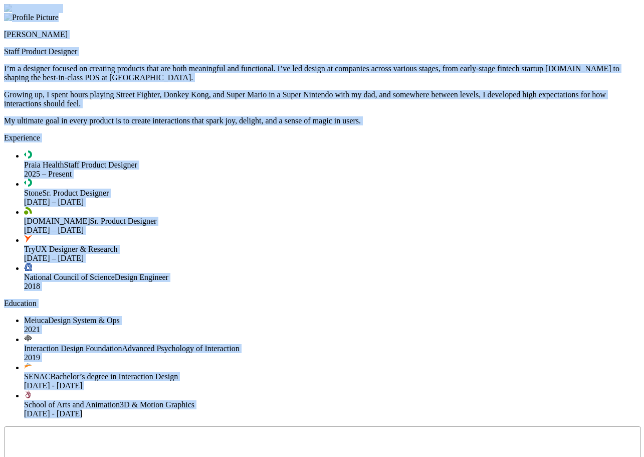
click at [521, 4] on div at bounding box center [322, 4] width 636 height 0
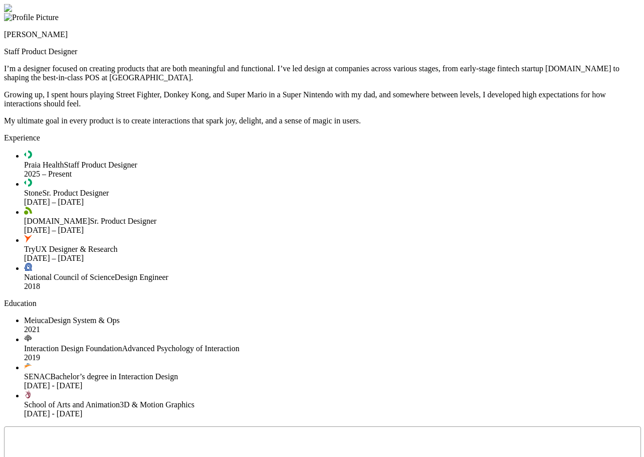
drag, startPoint x: 511, startPoint y: 58, endPoint x: 377, endPoint y: 186, distance: 185.7
click at [377, 4] on div at bounding box center [322, 4] width 636 height 0
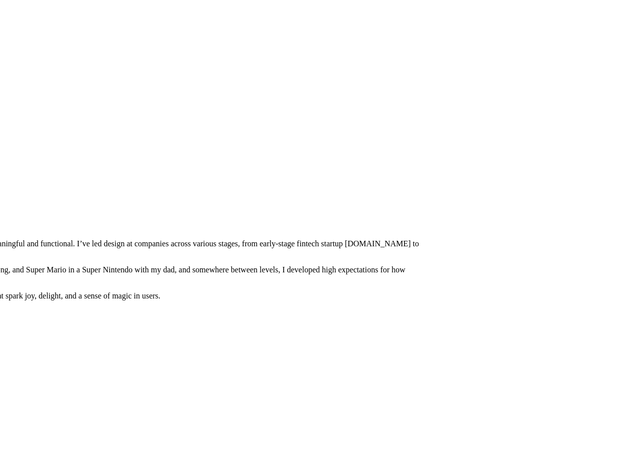
drag, startPoint x: 392, startPoint y: 117, endPoint x: 334, endPoint y: 267, distance: 161.0
click at [282, 179] on div at bounding box center [122, 179] width 636 height 0
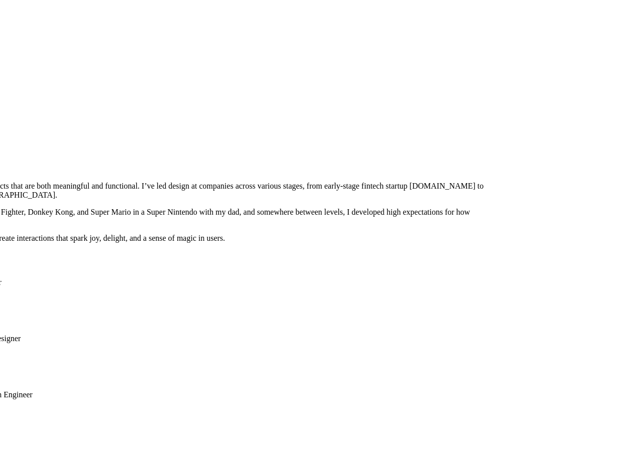
drag, startPoint x: 0, startPoint y: 0, endPoint x: 295, endPoint y: 269, distance: 399.5
click at [286, 121] on div at bounding box center [186, 121] width 636 height 0
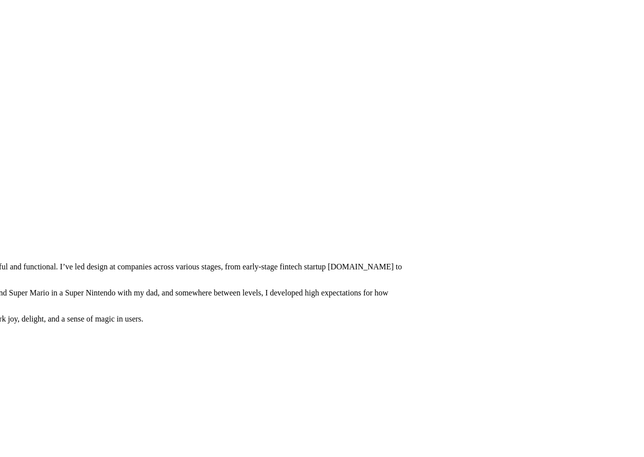
drag, startPoint x: 305, startPoint y: 181, endPoint x: 255, endPoint y: 253, distance: 87.7
click at [255, 202] on div at bounding box center [105, 202] width 636 height 0
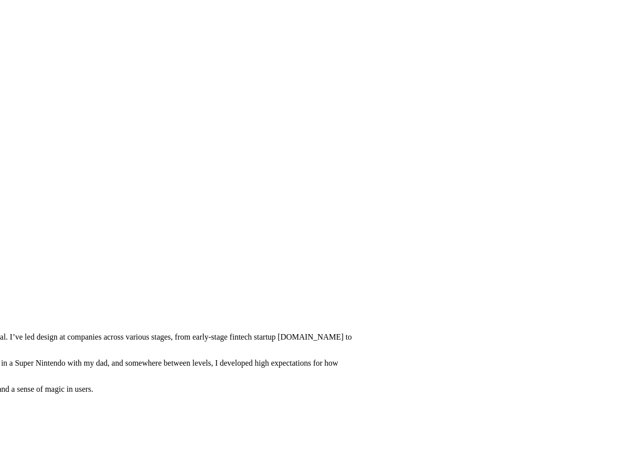
click at [372, 272] on div at bounding box center [54, 272] width 636 height 0
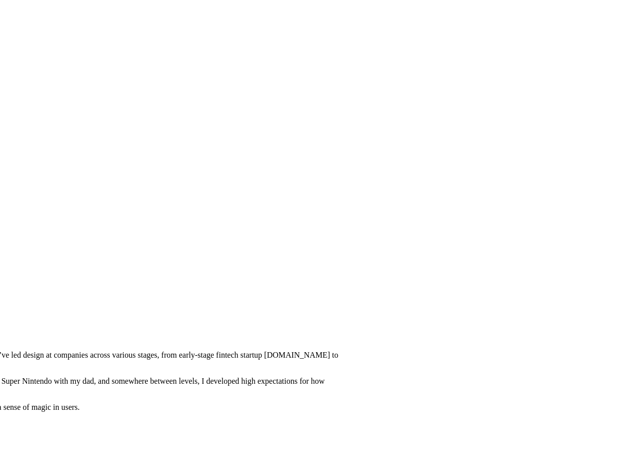
drag, startPoint x: 556, startPoint y: 148, endPoint x: 543, endPoint y: 166, distance: 22.6
click at [359, 290] on div at bounding box center [41, 290] width 636 height 0
click at [193, 291] on div at bounding box center [27, 291] width 636 height 0
drag, startPoint x: 290, startPoint y: 85, endPoint x: 292, endPoint y: 96, distance: 11.1
click at [292, 291] on div at bounding box center [38, 291] width 636 height 0
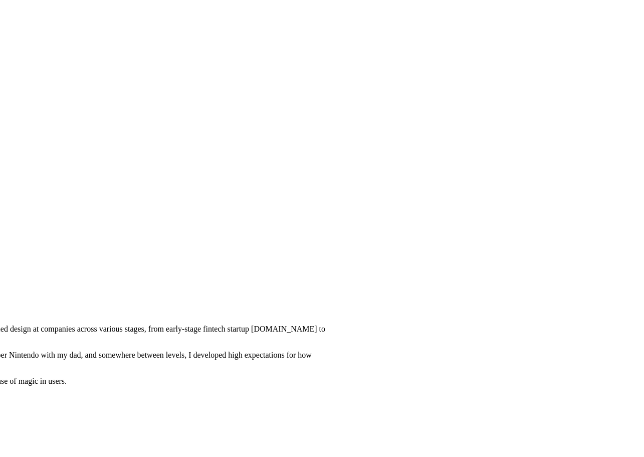
drag, startPoint x: 542, startPoint y: 119, endPoint x: 535, endPoint y: 86, distance: 33.9
click at [346, 264] on div at bounding box center [28, 264] width 636 height 0
drag, startPoint x: 533, startPoint y: 182, endPoint x: 494, endPoint y: 208, distance: 46.7
click at [346, 264] on div at bounding box center [28, 264] width 636 height 0
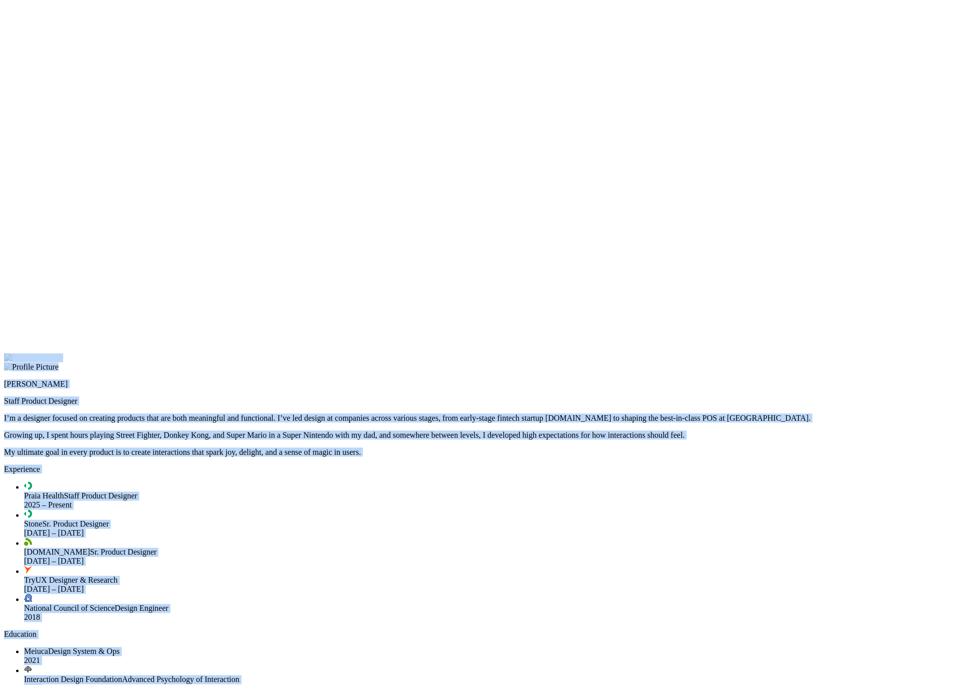
click at [643, 353] on div at bounding box center [483, 353] width 958 height 0
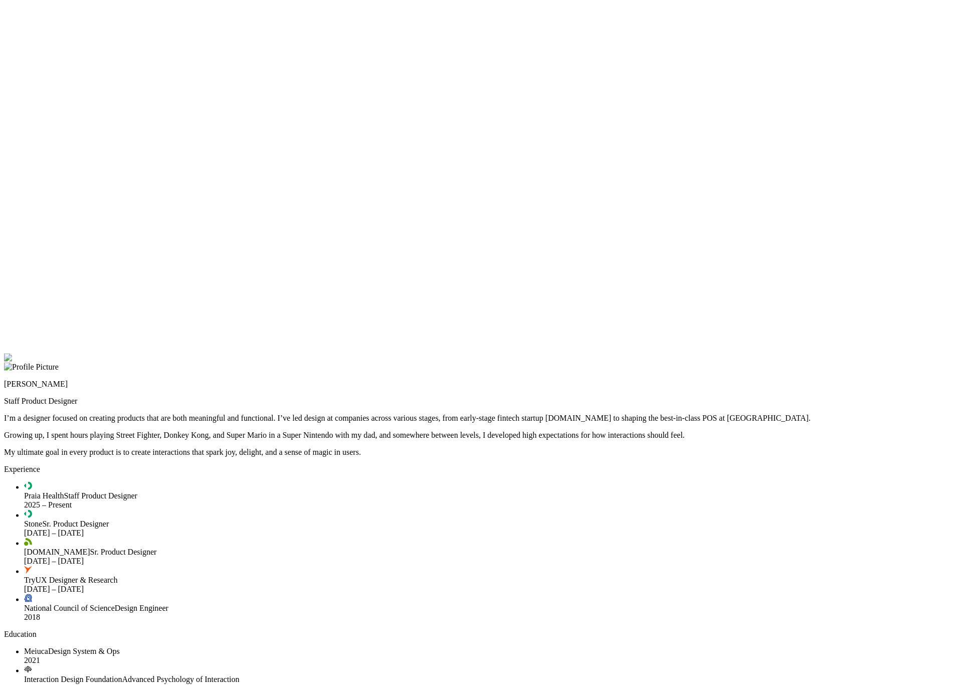
click at [643, 353] on div at bounding box center [483, 353] width 958 height 0
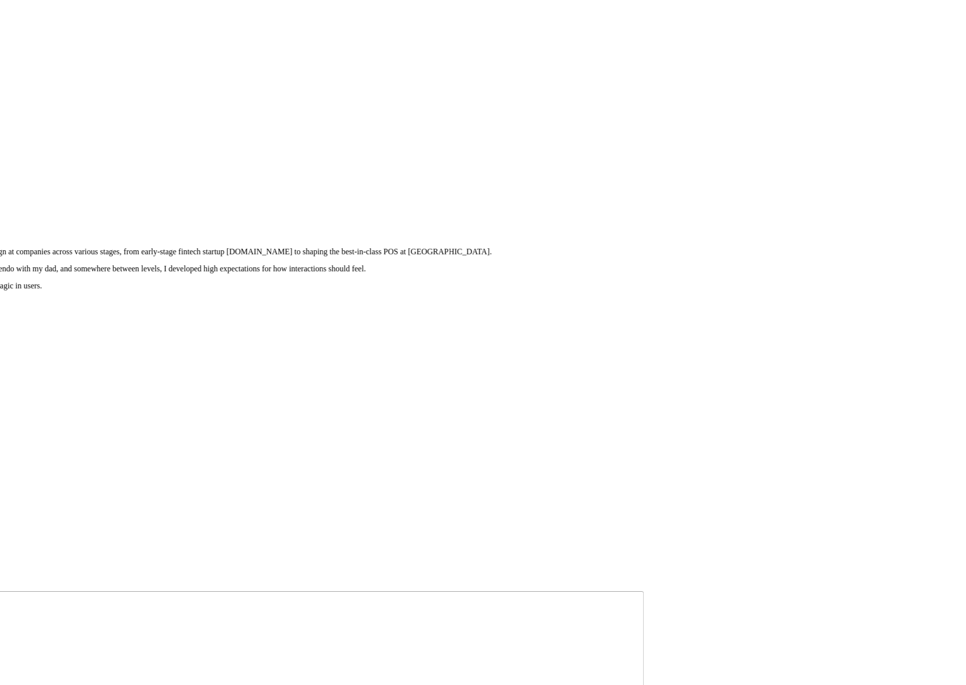
drag, startPoint x: 702, startPoint y: 419, endPoint x: 383, endPoint y: 292, distance: 343.4
click at [338, 187] on div at bounding box center [164, 187] width 958 height 0
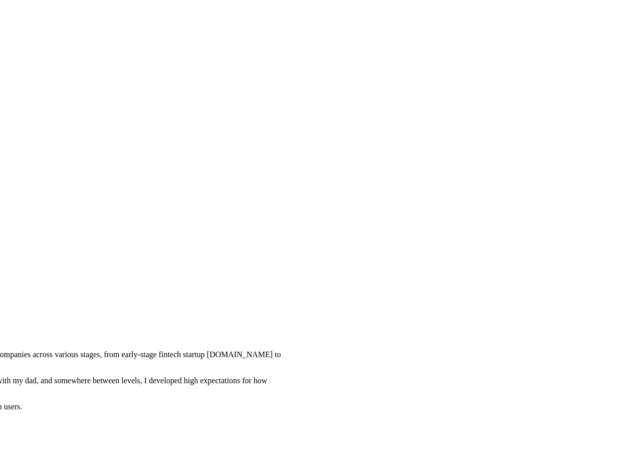
drag, startPoint x: 421, startPoint y: 184, endPoint x: 563, endPoint y: 205, distance: 142.9
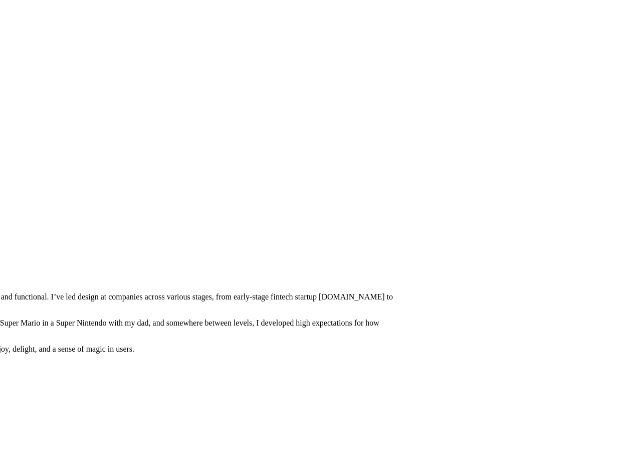
click at [175, 232] on div at bounding box center [95, 232] width 636 height 0
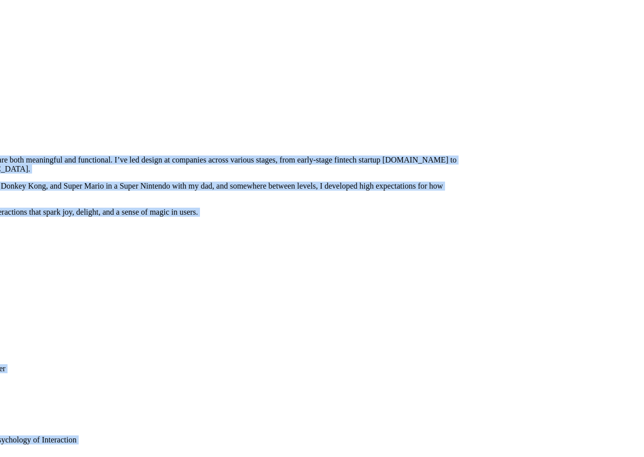
click at [477, 95] on div at bounding box center [159, 95] width 636 height 0
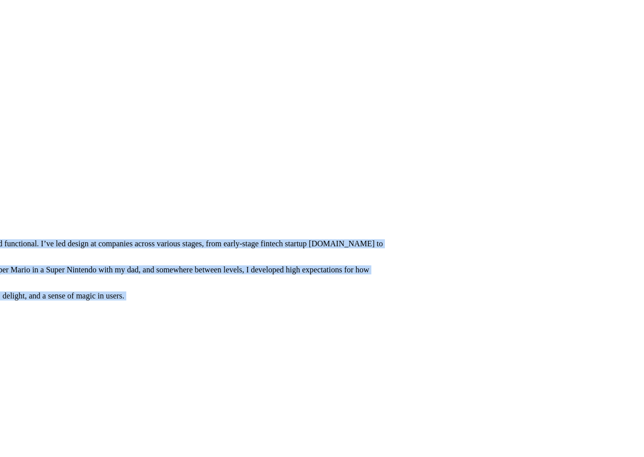
drag, startPoint x: 487, startPoint y: 209, endPoint x: 464, endPoint y: 237, distance: 35.9
click at [403, 179] on div at bounding box center [85, 179] width 636 height 0
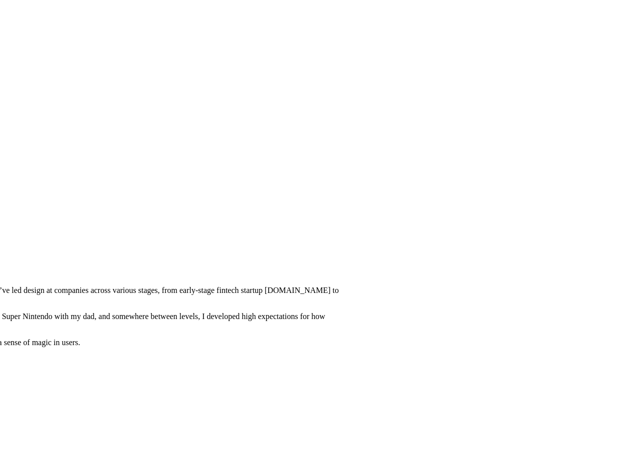
drag, startPoint x: 575, startPoint y: 180, endPoint x: 521, endPoint y: 236, distance: 78.0
click at [359, 226] on div at bounding box center [41, 226] width 636 height 0
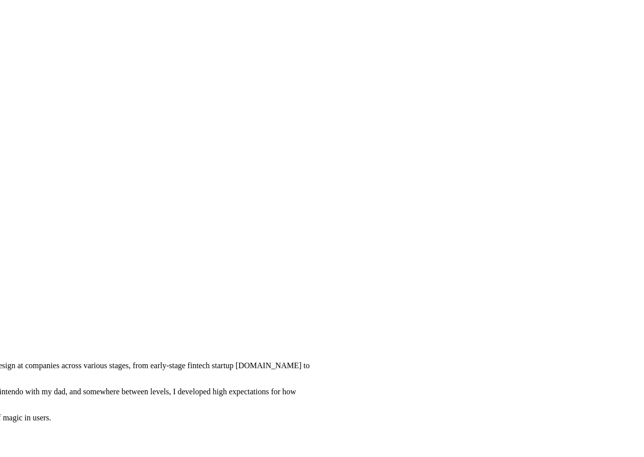
drag, startPoint x: 555, startPoint y: 104, endPoint x: 541, endPoint y: 169, distance: 66.8
click at [330, 301] on div at bounding box center [12, 301] width 636 height 0
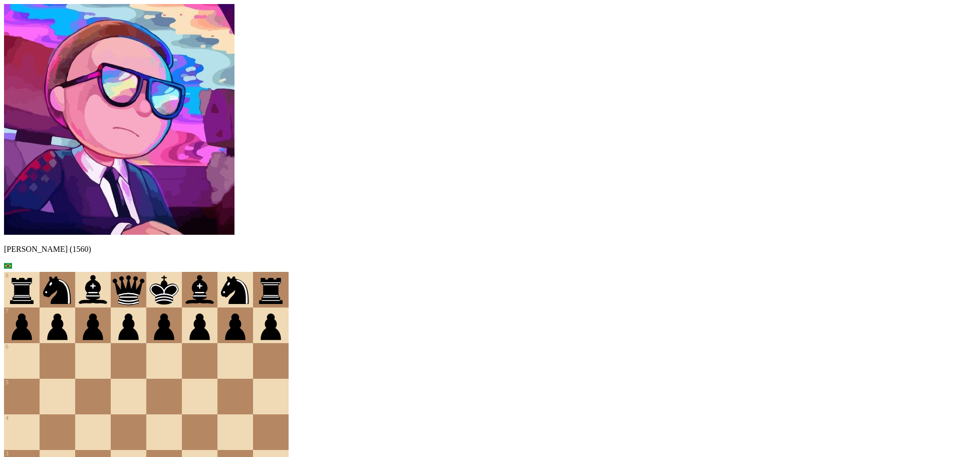
drag, startPoint x: 453, startPoint y: 379, endPoint x: 456, endPoint y: 395, distance: 15.8
drag, startPoint x: 464, startPoint y: 382, endPoint x: 459, endPoint y: 403, distance: 21.6
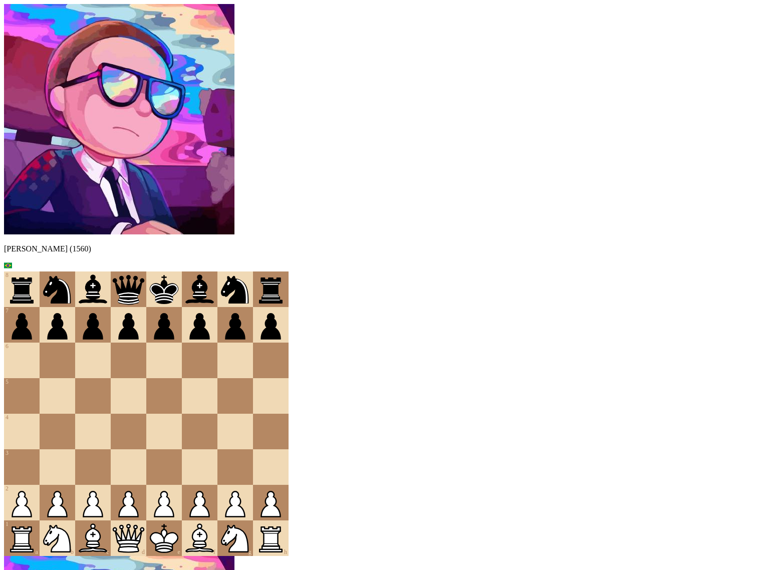
click at [388, 272] on div "8 7 6 5 4 3 2 1 a b c d e f g h" at bounding box center [392, 414] width 776 height 285
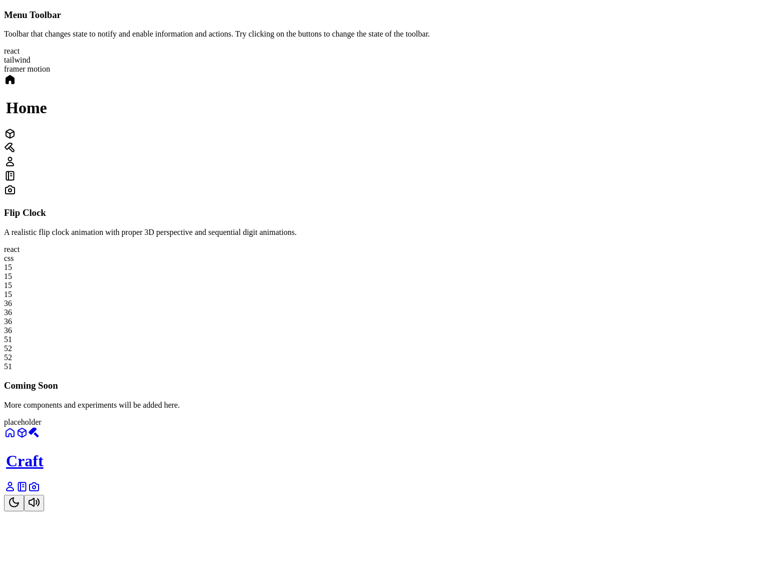
click at [20, 456] on icon "Toggle Theme" at bounding box center [14, 503] width 12 height 12
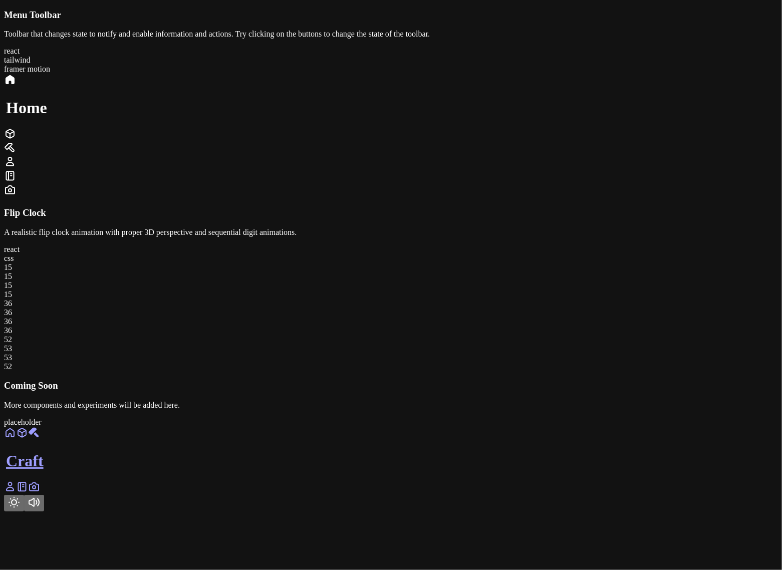
click at [16, 456] on link at bounding box center [10, 490] width 12 height 9
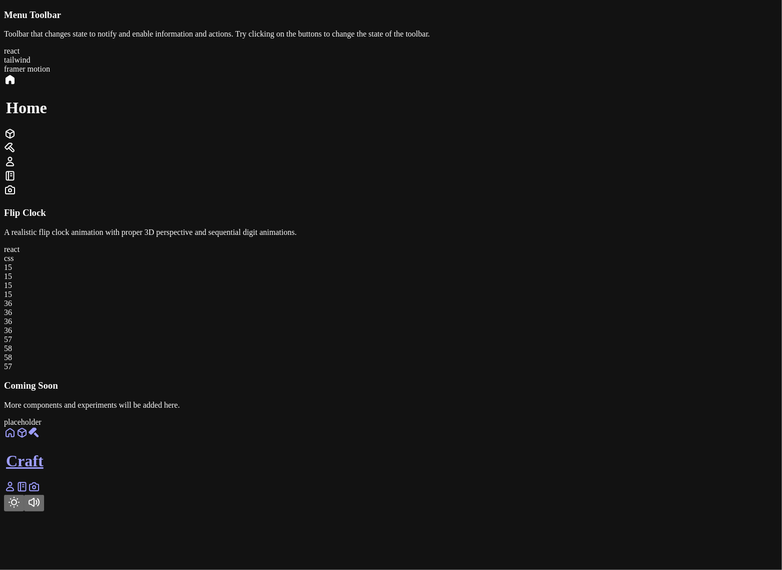
click at [26, 437] on icon at bounding box center [22, 432] width 8 height 9
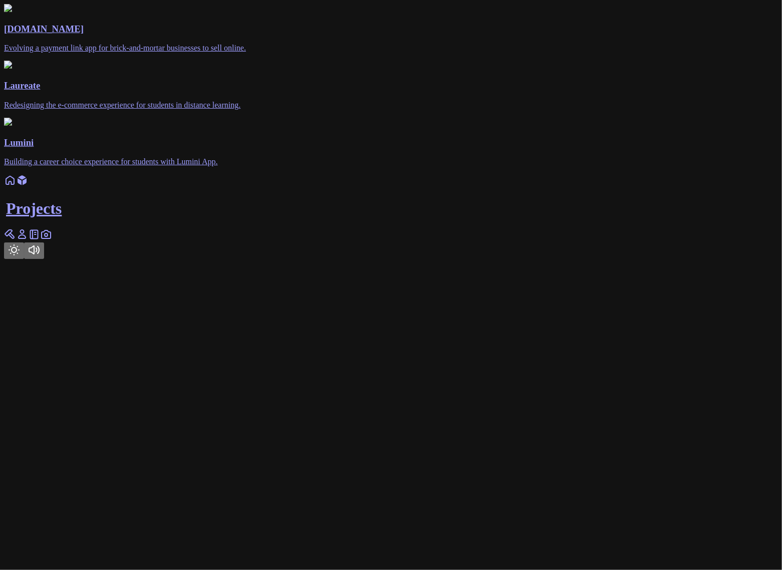
click at [16, 241] on icon at bounding box center [10, 235] width 12 height 12
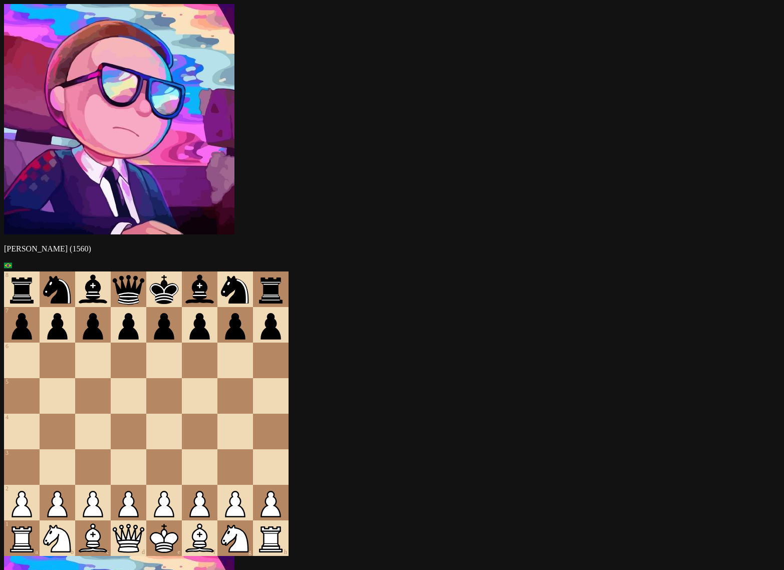
drag, startPoint x: 478, startPoint y: 111, endPoint x: 507, endPoint y: 256, distance: 147.3
click at [507, 256] on div "[PERSON_NAME] (1560) 8 7 6 5 4 3 2 1 a b c d e f g h Guest (?) Let's begin! Mak…" at bounding box center [392, 563] width 776 height 1119
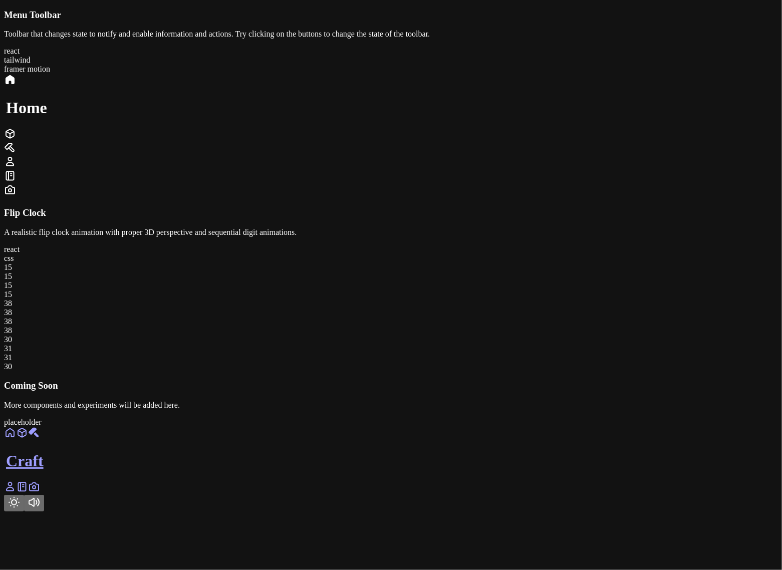
click at [28, 495] on link at bounding box center [22, 490] width 12 height 9
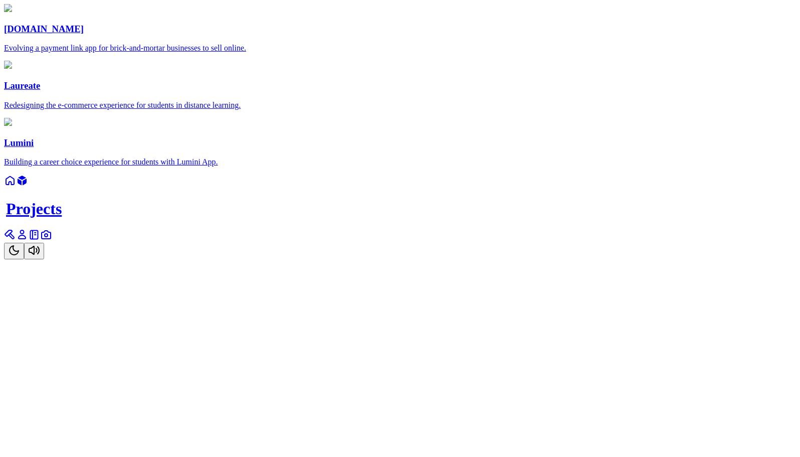
click at [16, 186] on icon at bounding box center [10, 180] width 12 height 12
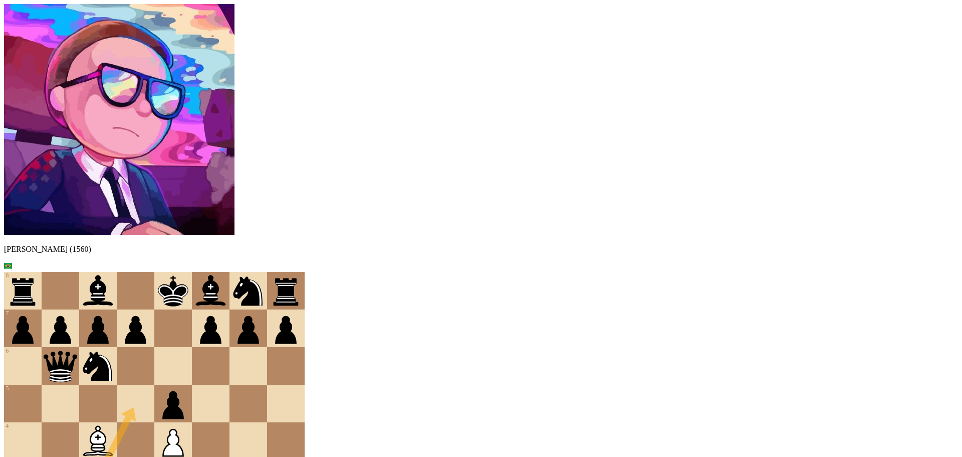
drag, startPoint x: 242, startPoint y: 284, endPoint x: 277, endPoint y: 217, distance: 76.2
click at [154, 384] on div at bounding box center [136, 403] width 38 height 38
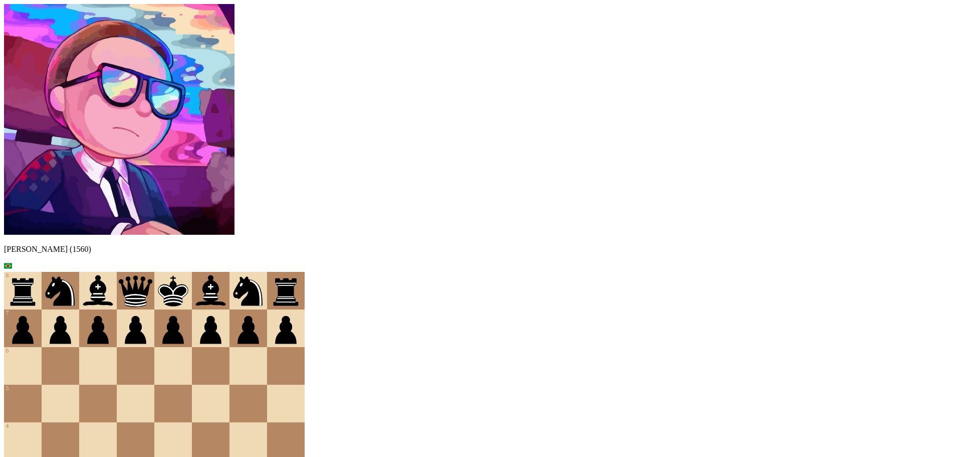
drag, startPoint x: 523, startPoint y: 294, endPoint x: 451, endPoint y: 288, distance: 72.4
